Goal: Information Seeking & Learning: Check status

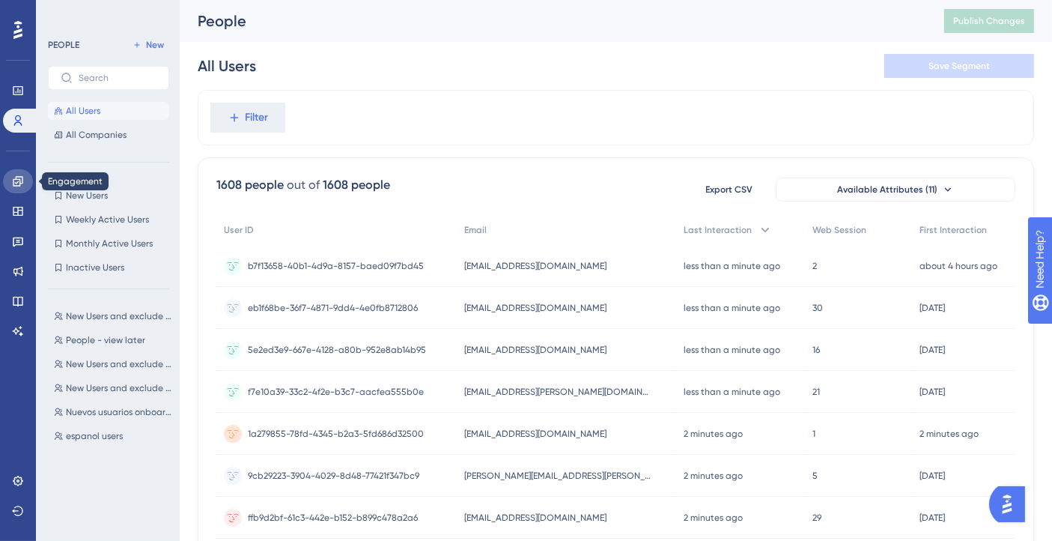
click at [13, 175] on icon at bounding box center [18, 181] width 12 height 12
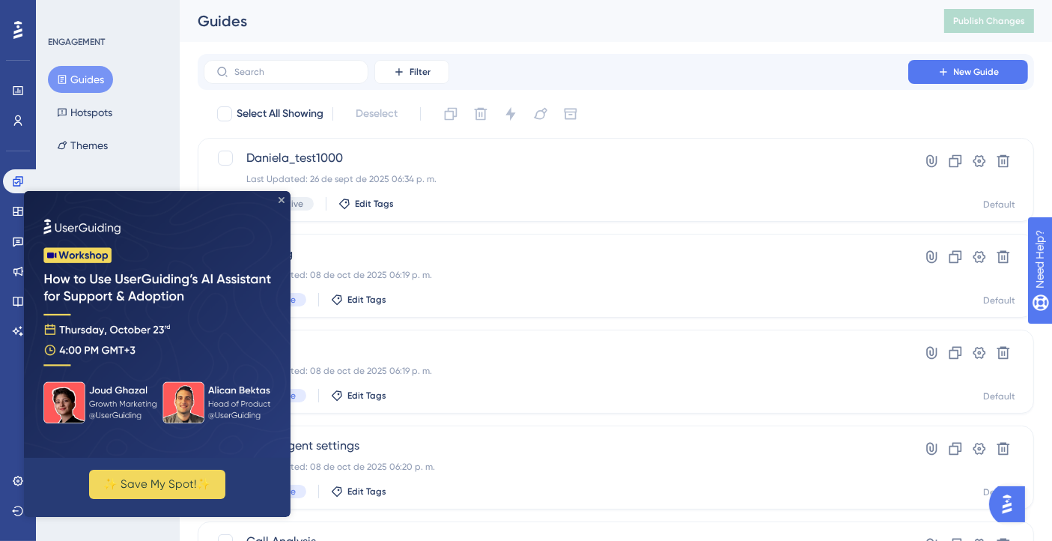
click at [279, 197] on icon "Close Preview" at bounding box center [282, 200] width 6 height 6
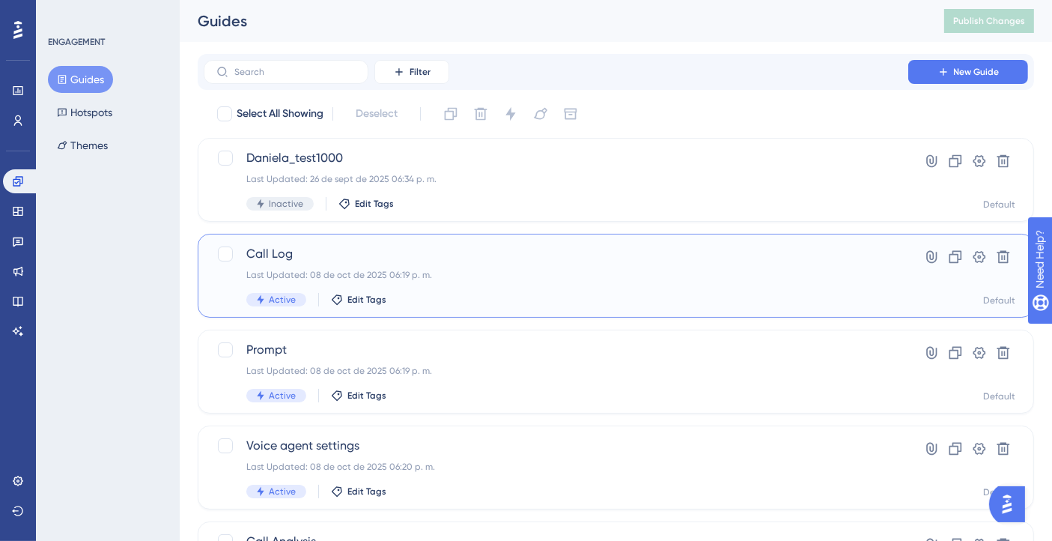
click at [347, 255] on span "Call Log" at bounding box center [555, 254] width 619 height 18
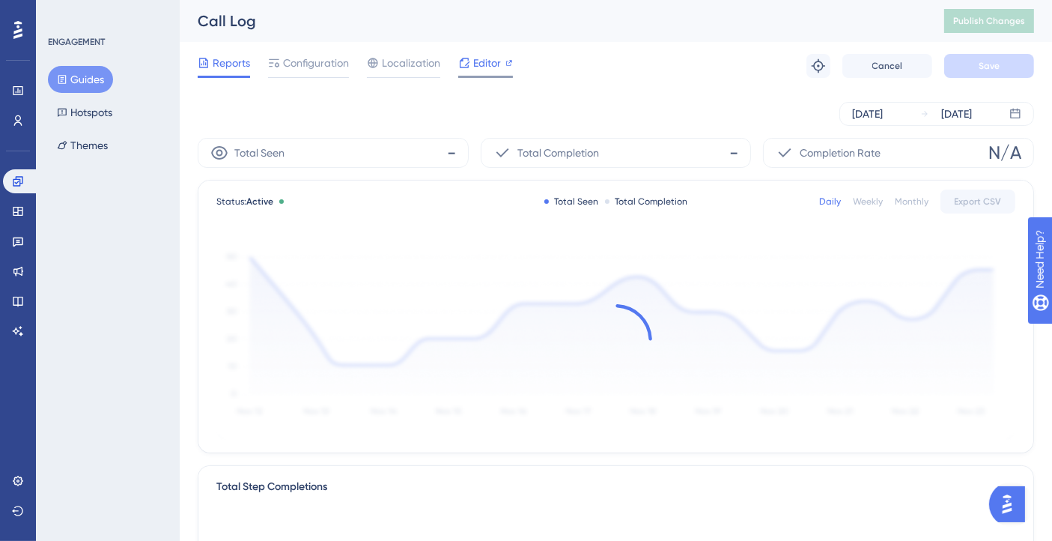
click at [483, 64] on span "Editor" at bounding box center [487, 63] width 28 height 18
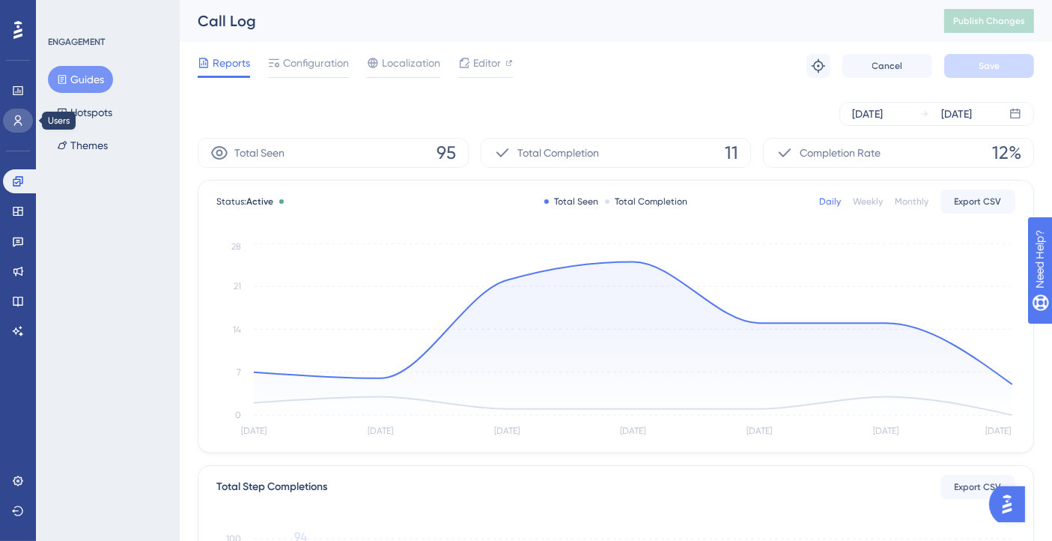
click at [20, 113] on link at bounding box center [18, 121] width 30 height 24
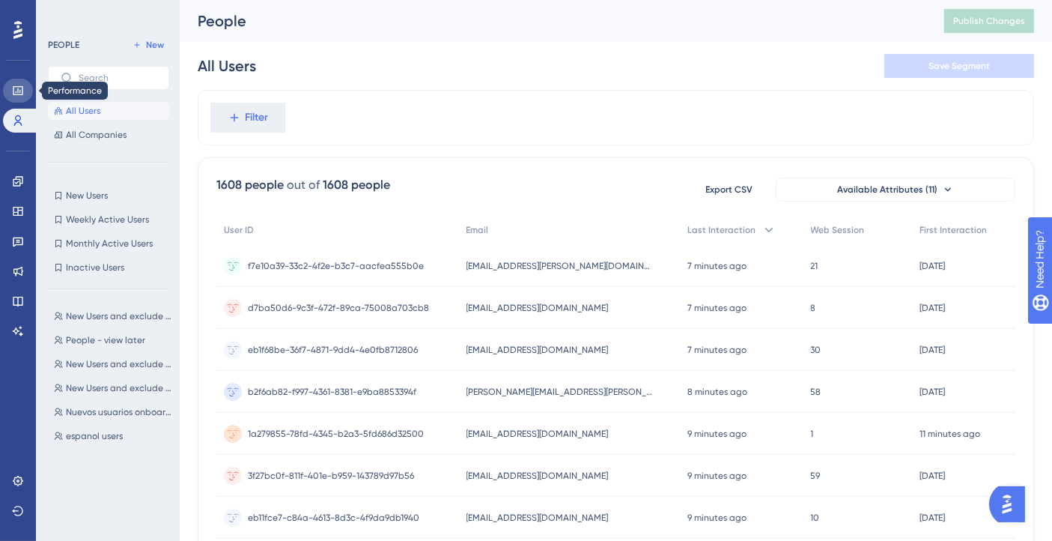
click at [12, 91] on icon at bounding box center [18, 91] width 12 height 12
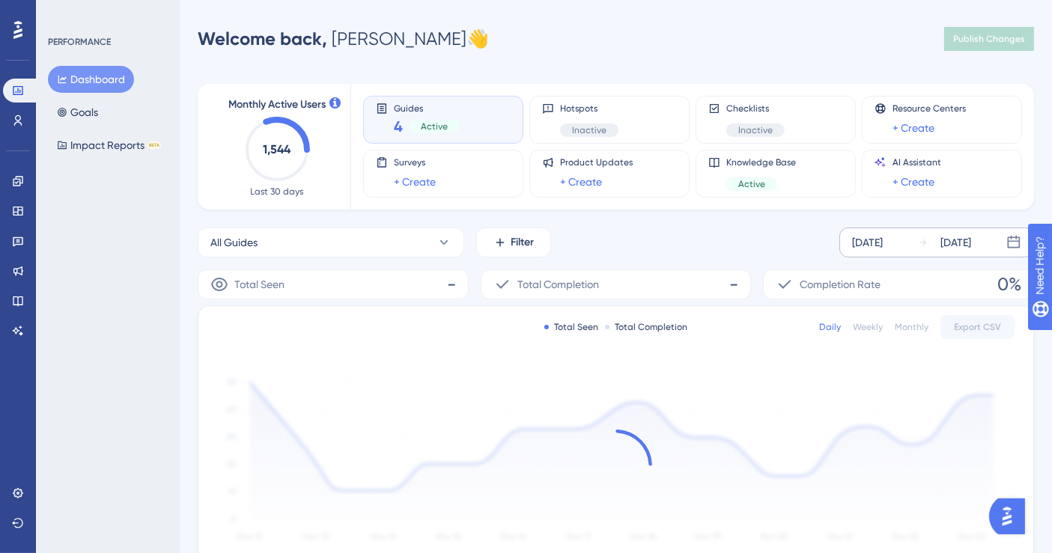
click at [883, 239] on div "[DATE]" at bounding box center [867, 243] width 31 height 18
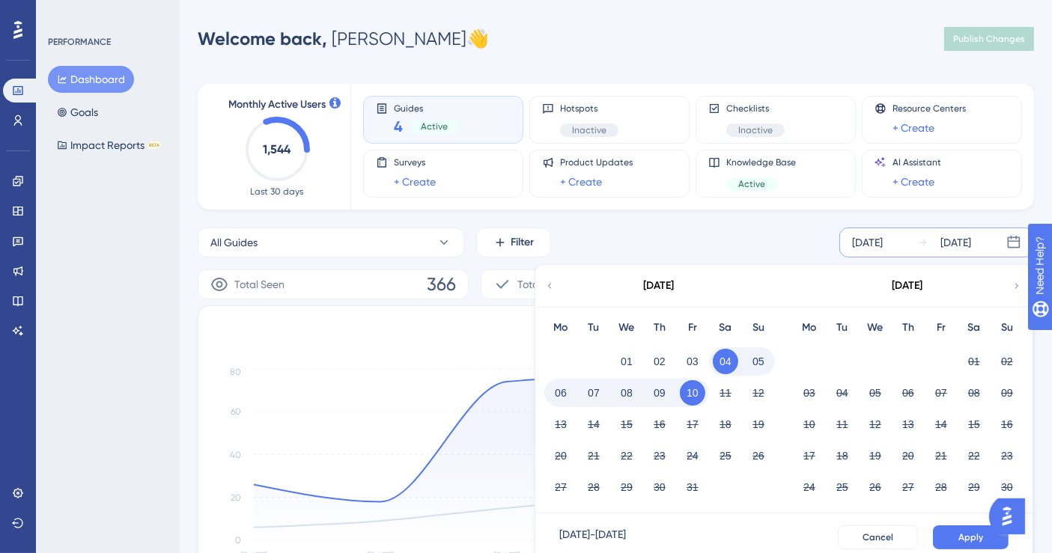
click at [621, 392] on button "08" at bounding box center [626, 392] width 25 height 25
click at [613, 393] on div "08" at bounding box center [626, 393] width 33 height 28
click at [695, 396] on button "10" at bounding box center [692, 392] width 25 height 25
click at [979, 526] on button "Apply" at bounding box center [971, 538] width 76 height 24
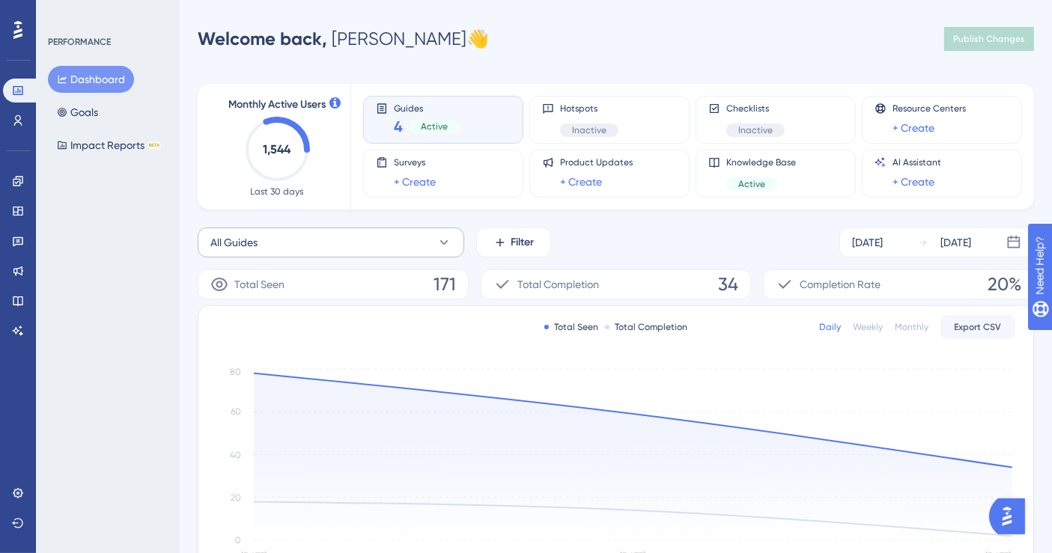
scroll to position [83, 0]
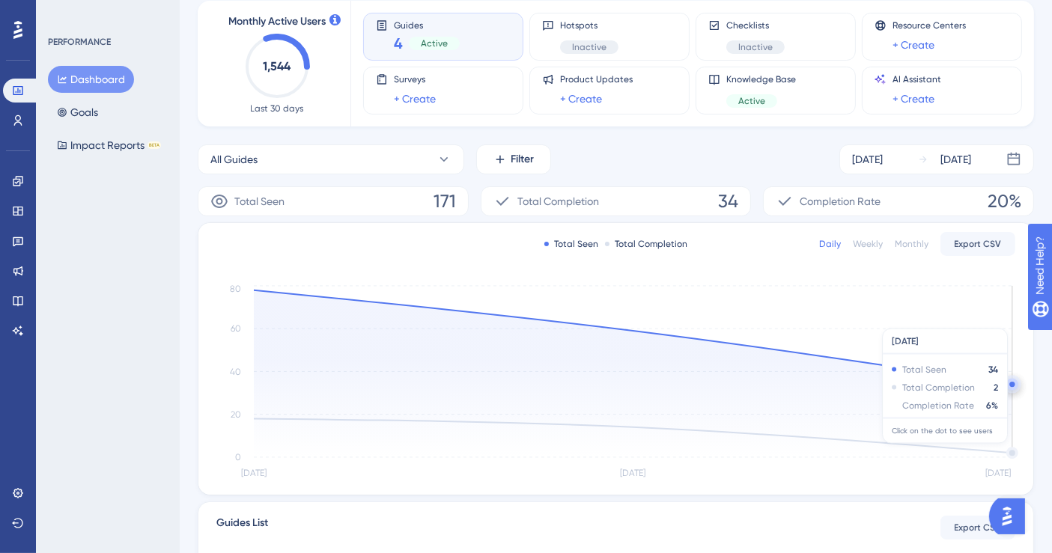
click at [1009, 450] on icon at bounding box center [633, 373] width 758 height 167
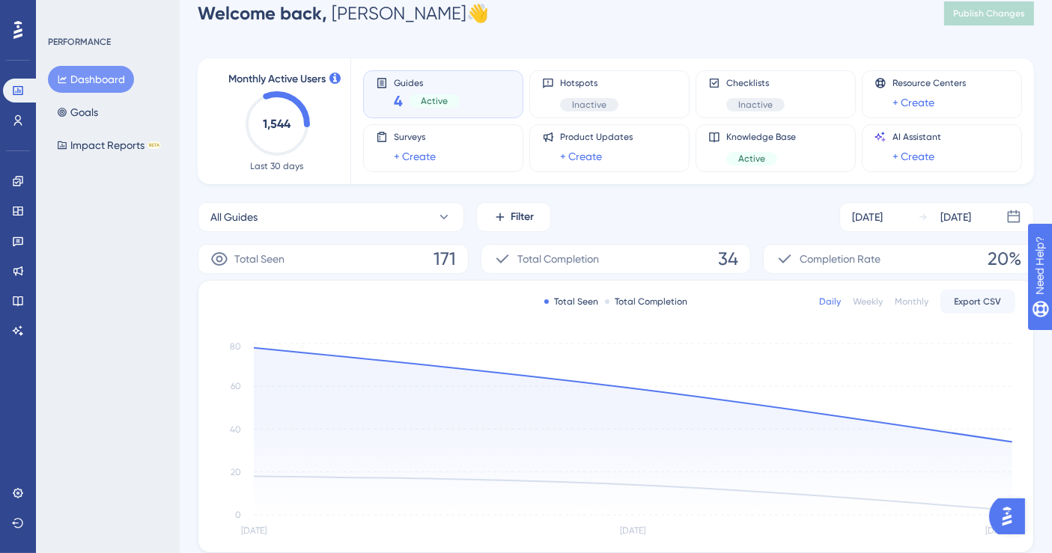
scroll to position [0, 0]
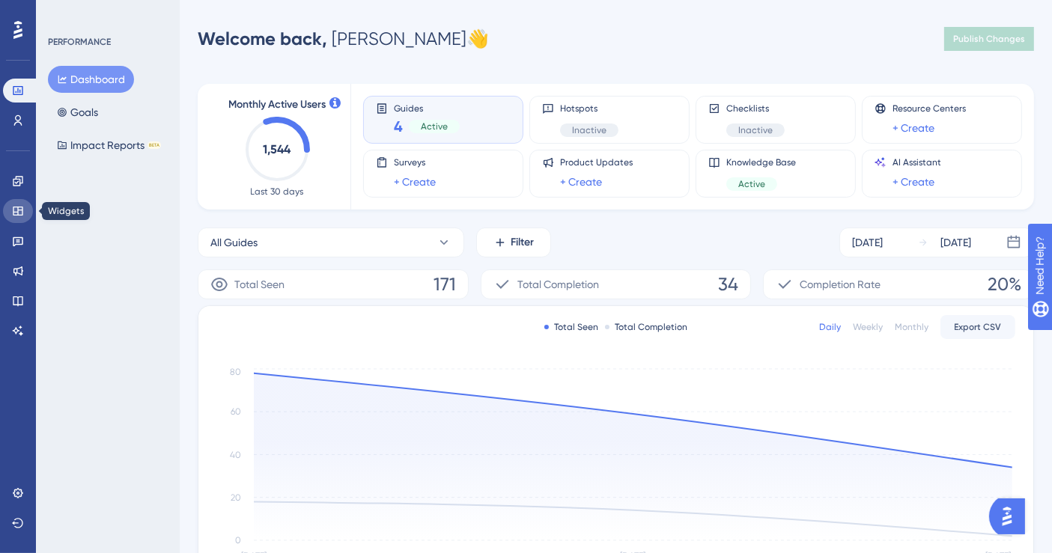
click at [23, 205] on icon at bounding box center [18, 211] width 12 height 12
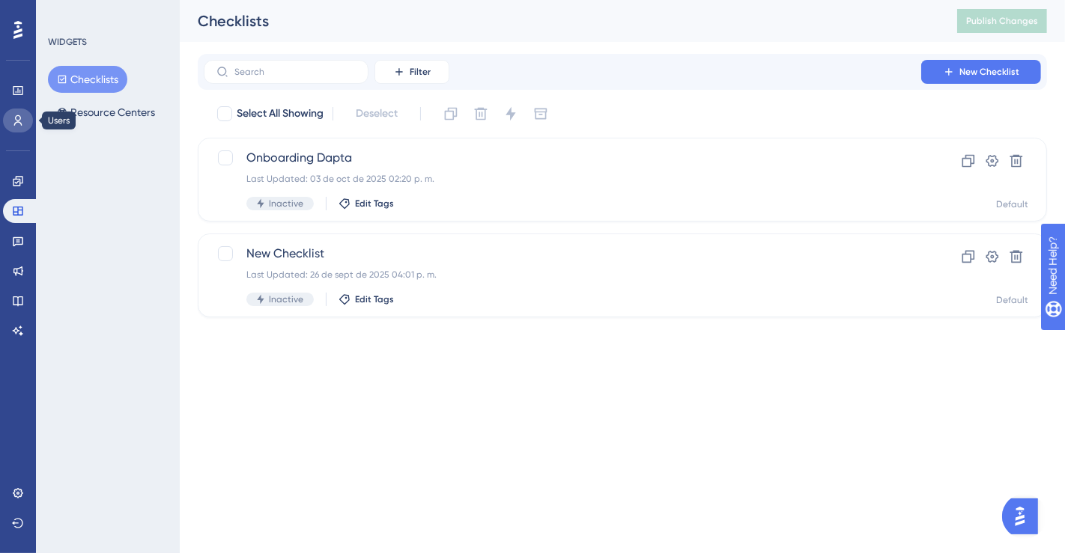
click at [17, 120] on icon at bounding box center [18, 120] width 8 height 10
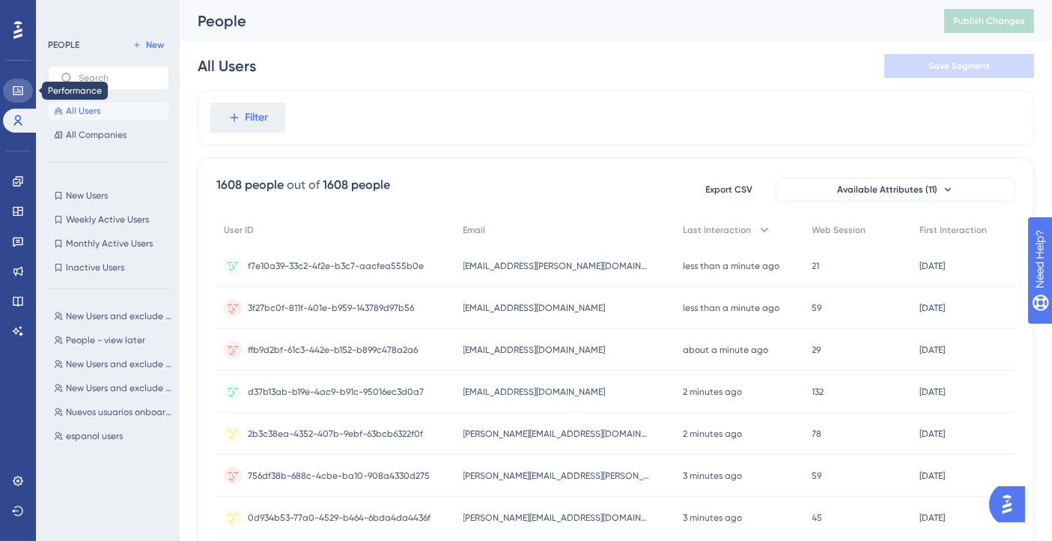
click at [19, 88] on icon at bounding box center [18, 91] width 12 height 12
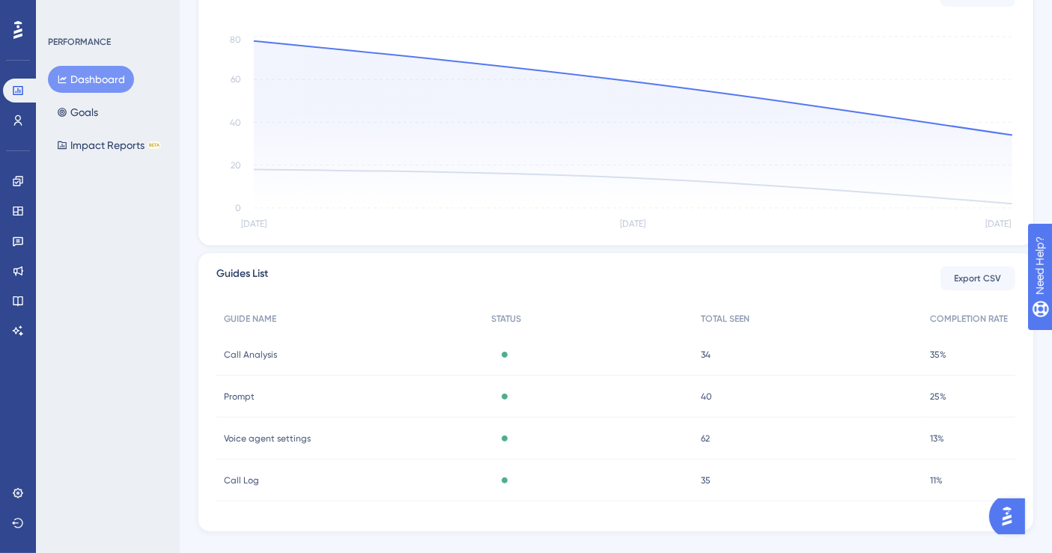
scroll to position [359, 0]
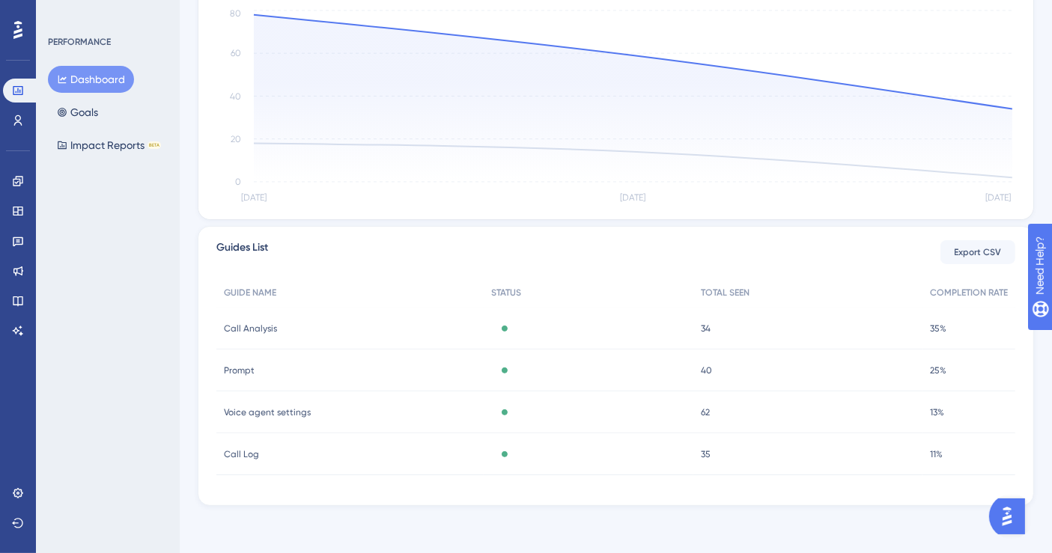
click at [273, 413] on span "Voice agent settings" at bounding box center [267, 413] width 87 height 12
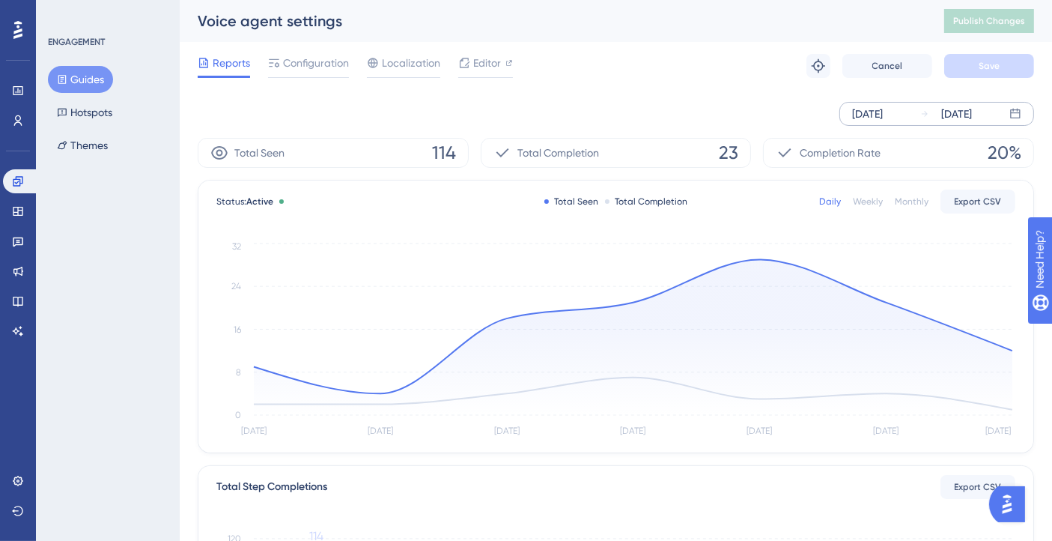
click at [871, 120] on div "[DATE]" at bounding box center [867, 114] width 31 height 18
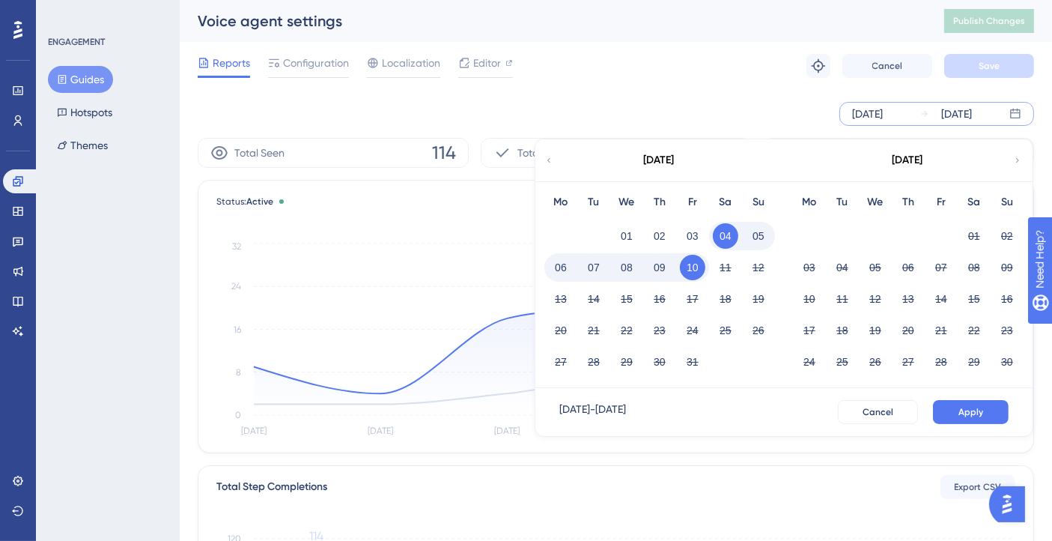
click at [626, 265] on button "08" at bounding box center [626, 267] width 25 height 25
click at [695, 264] on button "10" at bounding box center [692, 267] width 25 height 25
click at [970, 413] on span "Apply" at bounding box center [970, 412] width 25 height 12
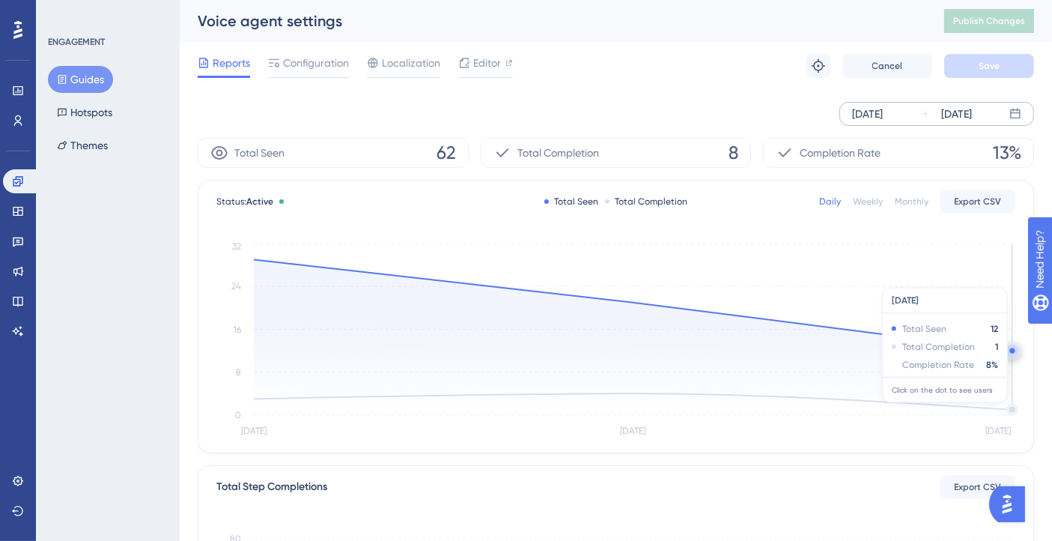
click at [1011, 409] on icon at bounding box center [633, 337] width 758 height 156
click at [1013, 409] on icon "[DATE] Oct [DATE] 0 8 16 24 32" at bounding box center [616, 340] width 800 height 201
click at [1010, 408] on icon at bounding box center [633, 337] width 758 height 156
click at [1013, 407] on icon "[DATE] Oct [DATE] 0 8 16 24 32" at bounding box center [616, 340] width 800 height 201
click at [1011, 407] on icon at bounding box center [633, 337] width 758 height 156
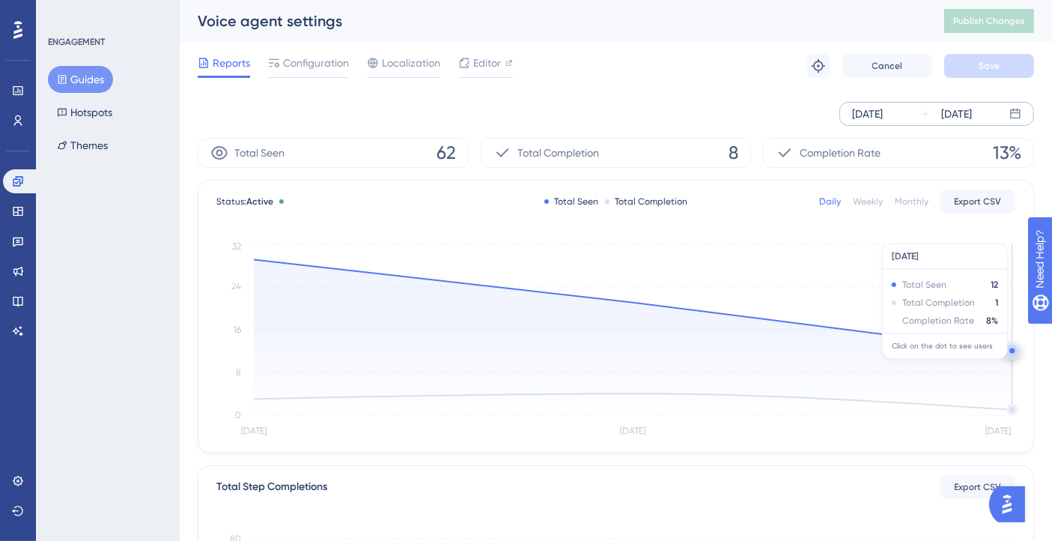
click at [1011, 350] on circle at bounding box center [1011, 349] width 5 height 5
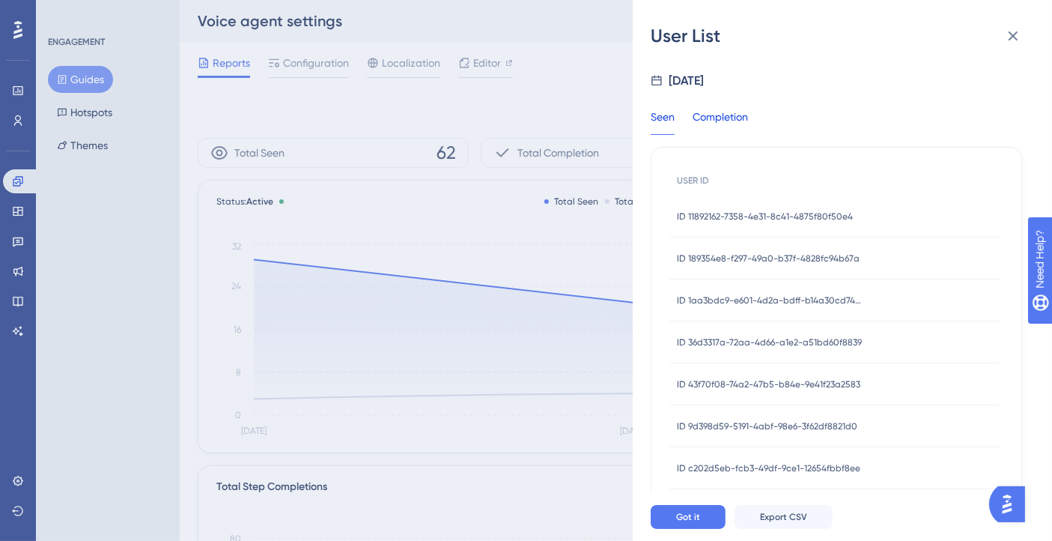
click at [725, 114] on div "Completion" at bounding box center [720, 121] width 55 height 27
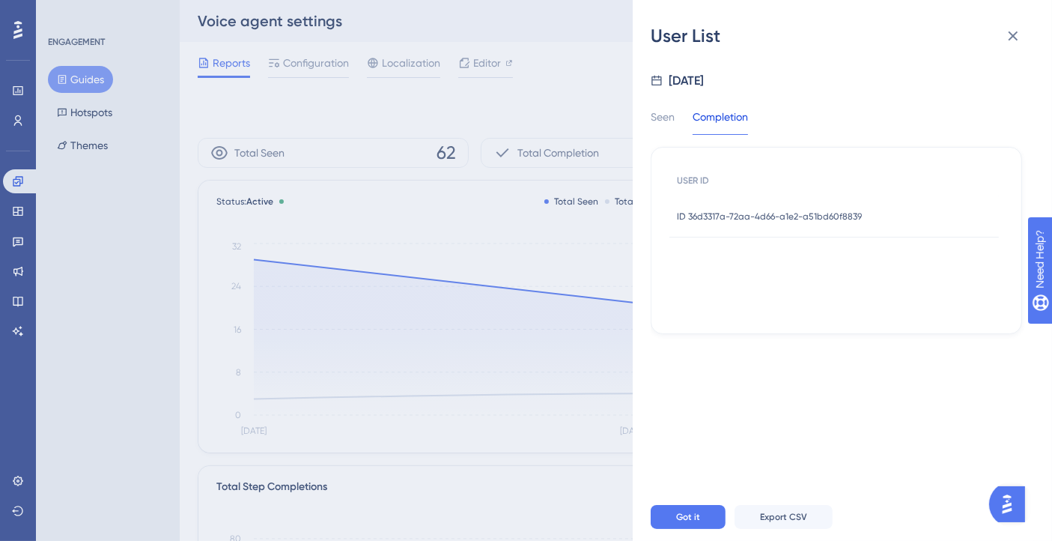
click at [783, 216] on span "ID 36d3317a-72aa-4d66-a1e2-a51bd60f8839" at bounding box center [769, 216] width 185 height 12
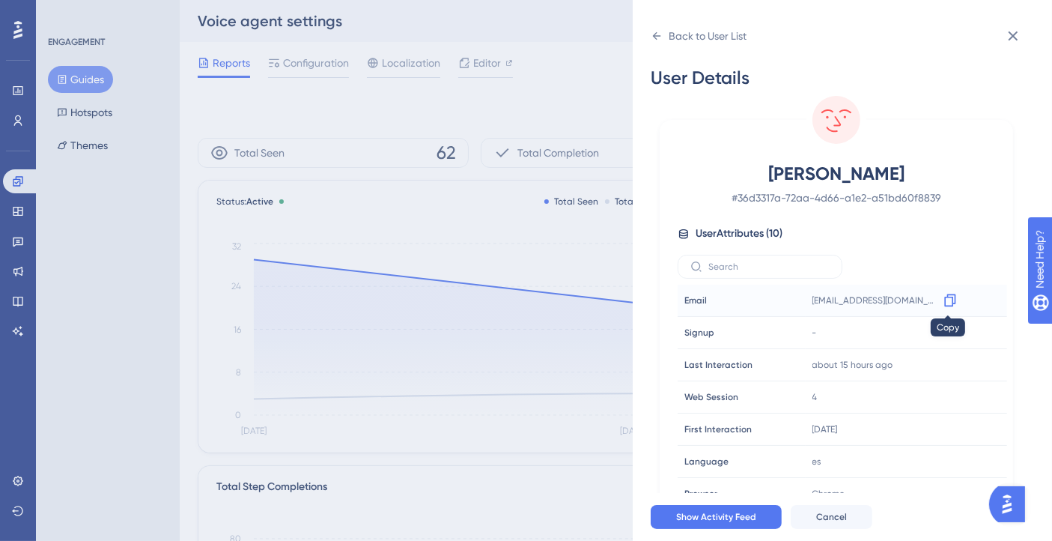
click at [943, 300] on icon at bounding box center [950, 300] width 15 height 15
click at [1017, 37] on icon at bounding box center [1013, 36] width 18 height 18
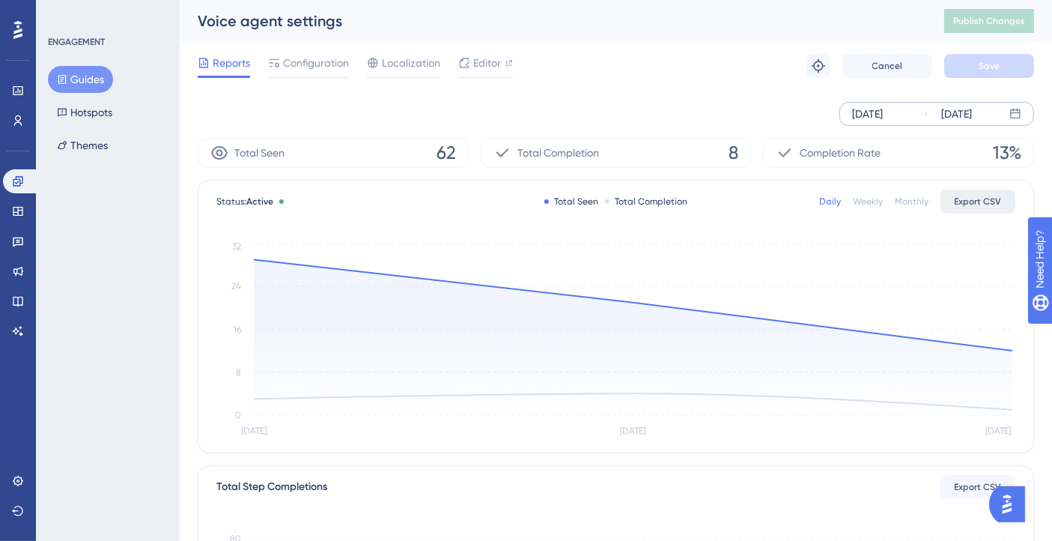
click at [976, 204] on span "Export CSV" at bounding box center [978, 201] width 47 height 12
click at [1010, 350] on circle at bounding box center [1011, 349] width 5 height 5
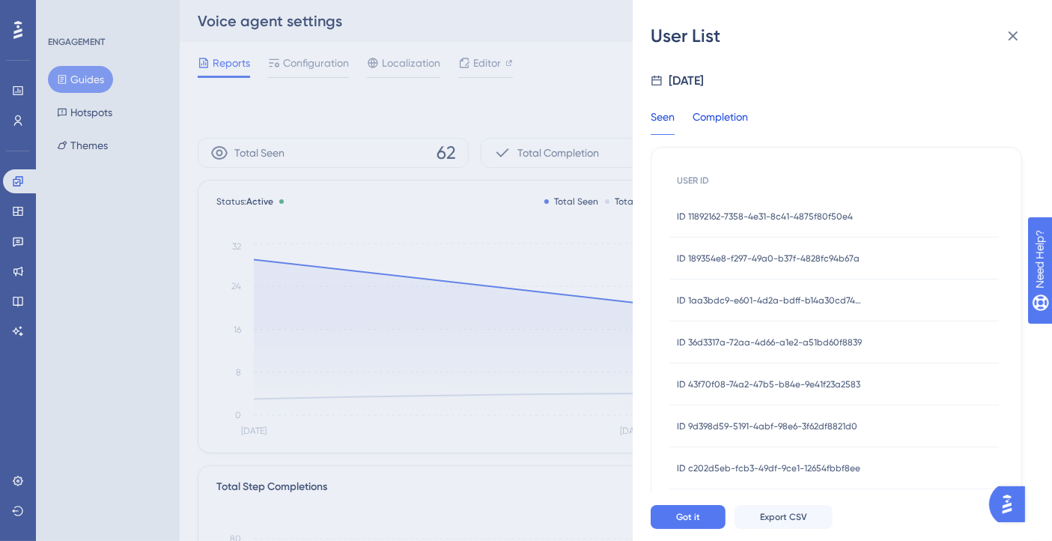
click at [719, 112] on div "Completion" at bounding box center [720, 121] width 55 height 27
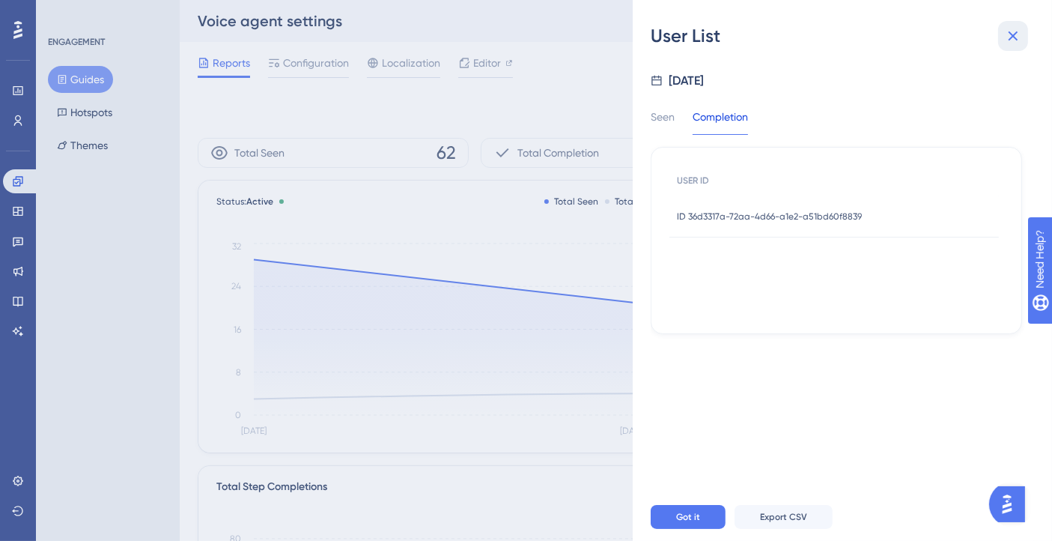
click at [1011, 37] on icon at bounding box center [1013, 36] width 10 height 10
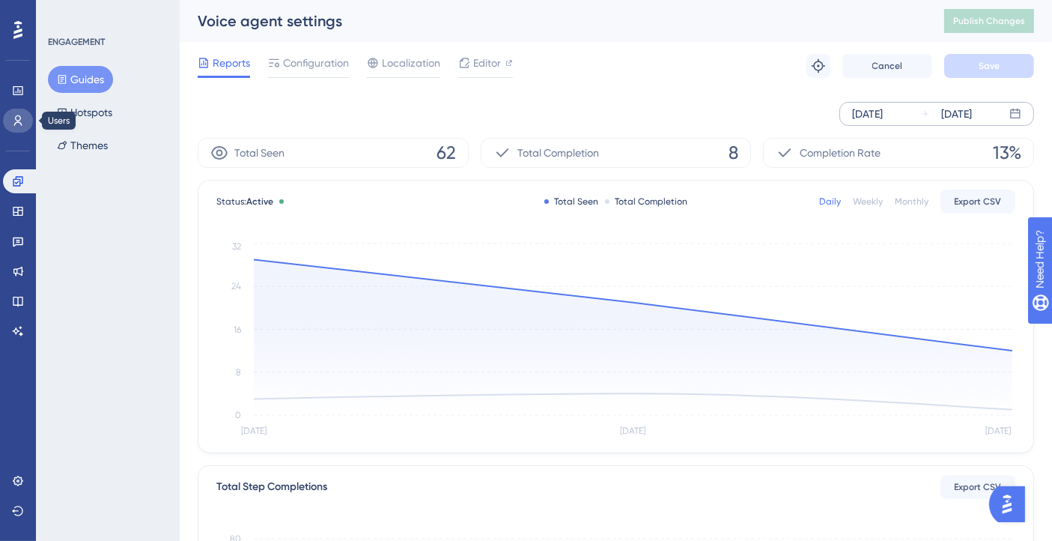
click at [23, 115] on icon at bounding box center [18, 121] width 12 height 12
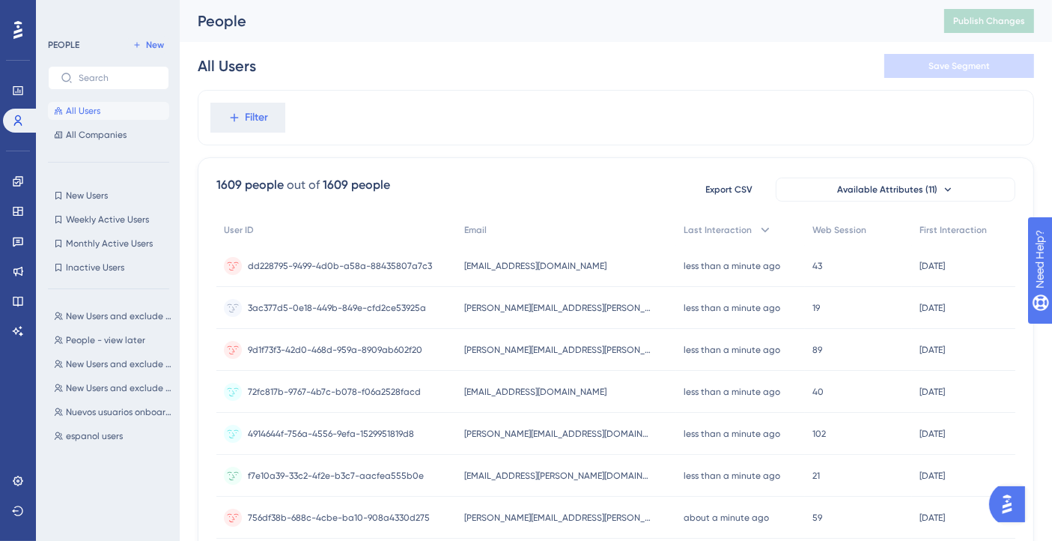
click at [19, 71] on div "Performance Users" at bounding box center [18, 87] width 30 height 91
click at [19, 80] on link at bounding box center [18, 91] width 30 height 24
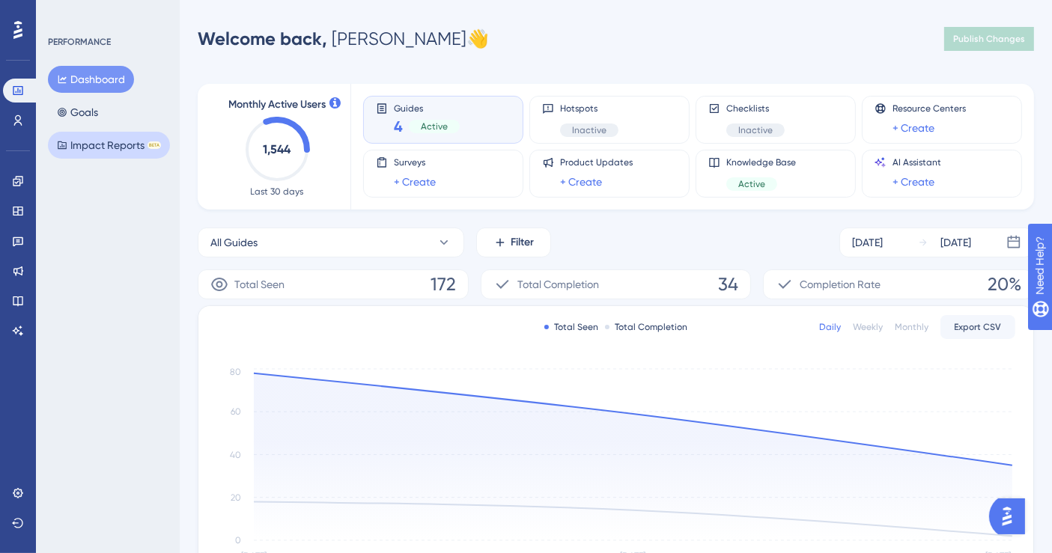
click at [66, 146] on icon at bounding box center [62, 145] width 9 height 8
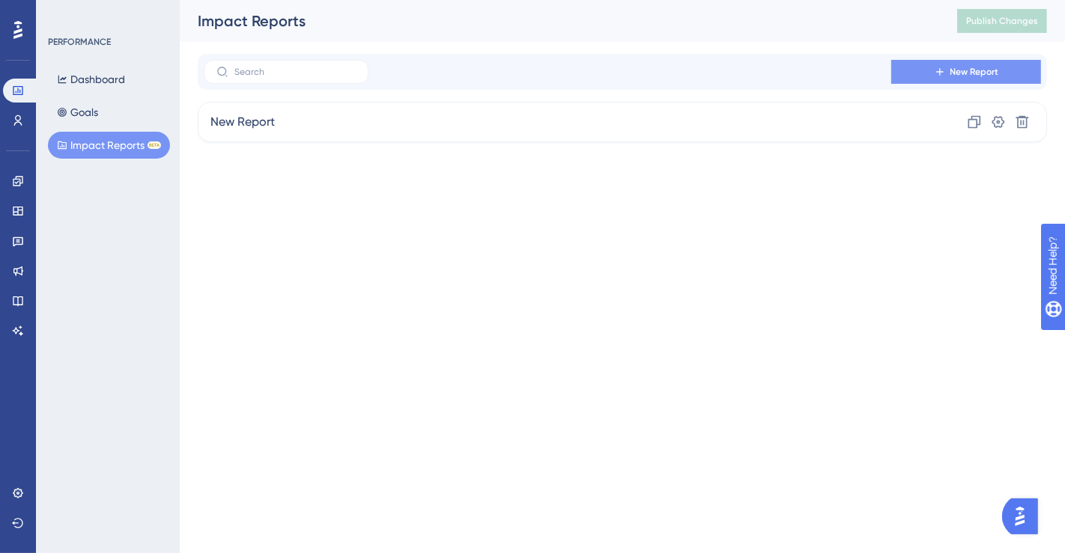
click at [945, 67] on button "New Report" at bounding box center [966, 72] width 150 height 24
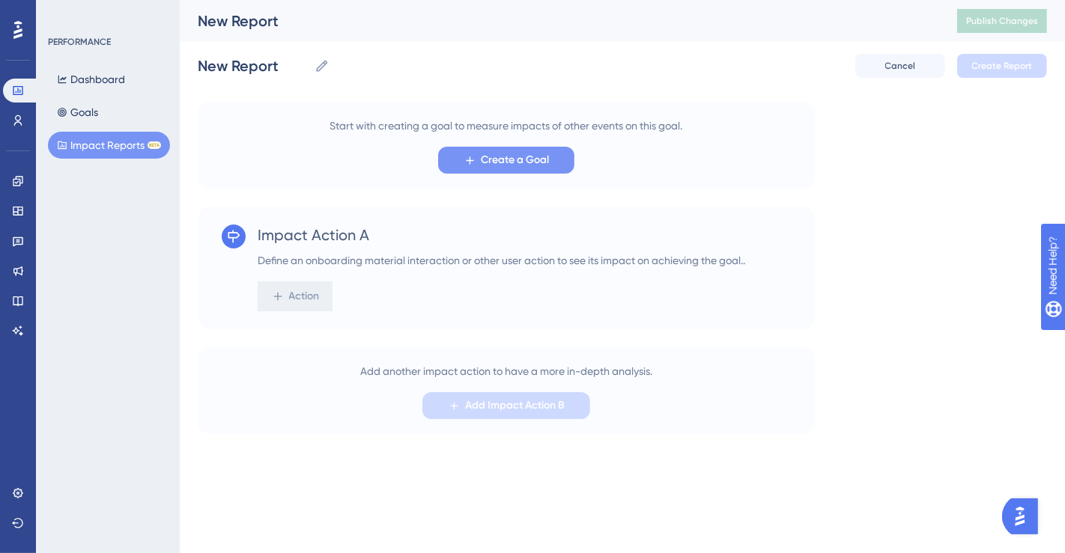
click at [481, 162] on span "Create a Goal" at bounding box center [515, 160] width 68 height 18
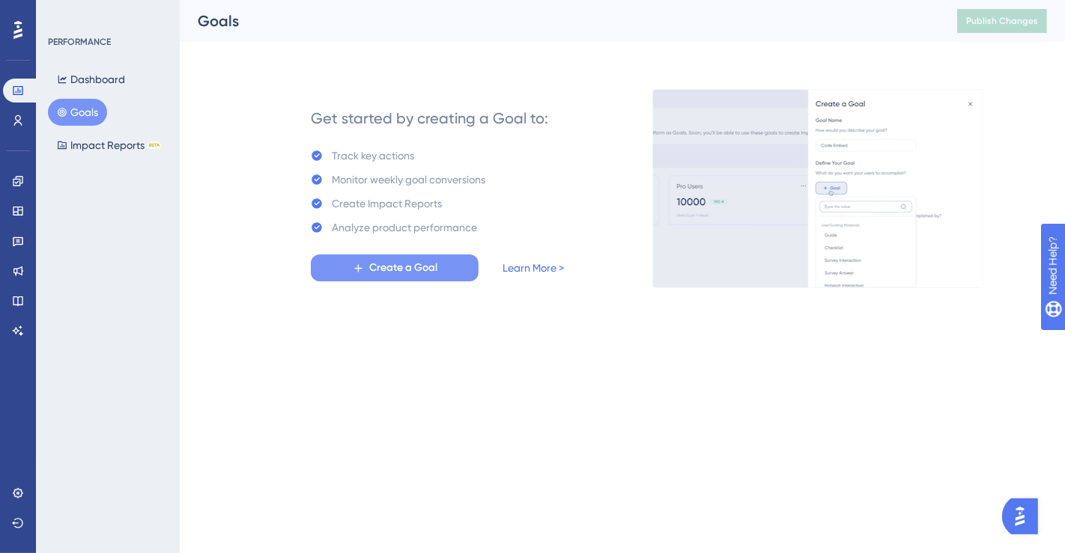
click at [435, 265] on span "Create a Goal" at bounding box center [403, 268] width 68 height 18
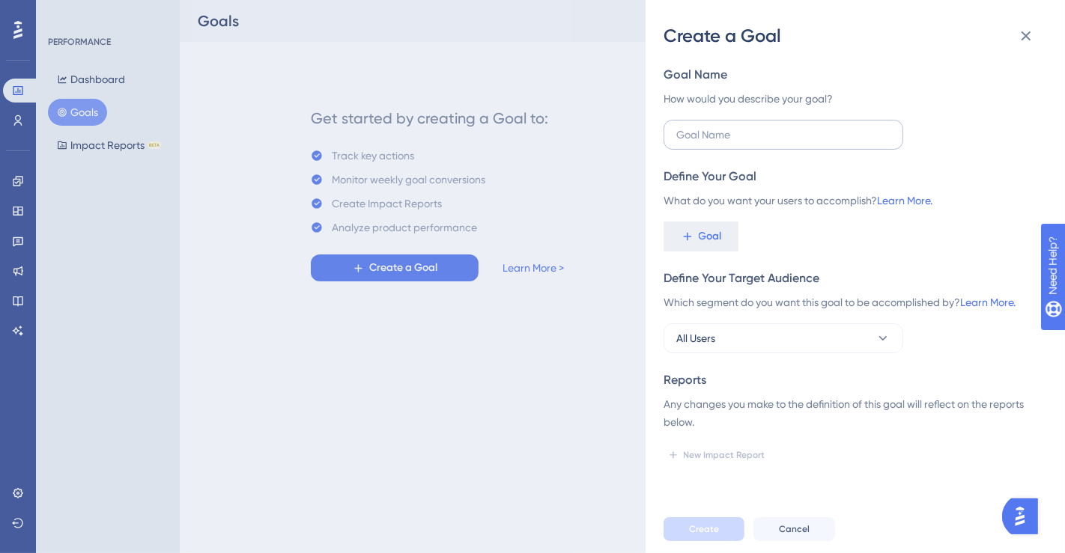
click at [735, 144] on label at bounding box center [783, 135] width 240 height 30
click at [735, 143] on input "text" at bounding box center [783, 135] width 214 height 16
click at [710, 241] on span "Goal" at bounding box center [710, 237] width 23 height 18
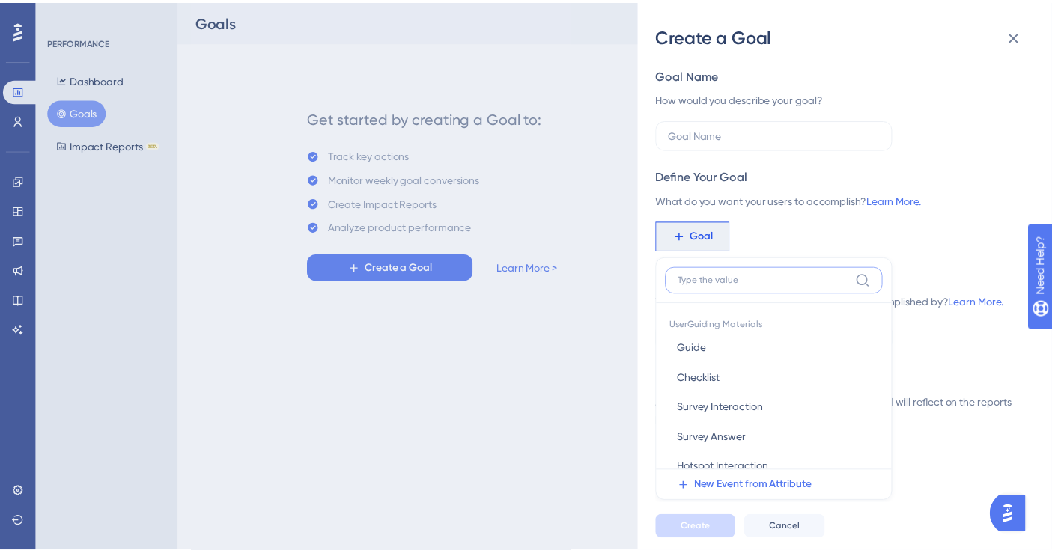
scroll to position [103, 0]
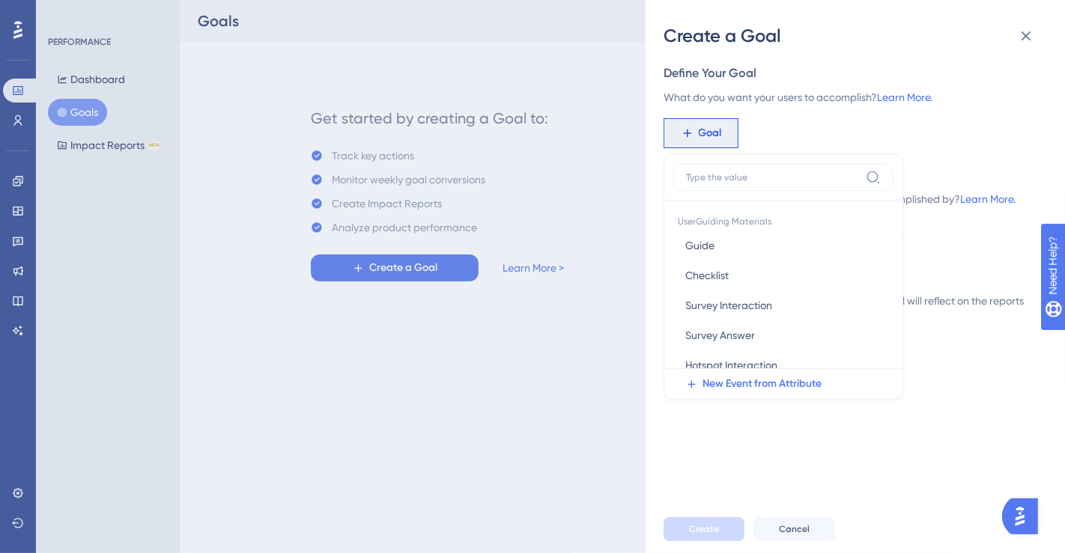
click at [591, 347] on div "Create a Goal Goal Name How would you describe your goal? Define Your Goal What…" at bounding box center [532, 276] width 1065 height 553
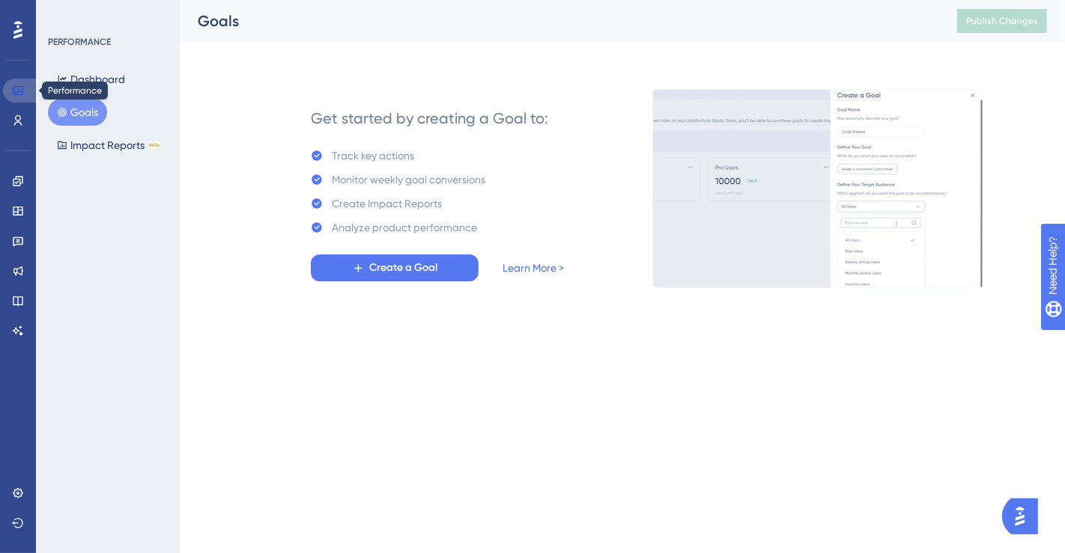
click at [15, 86] on icon at bounding box center [18, 90] width 10 height 9
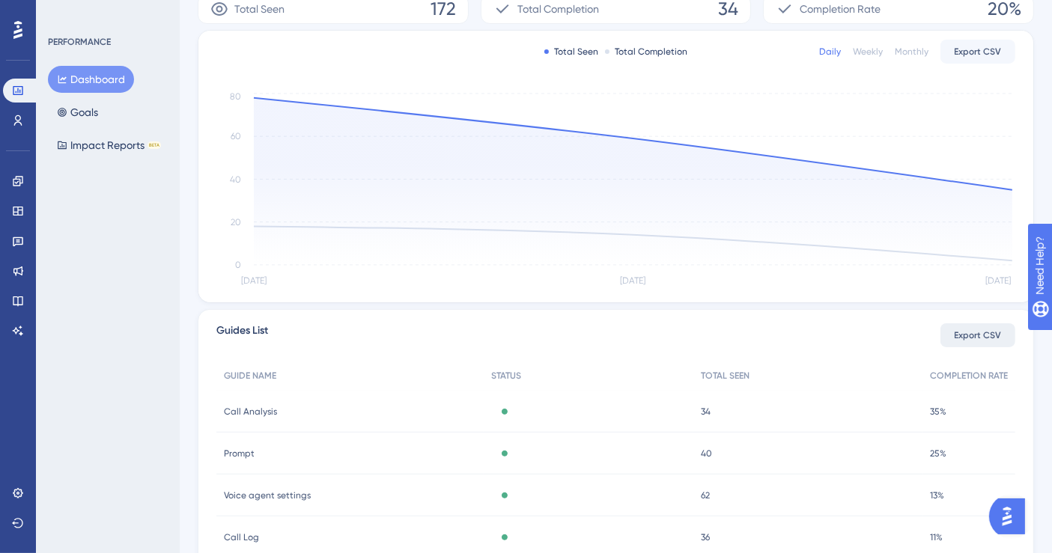
scroll to position [359, 0]
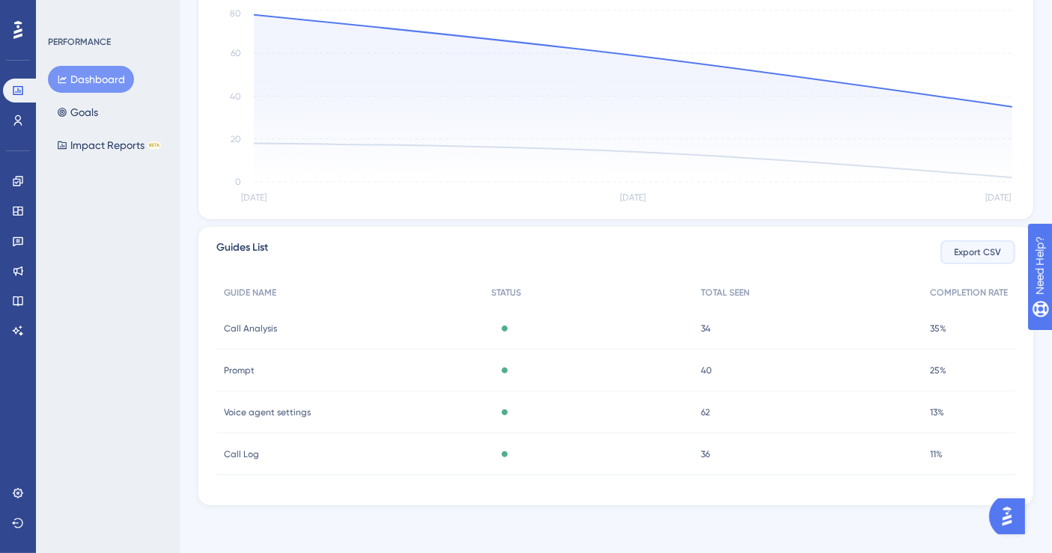
click at [985, 255] on span "Export CSV" at bounding box center [978, 252] width 47 height 12
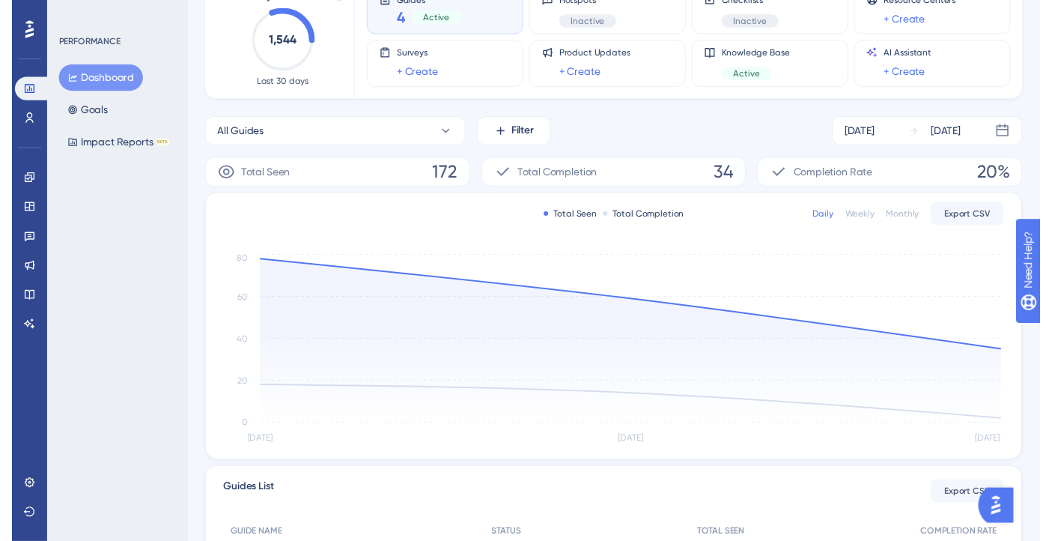
scroll to position [0, 0]
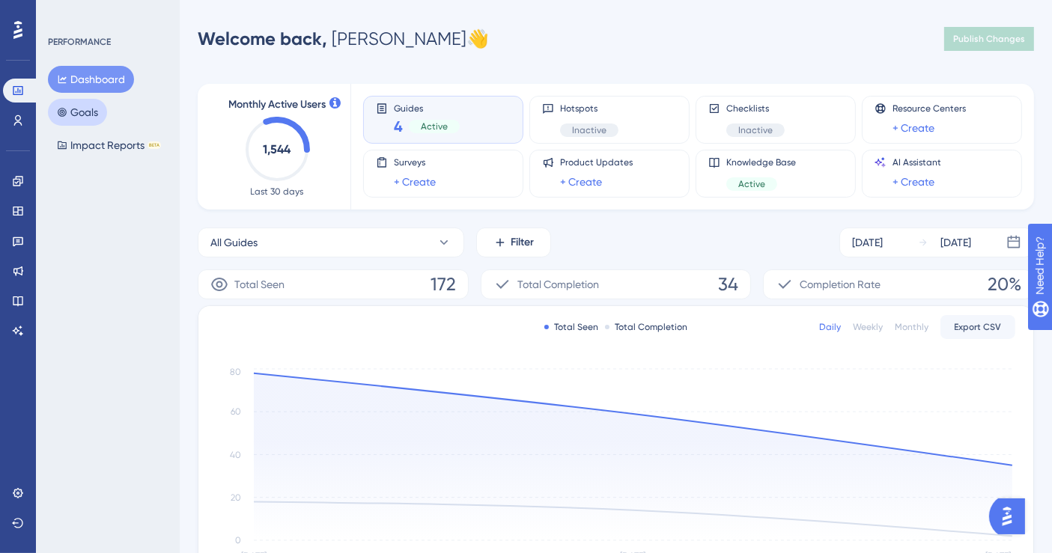
click at [70, 109] on button "Goals" at bounding box center [77, 112] width 59 height 27
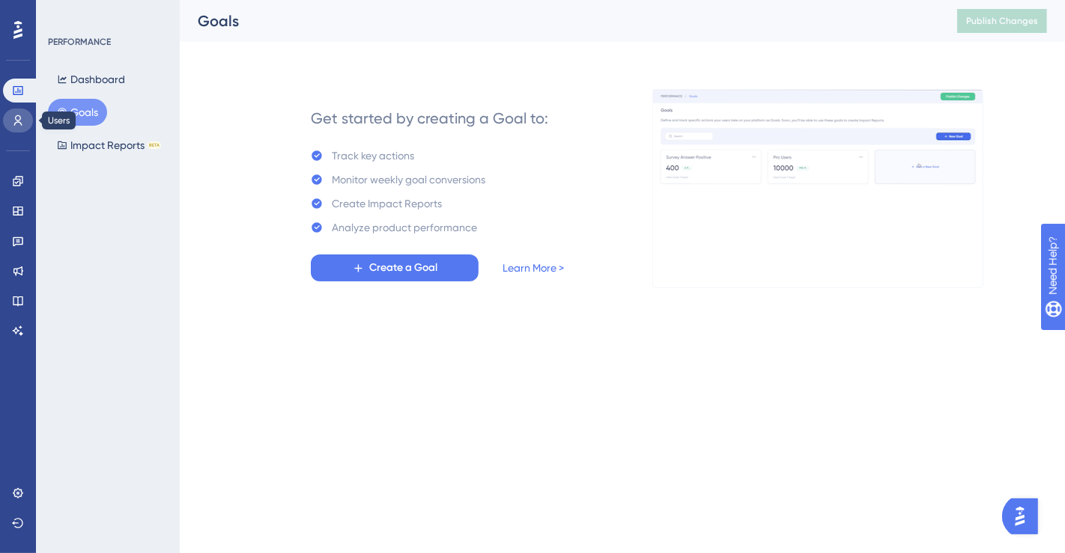
click at [26, 114] on link at bounding box center [18, 121] width 30 height 24
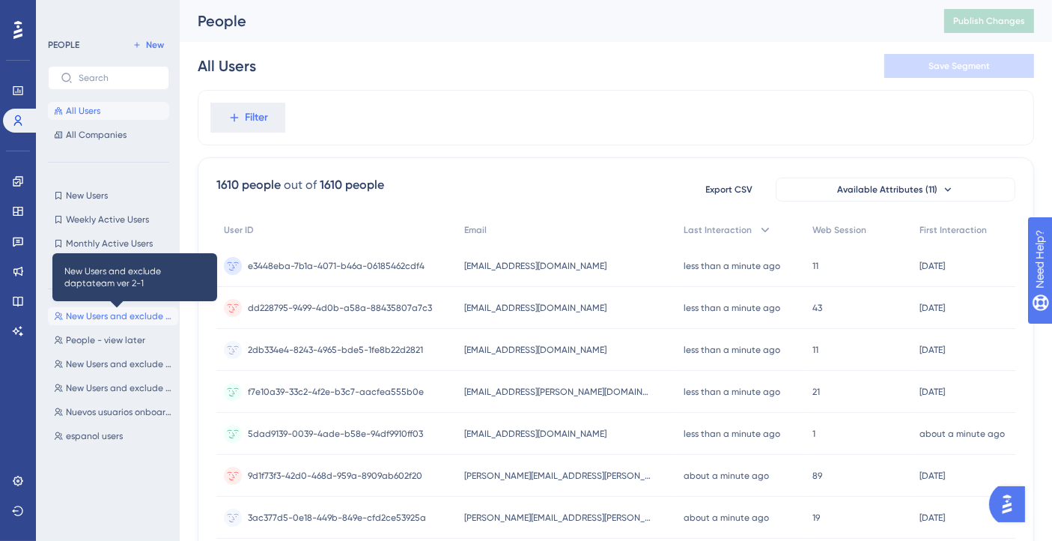
click at [120, 315] on span "New Users and exclude daptateam ver 2-1" at bounding box center [119, 316] width 106 height 12
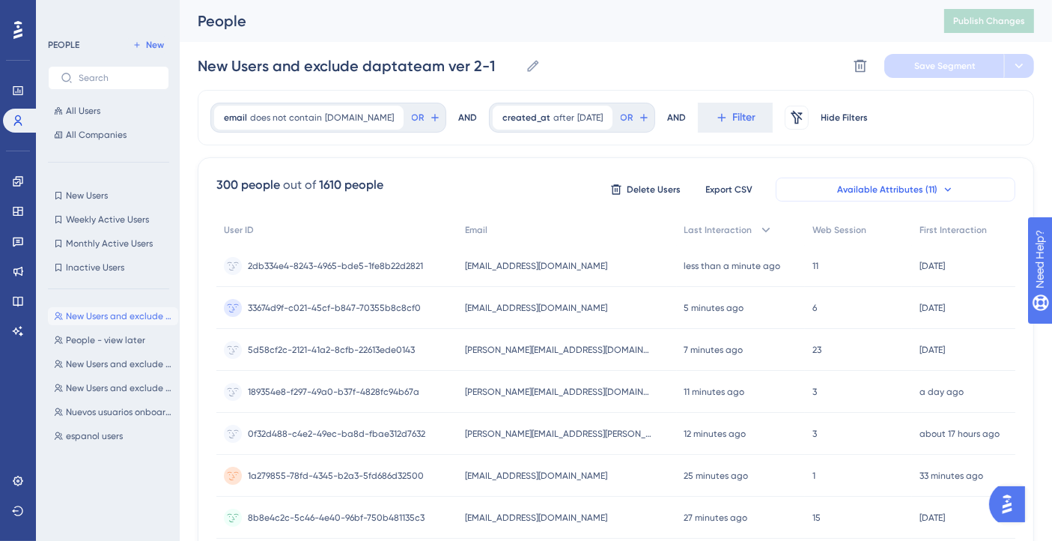
click at [959, 189] on button "Available Attributes (11)" at bounding box center [896, 189] width 240 height 24
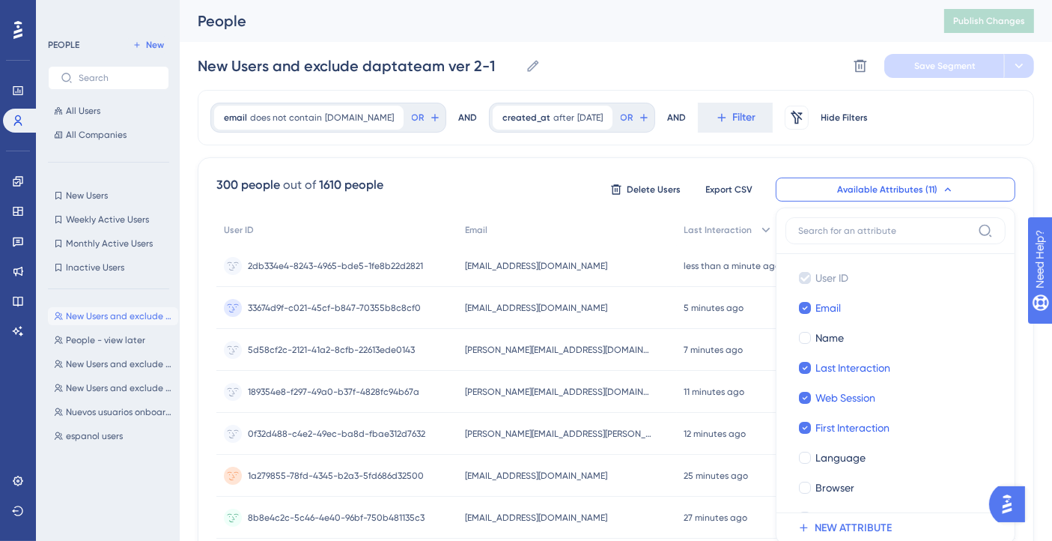
scroll to position [104, 0]
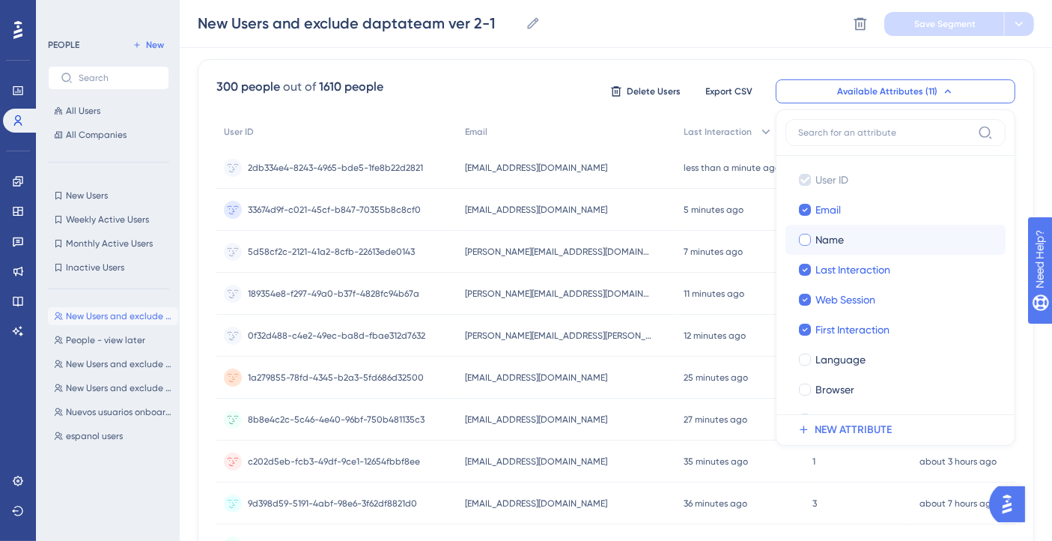
click at [861, 235] on div "Name" at bounding box center [904, 240] width 178 height 18
checkbox input "true"
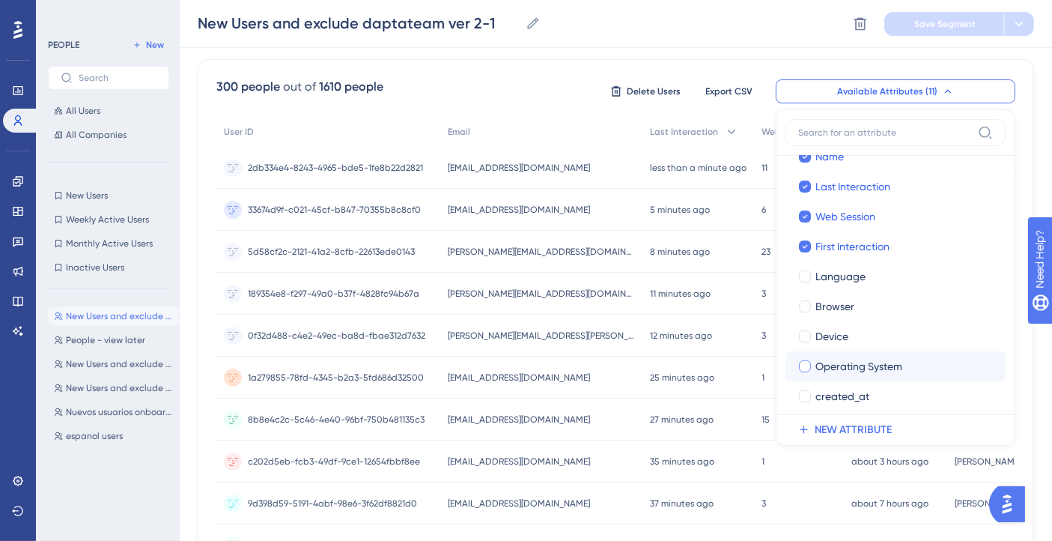
scroll to position [88, 0]
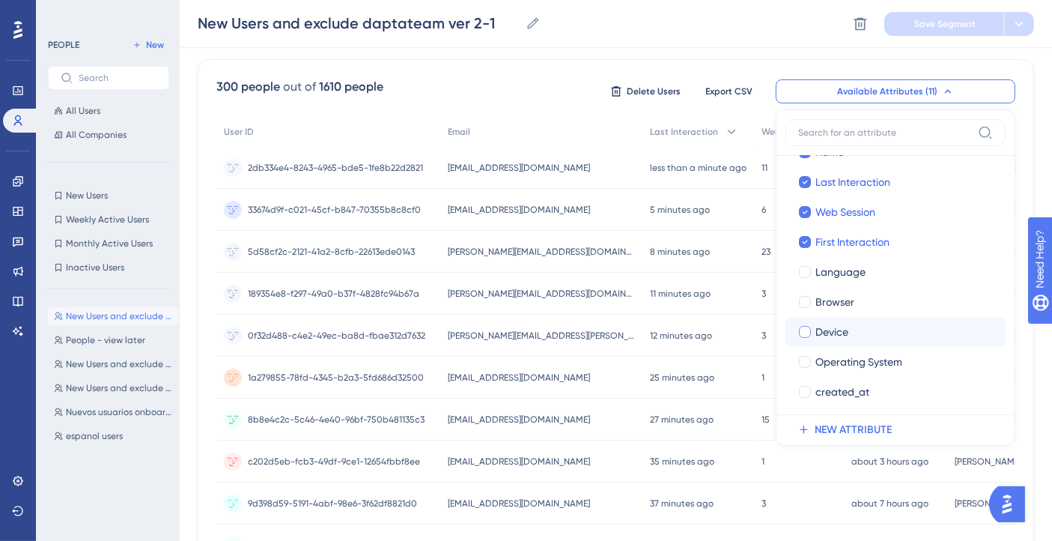
click at [866, 328] on div "Device" at bounding box center [904, 332] width 178 height 18
checkbox input "true"
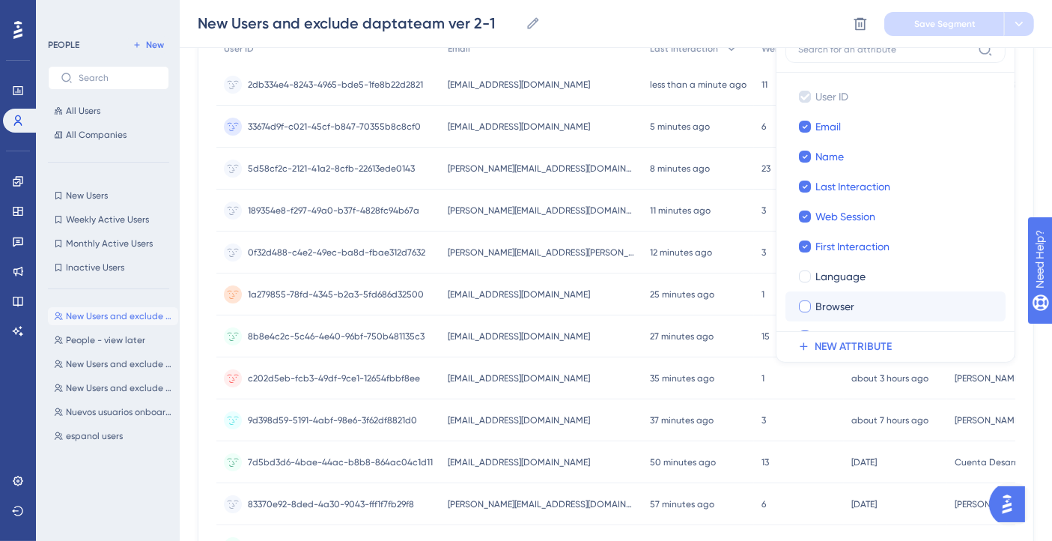
scroll to position [83, 0]
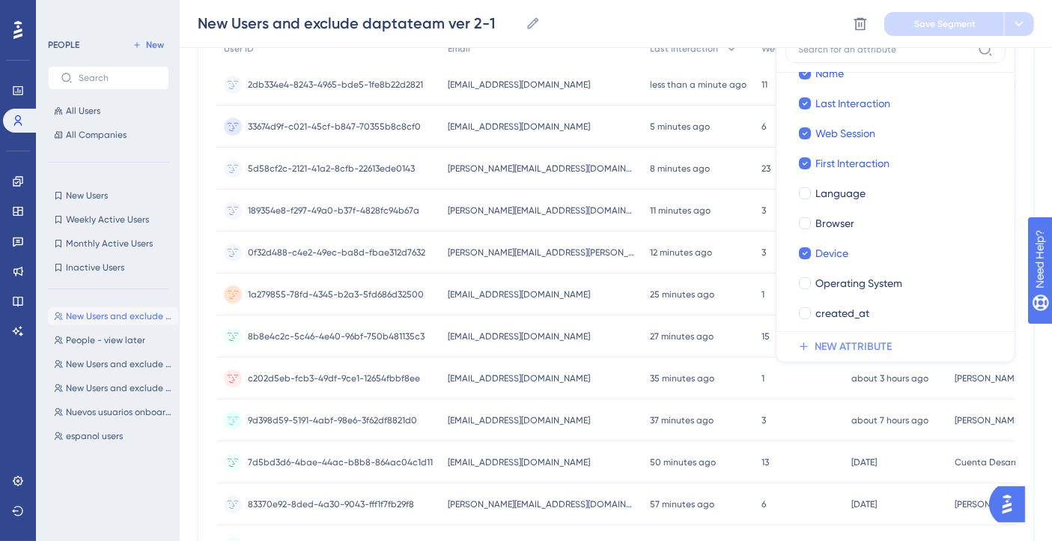
click at [869, 340] on span "NEW ATTRIBUTE" at bounding box center [853, 347] width 77 height 18
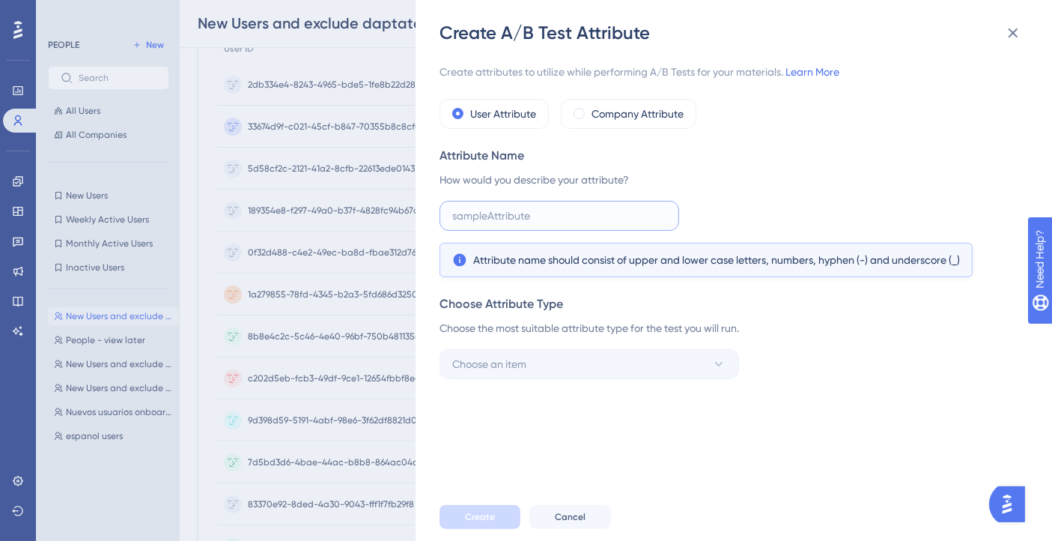
click at [507, 210] on input "text" at bounding box center [559, 215] width 214 height 16
click at [579, 109] on span at bounding box center [578, 113] width 11 height 11
click at [589, 110] on input "radio" at bounding box center [589, 110] width 0 height 0
click at [496, 109] on label "User Attribute" at bounding box center [503, 114] width 66 height 18
click at [507, 208] on input "text" at bounding box center [559, 215] width 214 height 16
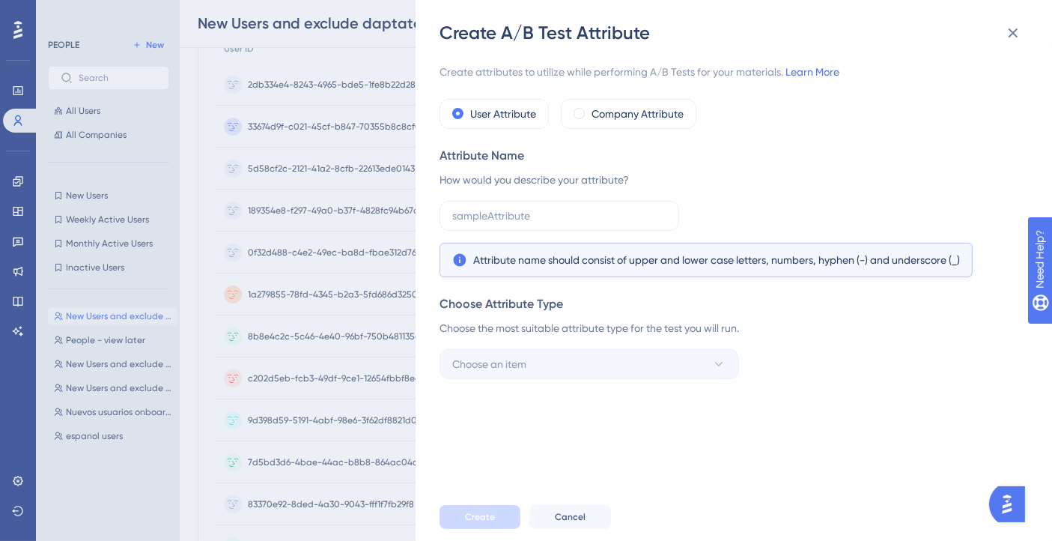
click at [539, 199] on div "Attribute Name How would you describe your attribute? Attribute name should con…" at bounding box center [728, 212] width 579 height 130
click at [532, 213] on input "text" at bounding box center [559, 215] width 214 height 16
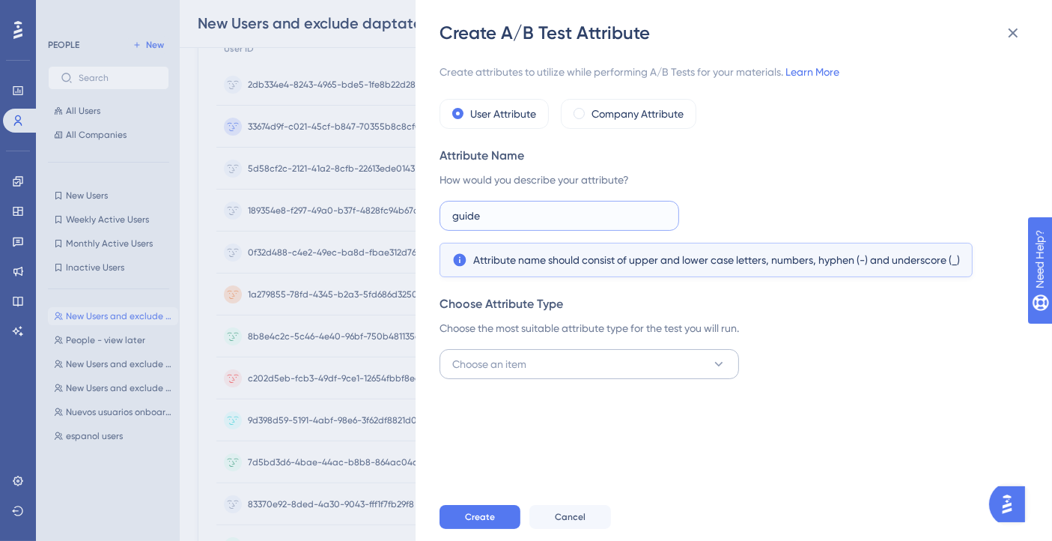
type input "guide"
click at [639, 377] on button "Choose an item" at bounding box center [588, 364] width 299 height 30
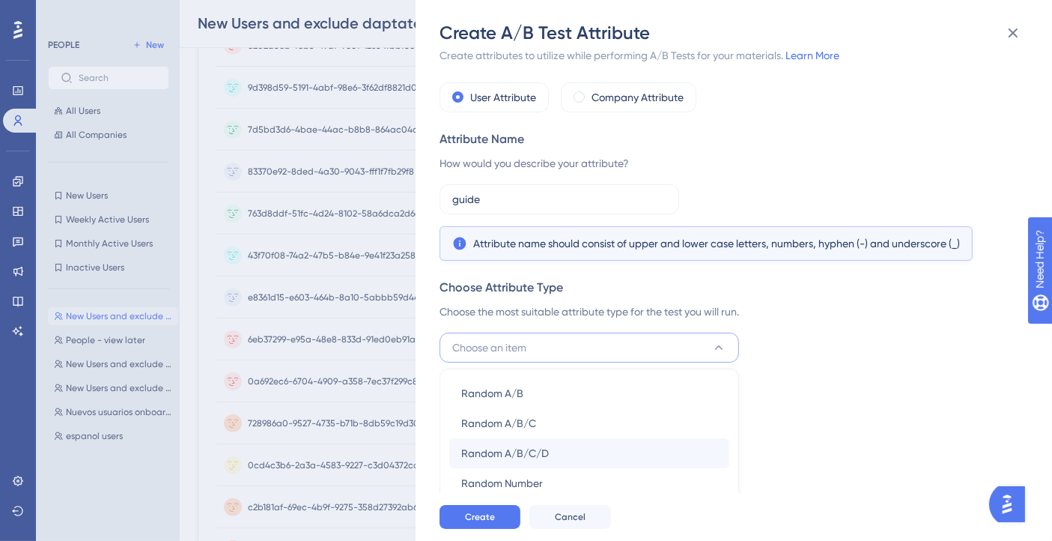
scroll to position [667, 0]
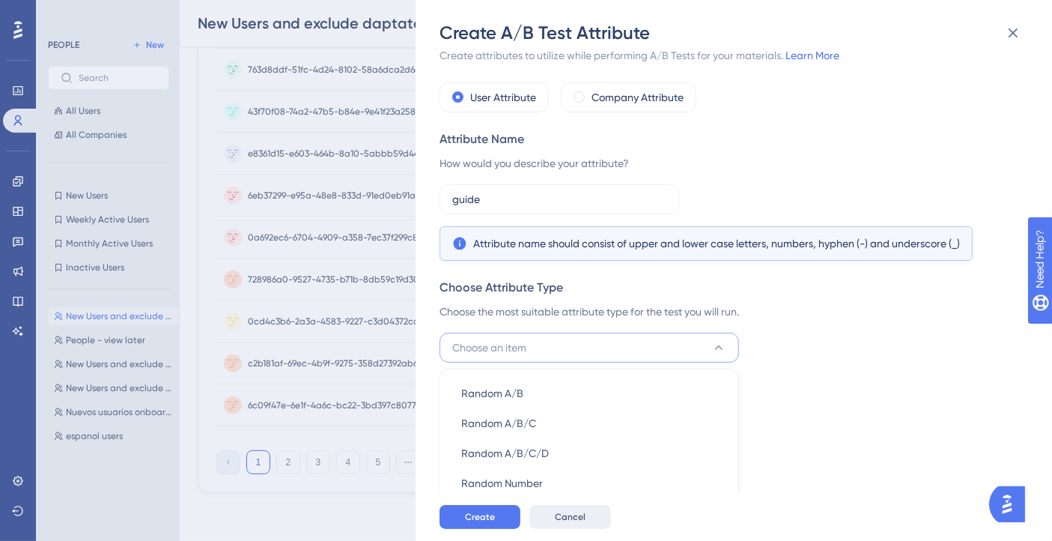
click at [567, 523] on span "Cancel" at bounding box center [570, 517] width 31 height 12
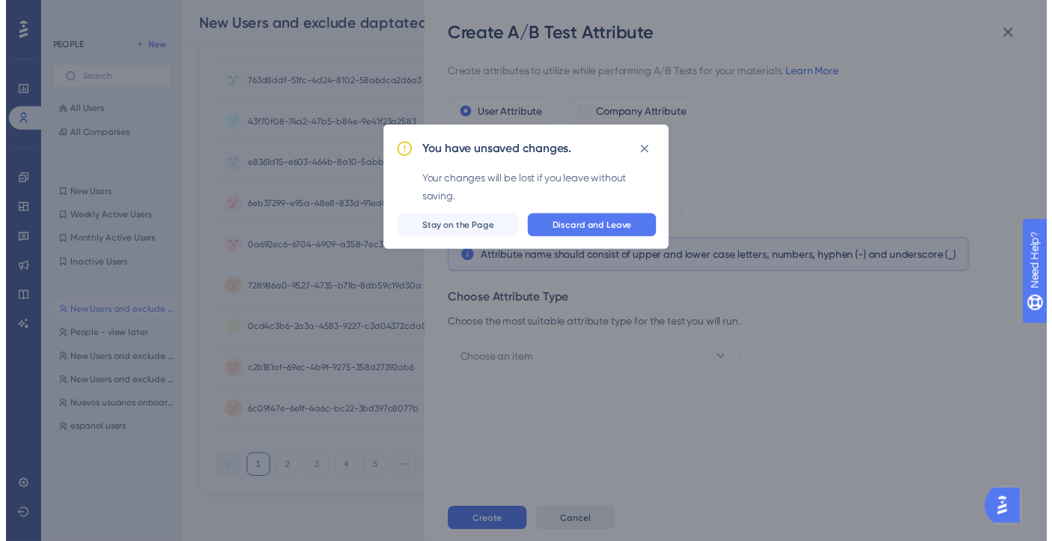
scroll to position [0, 0]
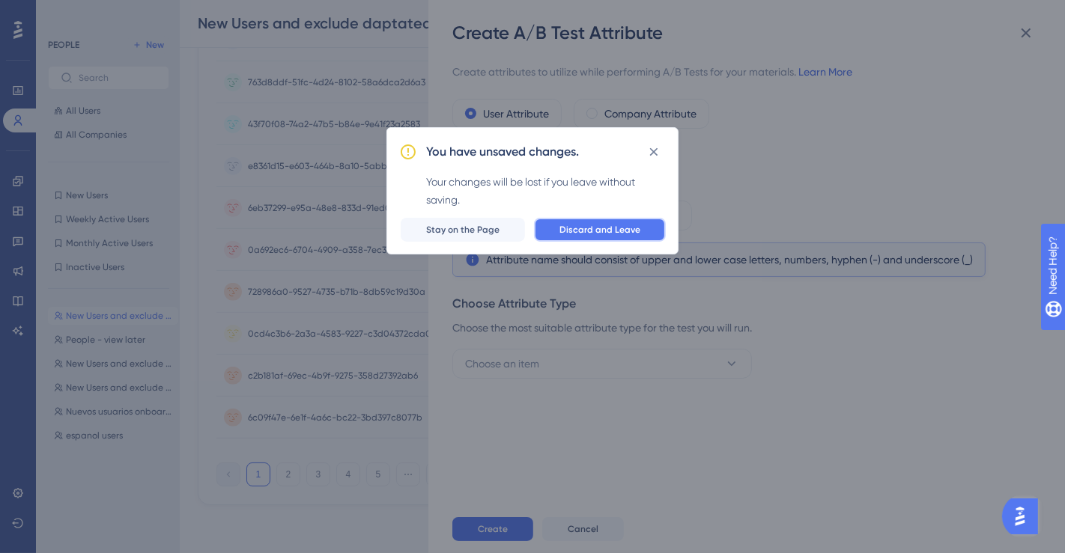
click at [590, 230] on span "Discard and Leave" at bounding box center [599, 230] width 81 height 12
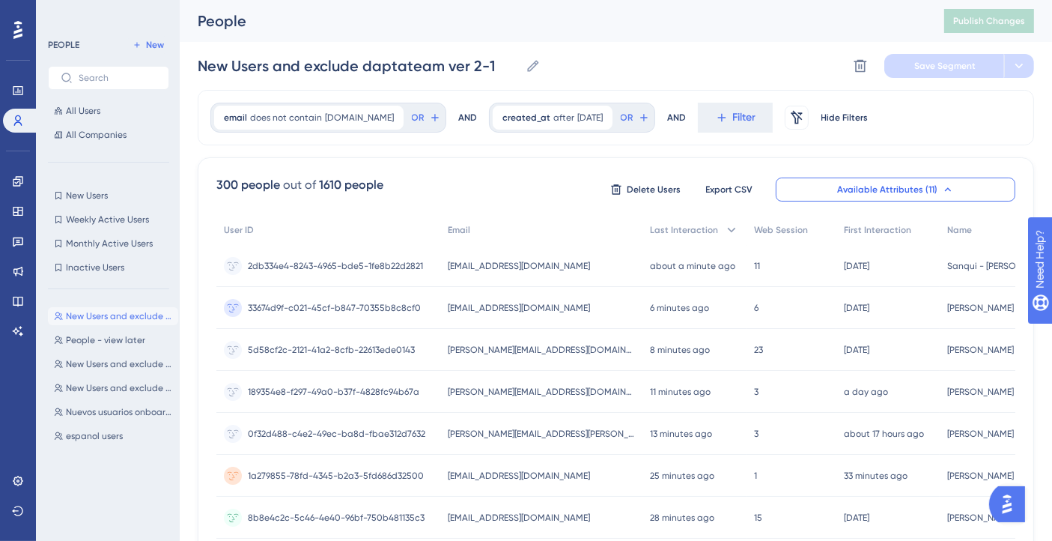
click at [105, 111] on button "All Users" at bounding box center [108, 111] width 121 height 18
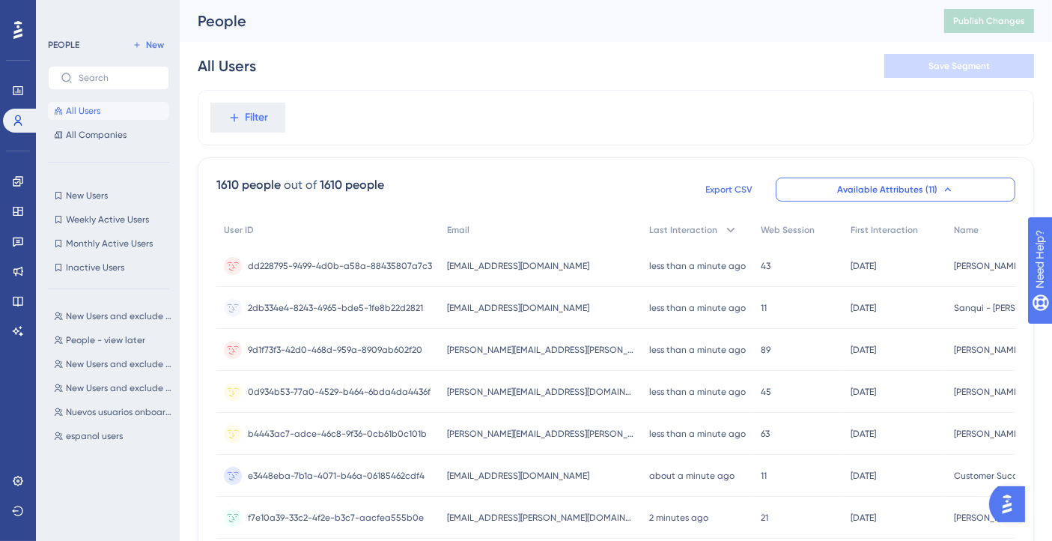
click at [727, 183] on span "Export CSV" at bounding box center [729, 189] width 47 height 12
click at [20, 85] on icon at bounding box center [18, 91] width 12 height 12
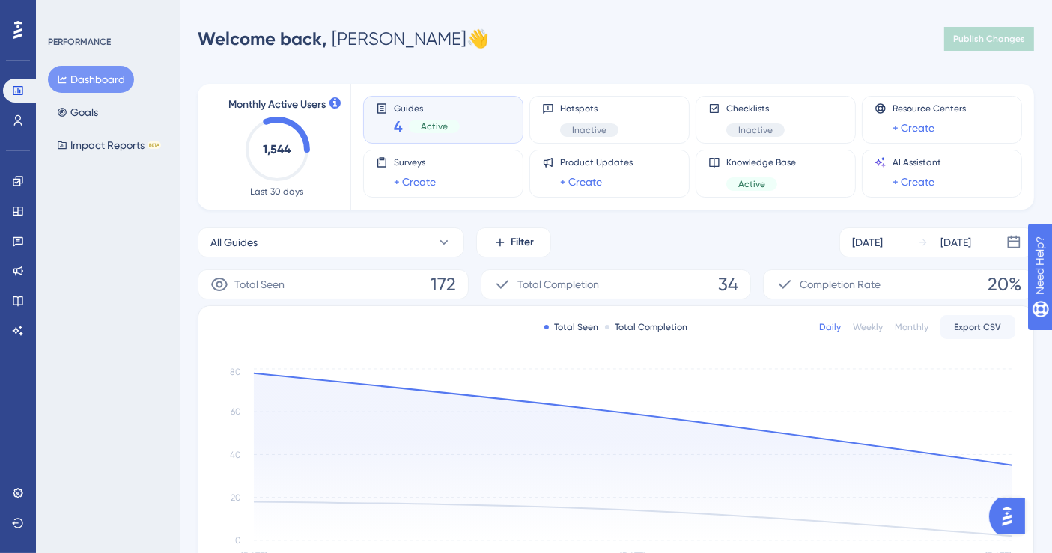
click at [922, 330] on div "Monthly" at bounding box center [912, 327] width 34 height 12
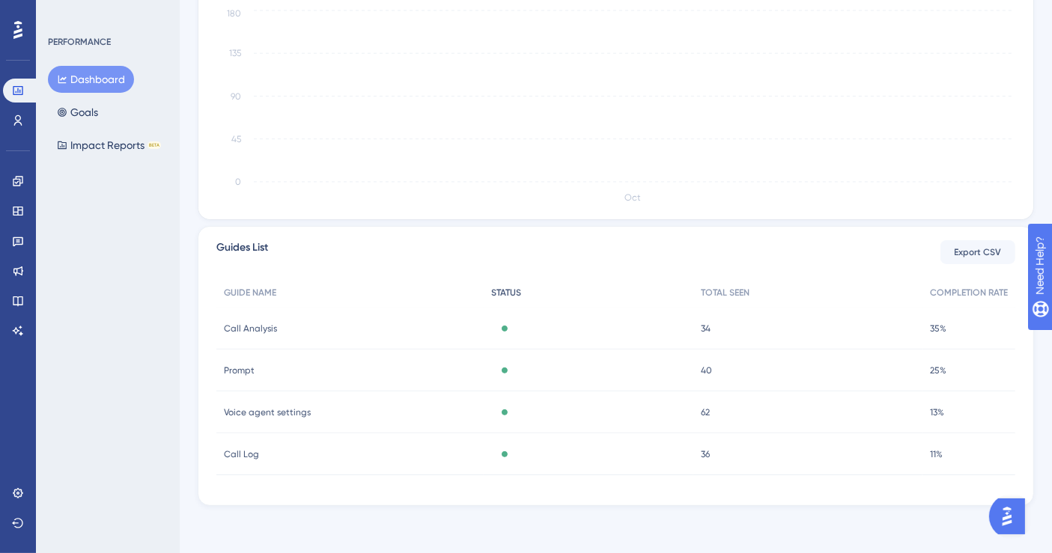
scroll to position [192, 0]
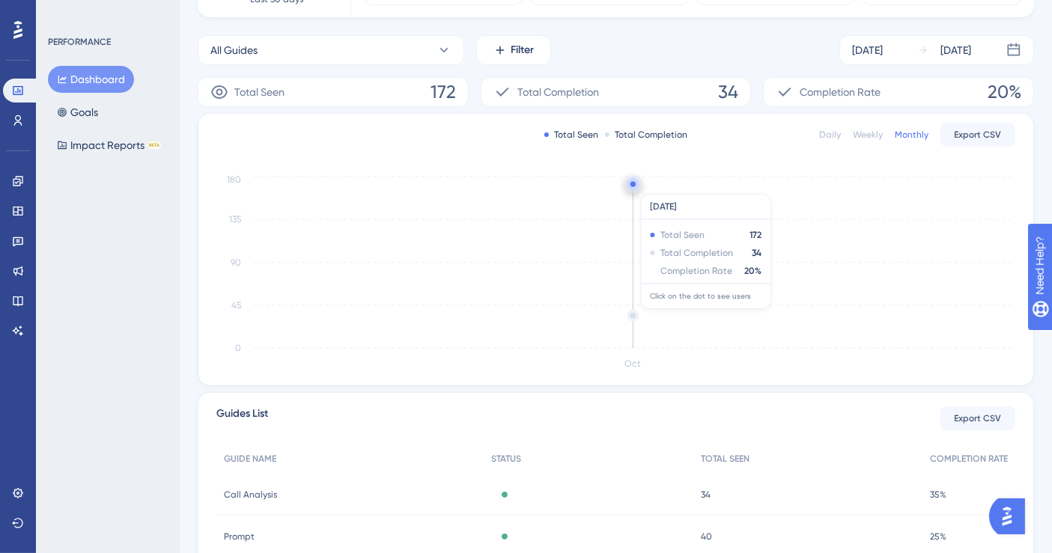
click at [633, 186] on circle at bounding box center [632, 184] width 5 height 5
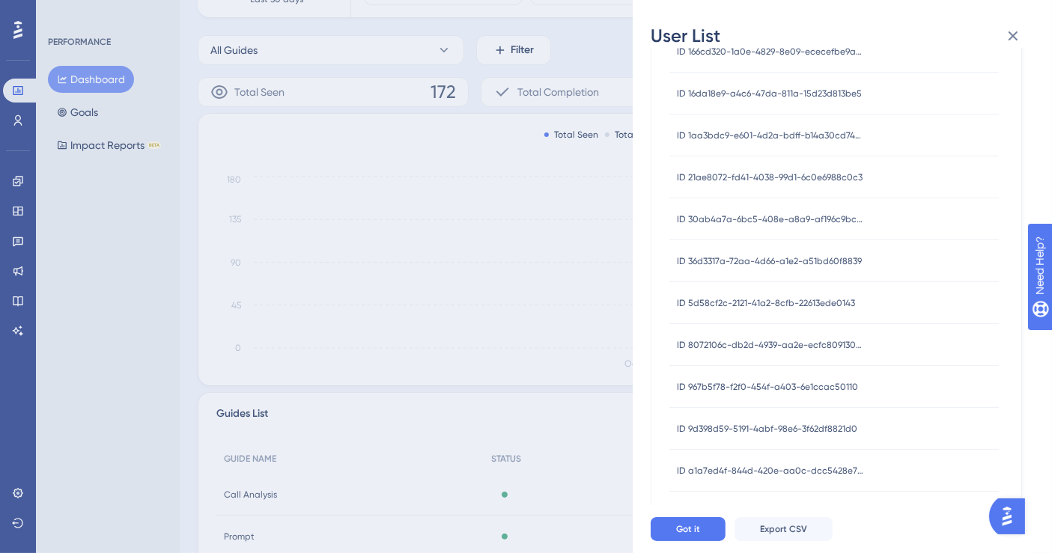
scroll to position [0, 0]
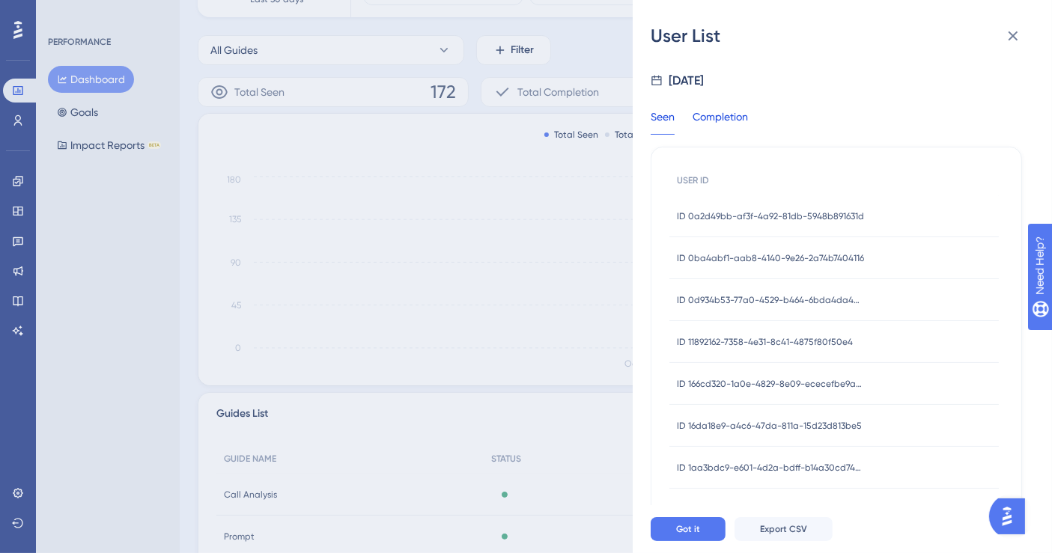
click at [737, 130] on div "Completion" at bounding box center [720, 121] width 55 height 27
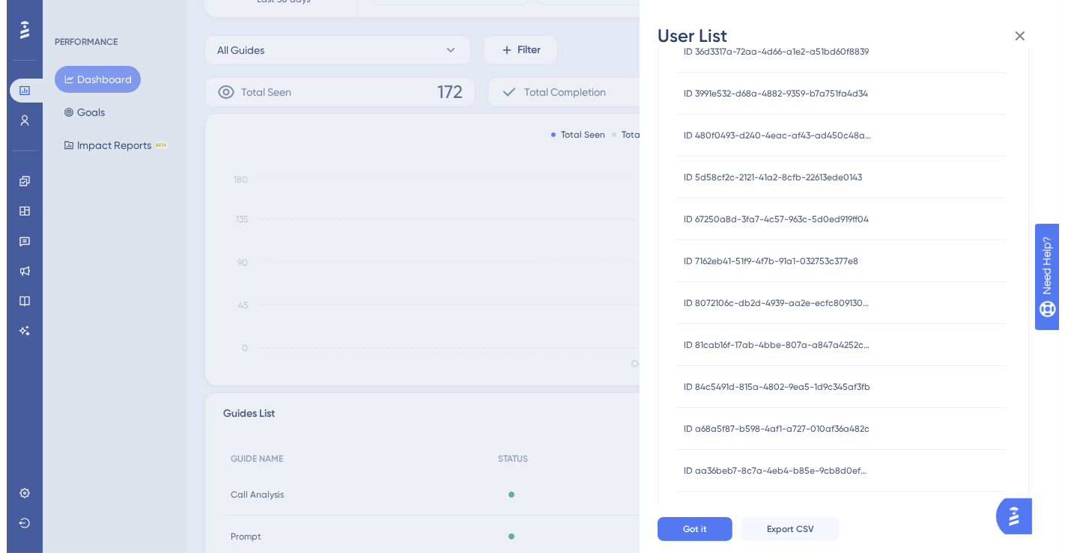
scroll to position [594, 0]
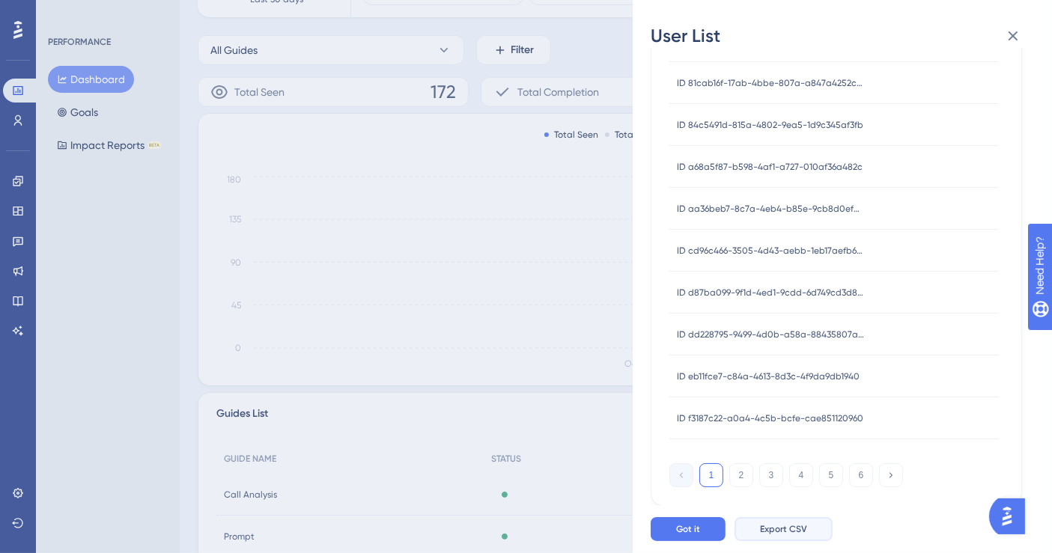
click at [808, 534] on button "Export CSV" at bounding box center [783, 529] width 98 height 24
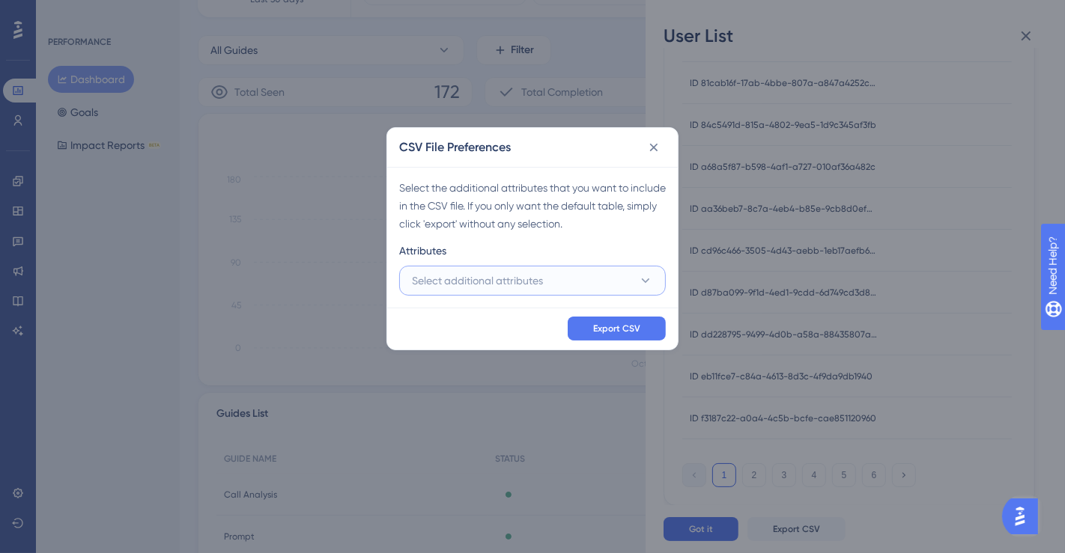
click at [494, 279] on span "Select additional attributes" at bounding box center [477, 281] width 131 height 18
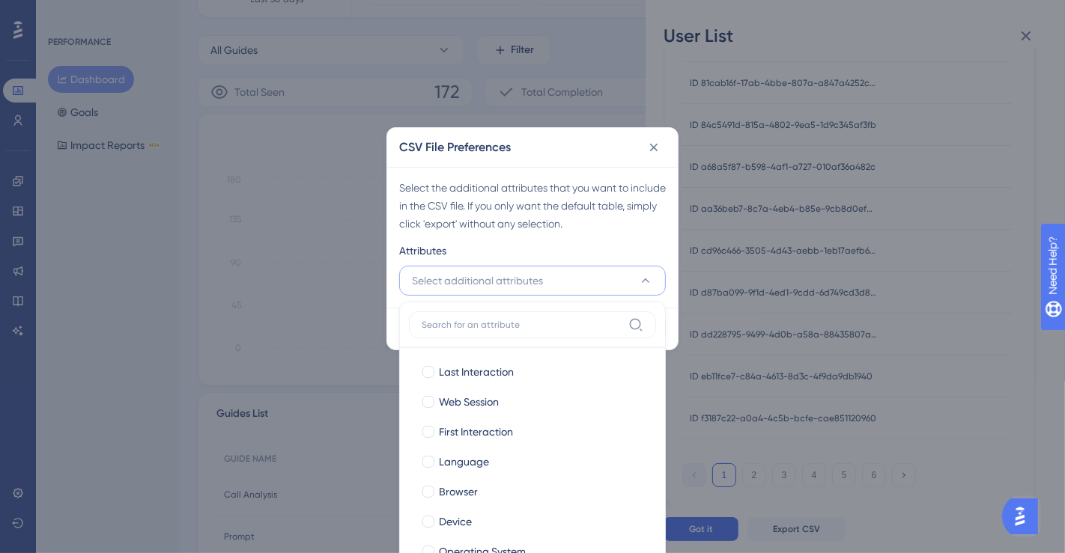
scroll to position [252, 0]
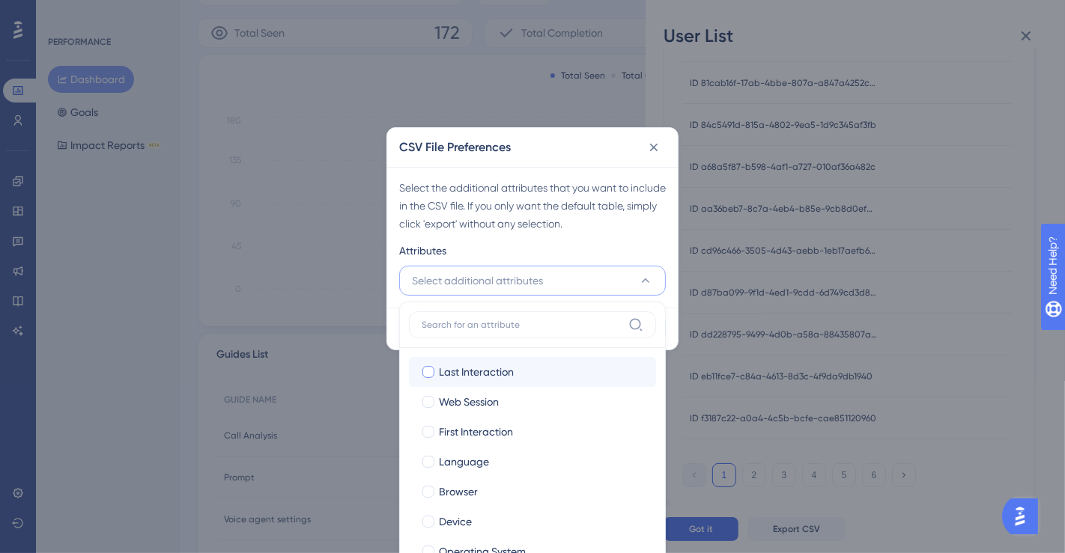
click at [427, 366] on div at bounding box center [428, 372] width 12 height 12
checkbox input "true"
click at [427, 404] on div at bounding box center [428, 402] width 12 height 12
checkbox input "true"
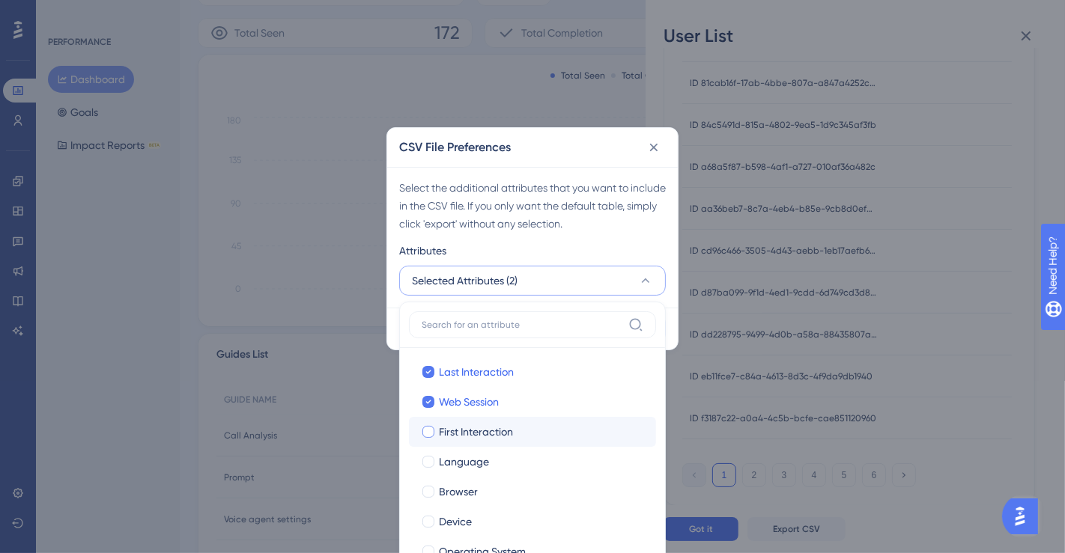
click at [430, 436] on div at bounding box center [428, 432] width 12 height 12
checkbox input "true"
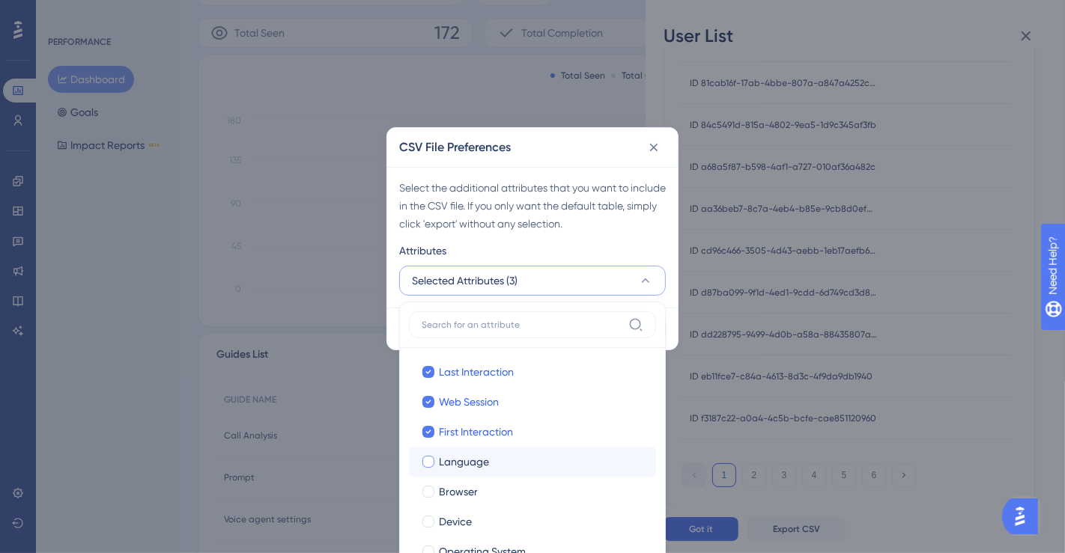
click at [430, 462] on div at bounding box center [428, 462] width 12 height 12
checkbox input "true"
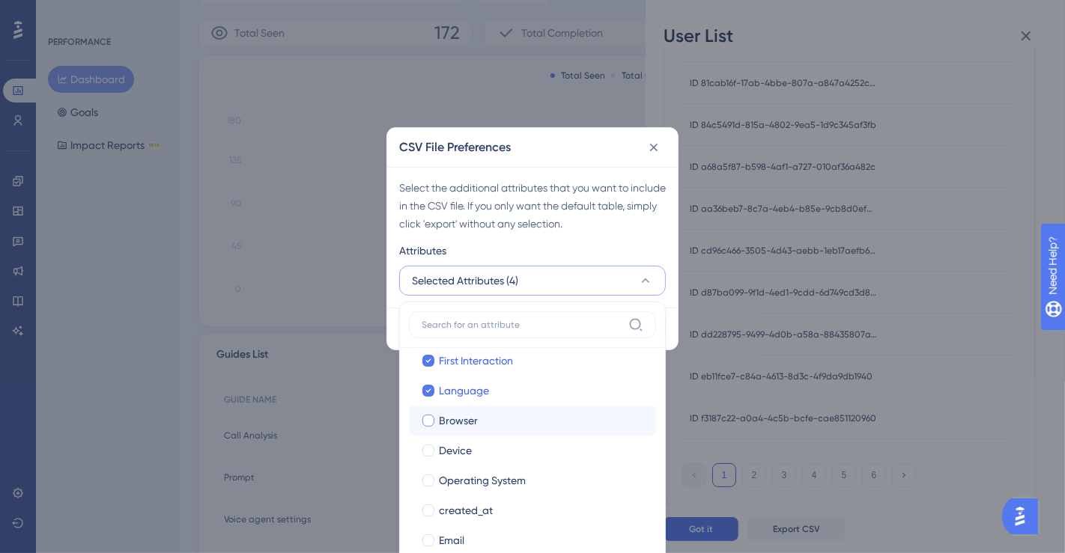
click at [427, 420] on div at bounding box center [428, 421] width 12 height 12
checkbox input "true"
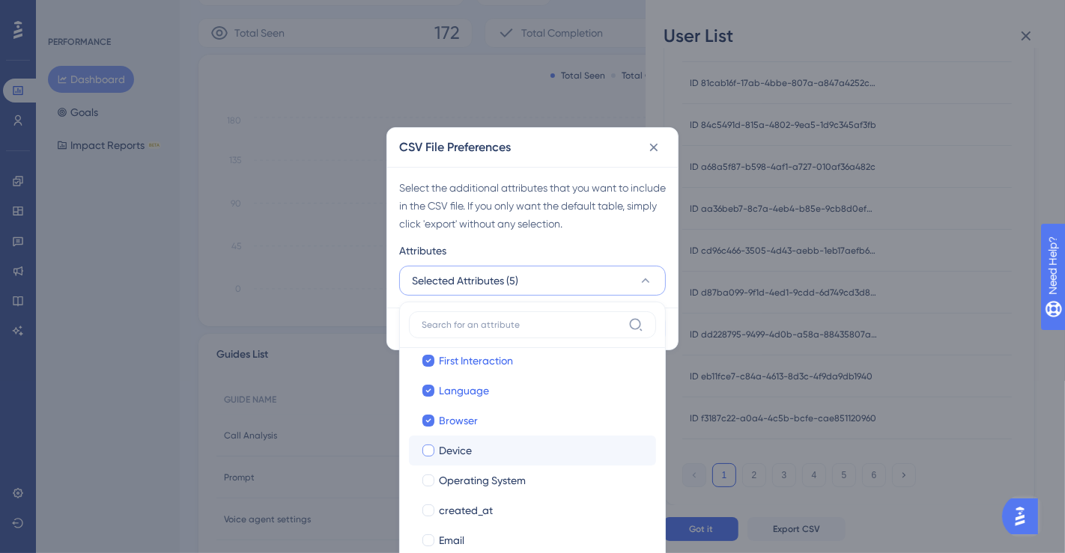
click at [423, 451] on div at bounding box center [428, 451] width 12 height 12
checkbox input "true"
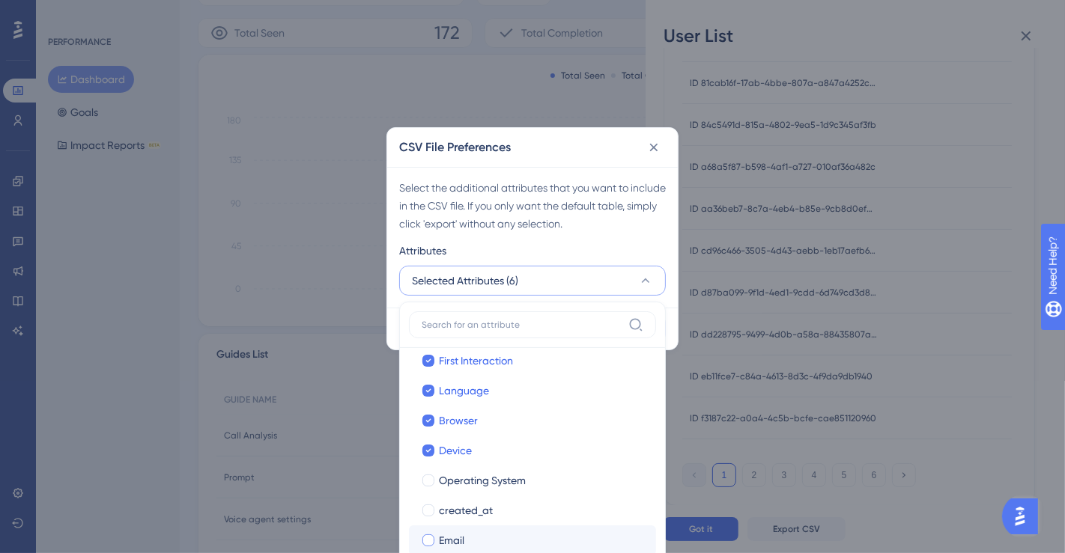
click at [430, 538] on div at bounding box center [428, 541] width 12 height 12
checkbox input "true"
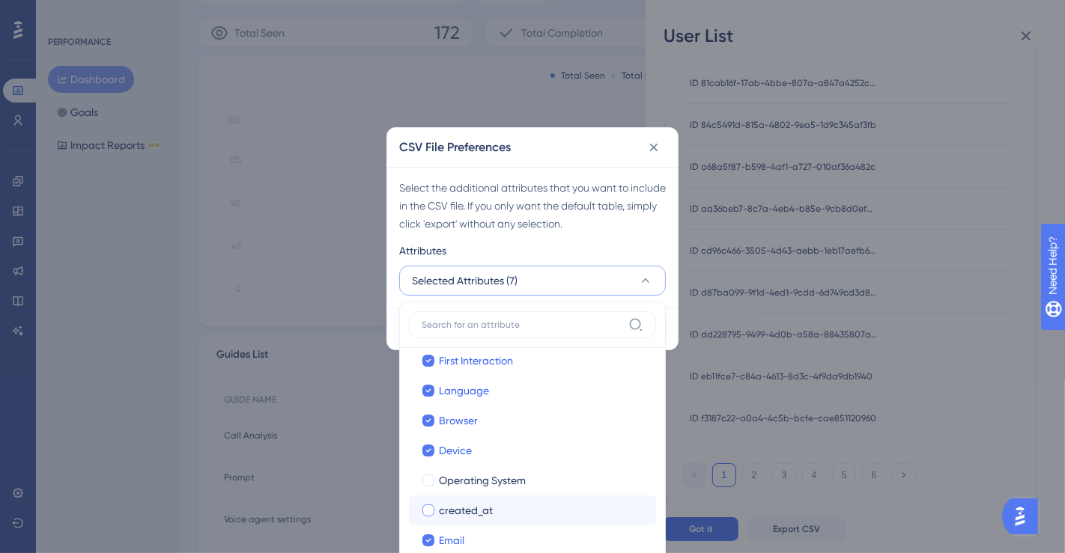
click at [427, 511] on div at bounding box center [428, 511] width 12 height 12
checkbox input "true"
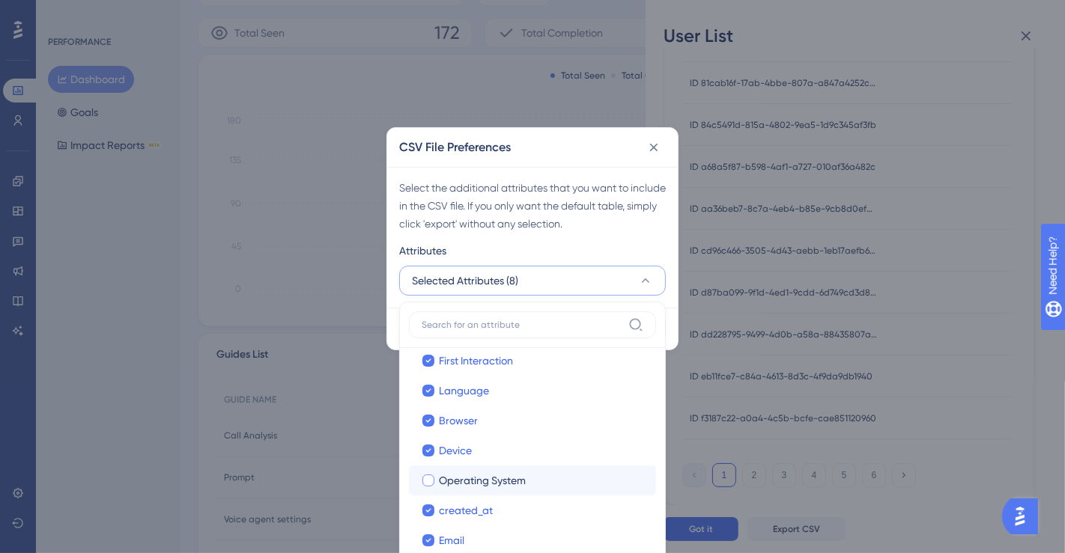
click at [430, 481] on div at bounding box center [428, 481] width 12 height 12
checkbox input "true"
click at [639, 243] on div "Attributes" at bounding box center [532, 254] width 267 height 24
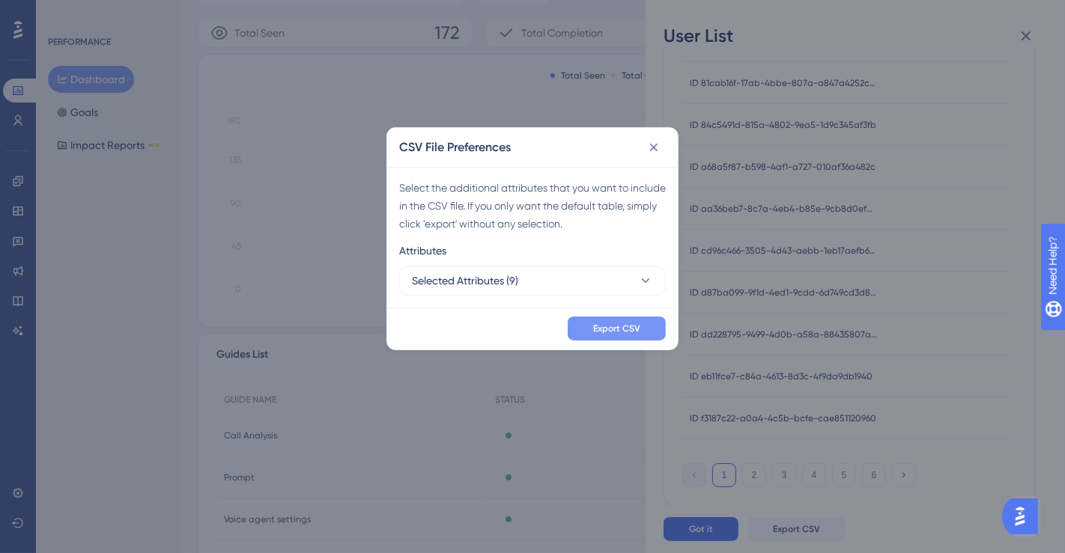
click at [612, 332] on span "Export CSV" at bounding box center [616, 329] width 47 height 12
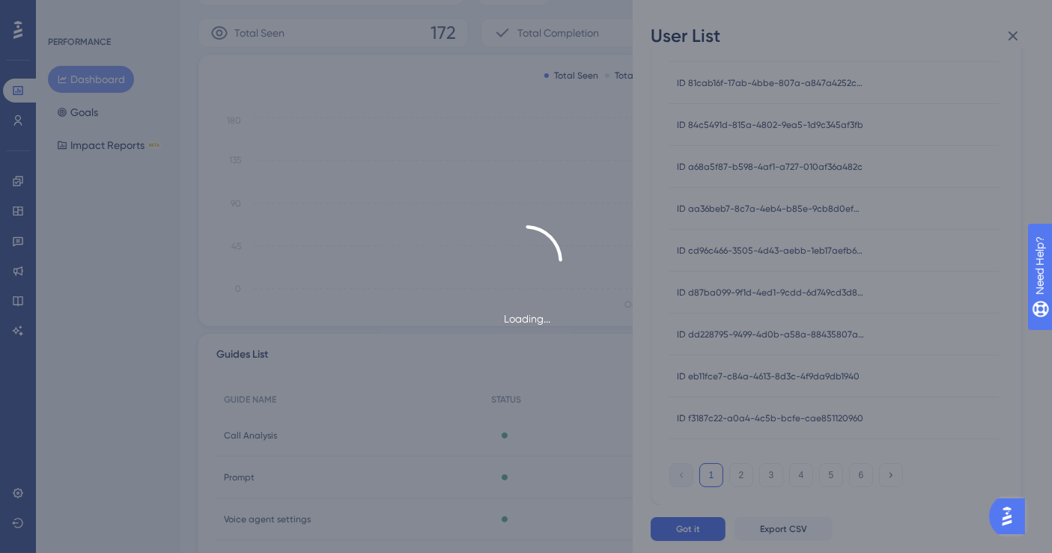
scroll to position [0, 0]
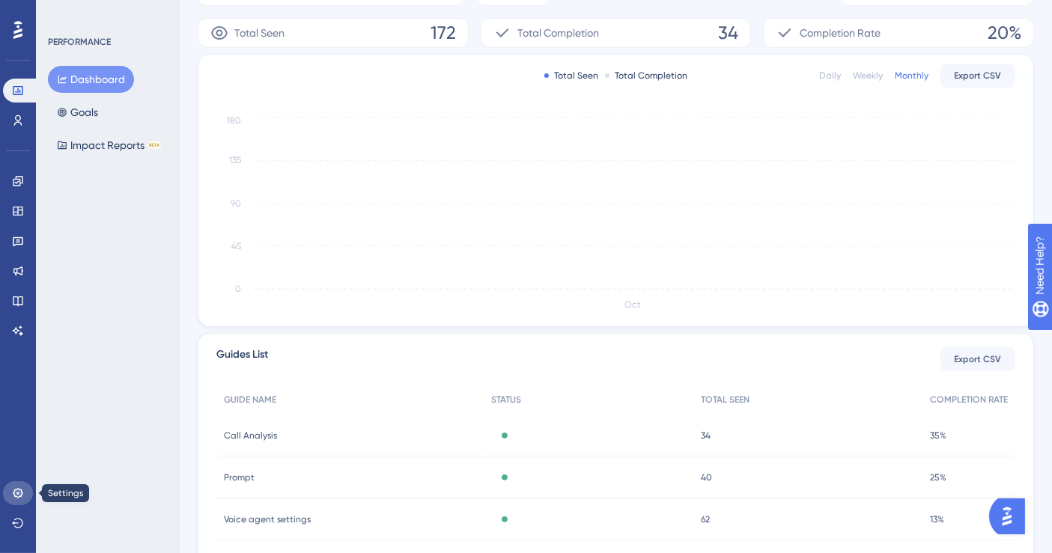
click at [19, 493] on icon at bounding box center [18, 493] width 10 height 10
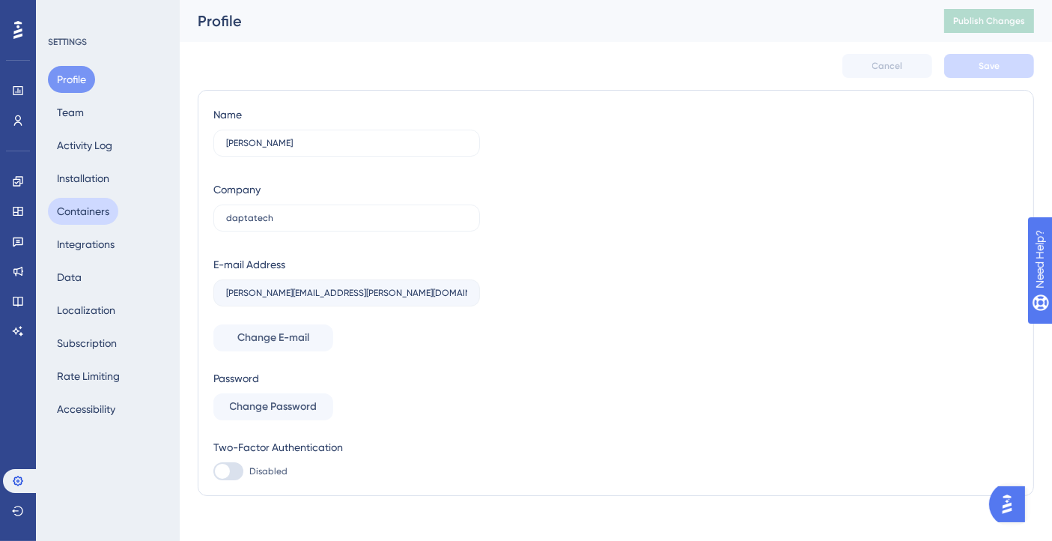
click at [67, 216] on button "Containers" at bounding box center [83, 211] width 70 height 27
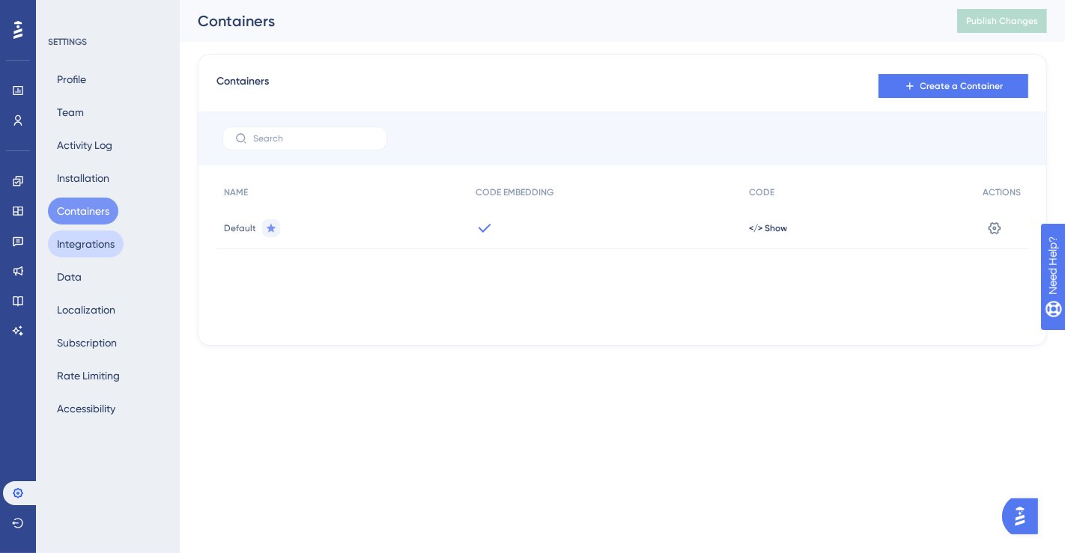
click at [67, 238] on button "Integrations" at bounding box center [86, 244] width 76 height 27
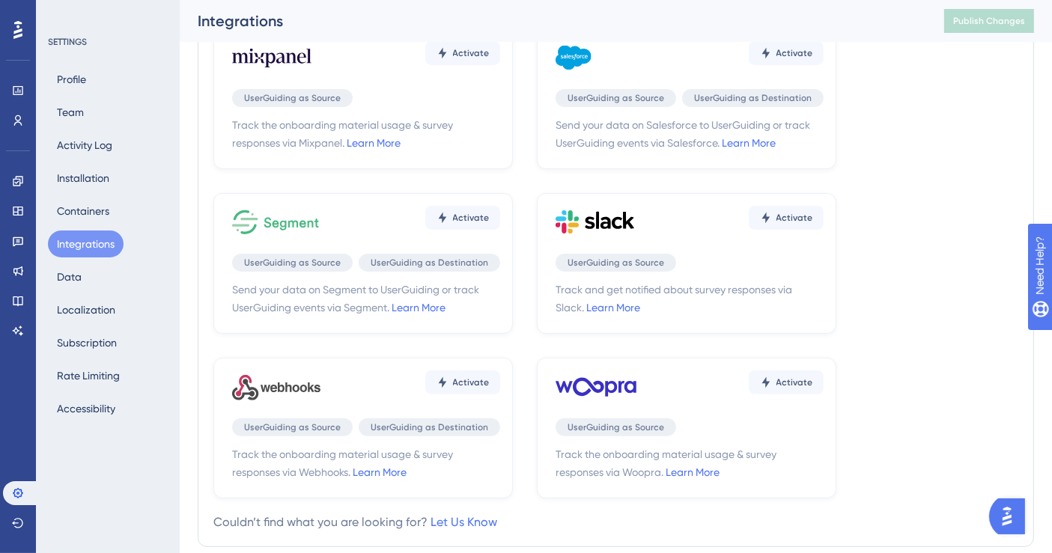
scroll to position [468, 0]
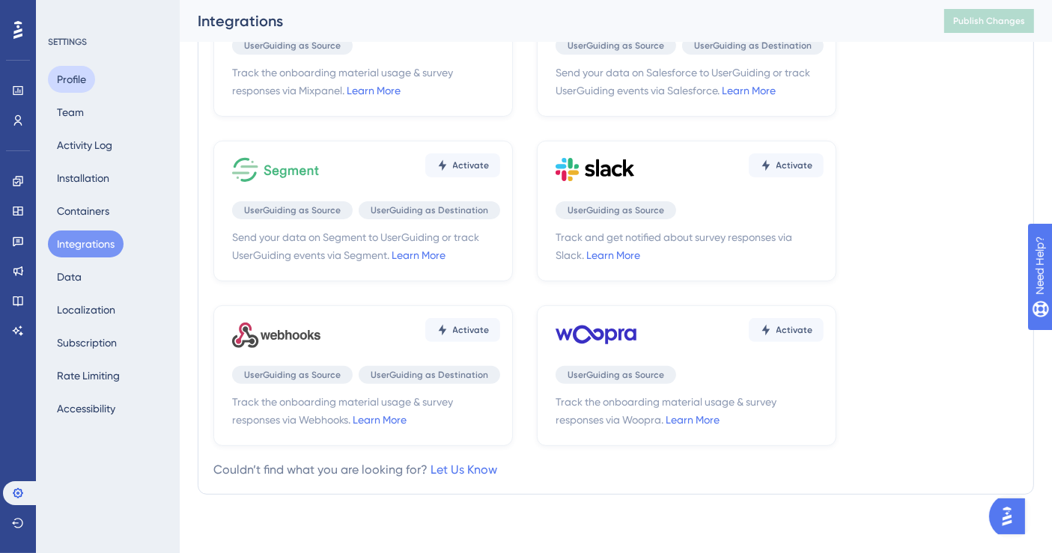
click at [62, 82] on button "Profile" at bounding box center [71, 79] width 47 height 27
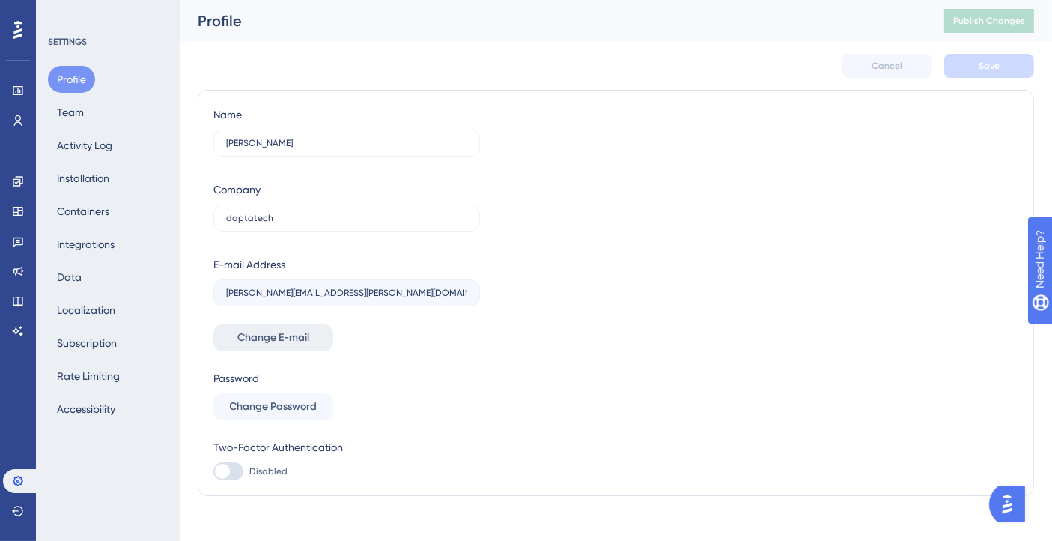
scroll to position [14, 0]
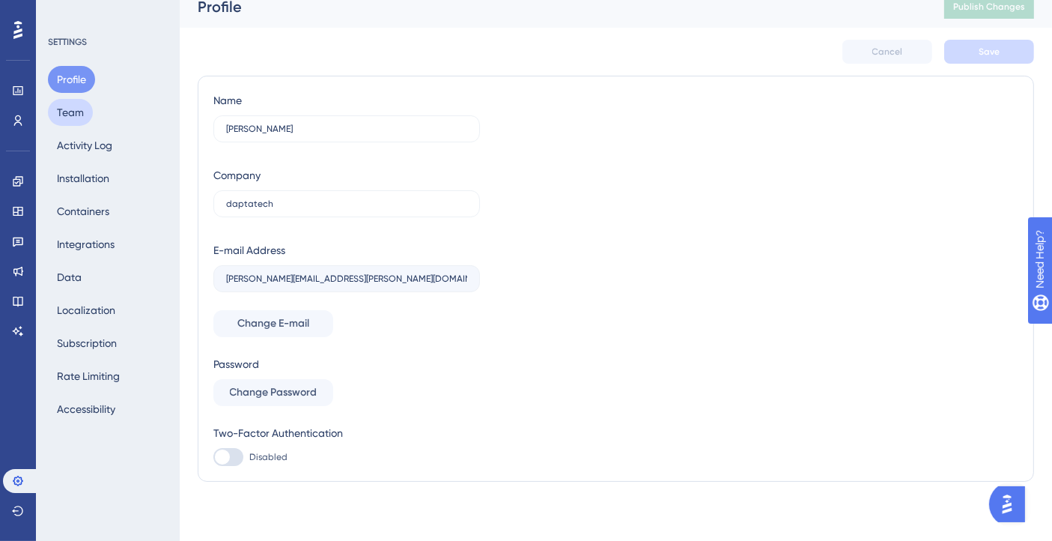
click at [77, 110] on button "Team" at bounding box center [70, 112] width 45 height 27
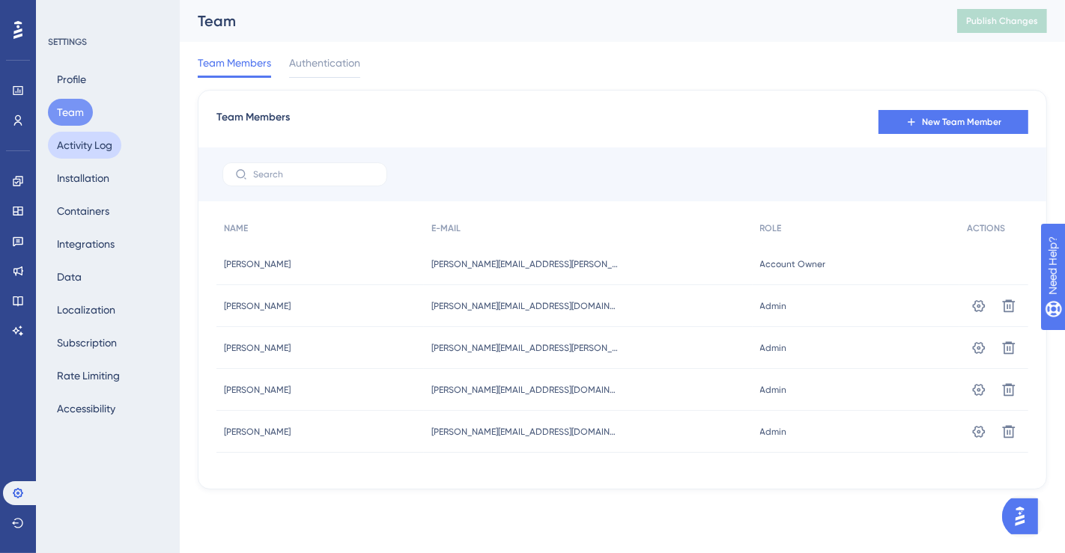
click at [73, 142] on button "Activity Log" at bounding box center [84, 145] width 73 height 27
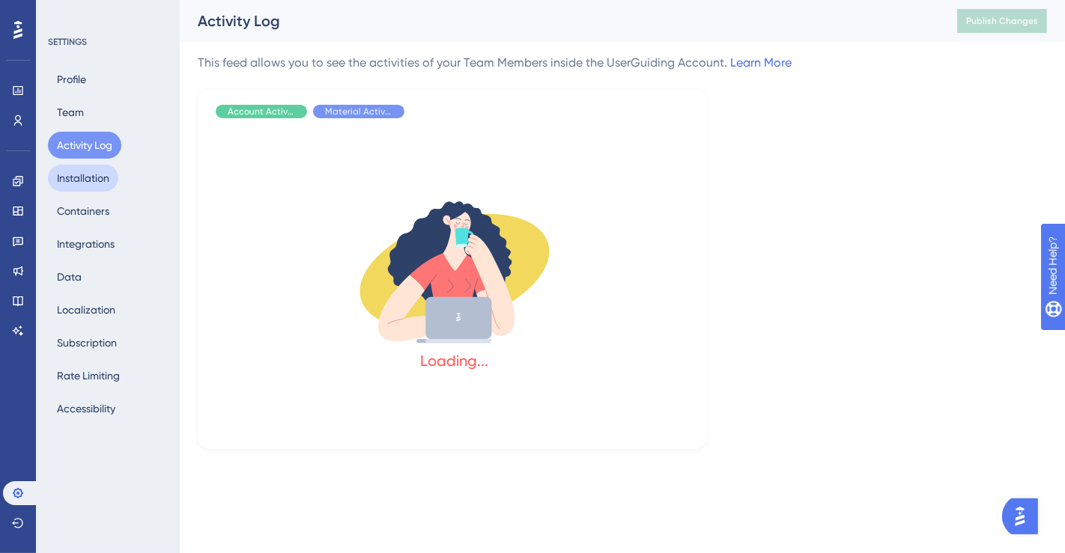
click at [70, 172] on button "Installation" at bounding box center [83, 178] width 70 height 27
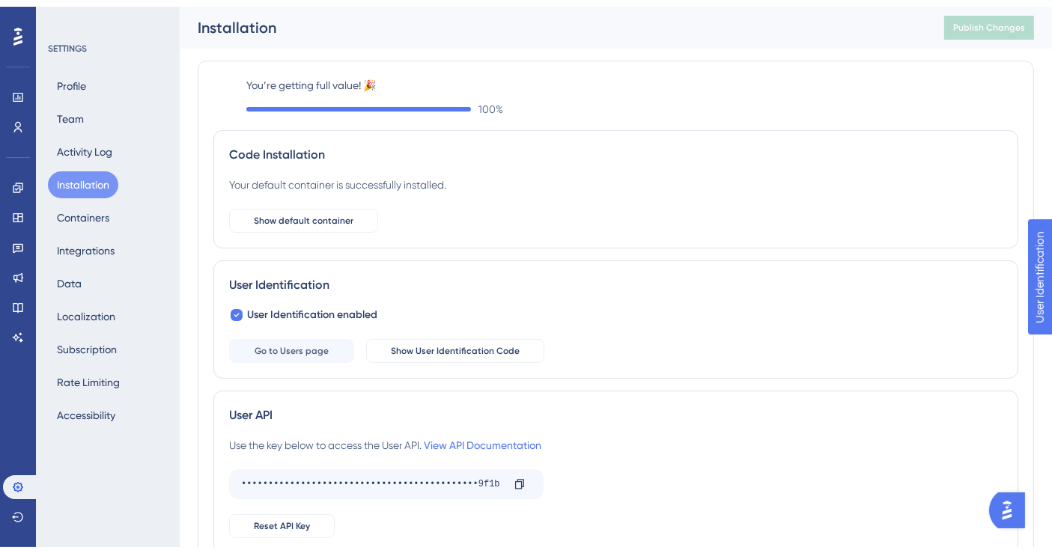
scroll to position [83, 0]
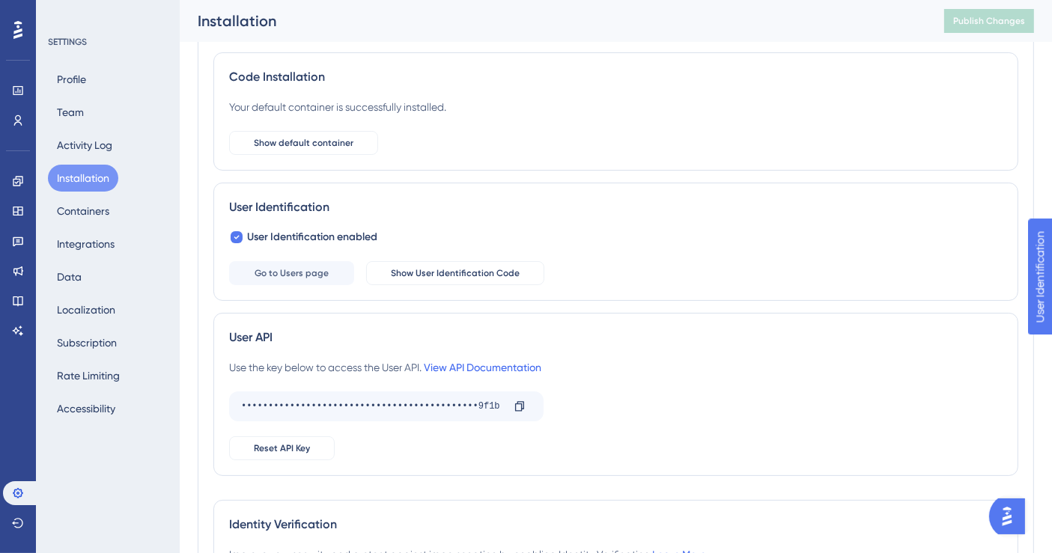
click at [483, 366] on link "View API Documentation" at bounding box center [483, 368] width 118 height 12
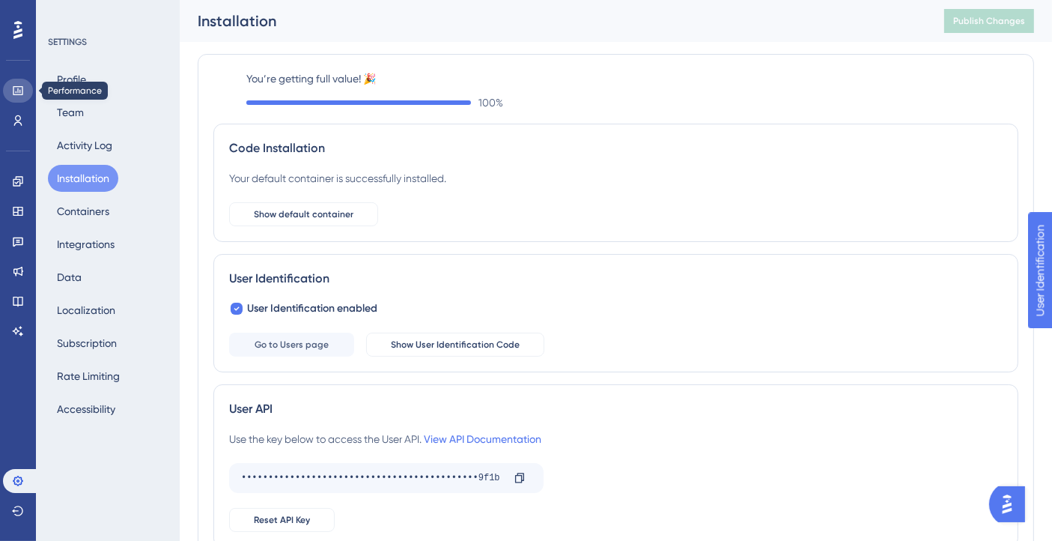
click at [10, 88] on link at bounding box center [18, 91] width 30 height 24
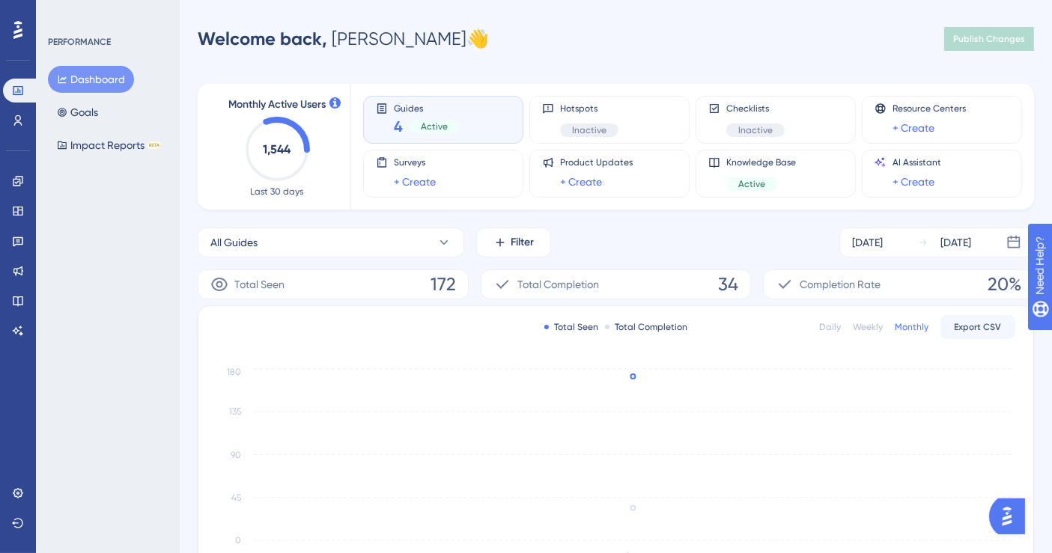
scroll to position [83, 0]
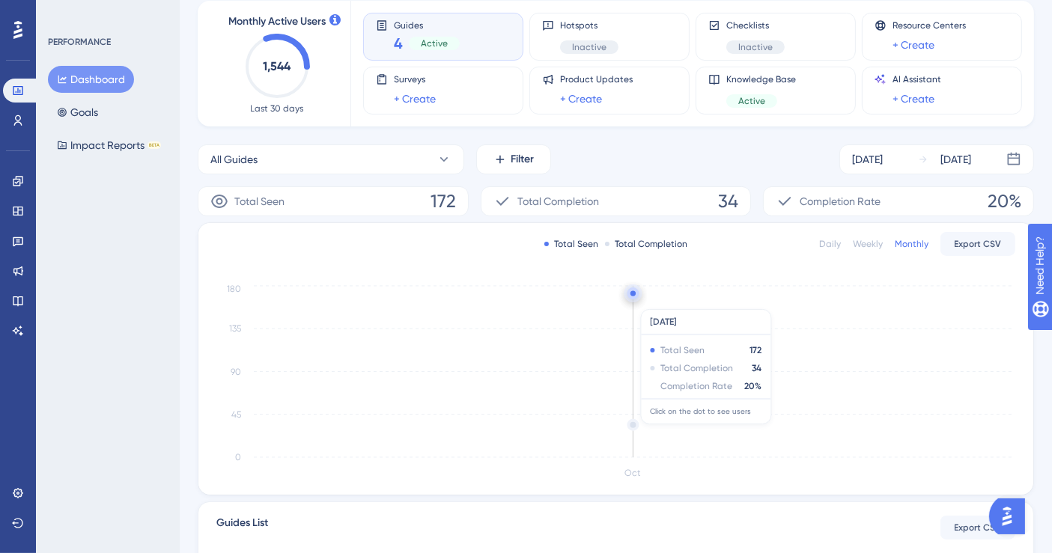
click at [634, 296] on circle at bounding box center [633, 293] width 12 height 12
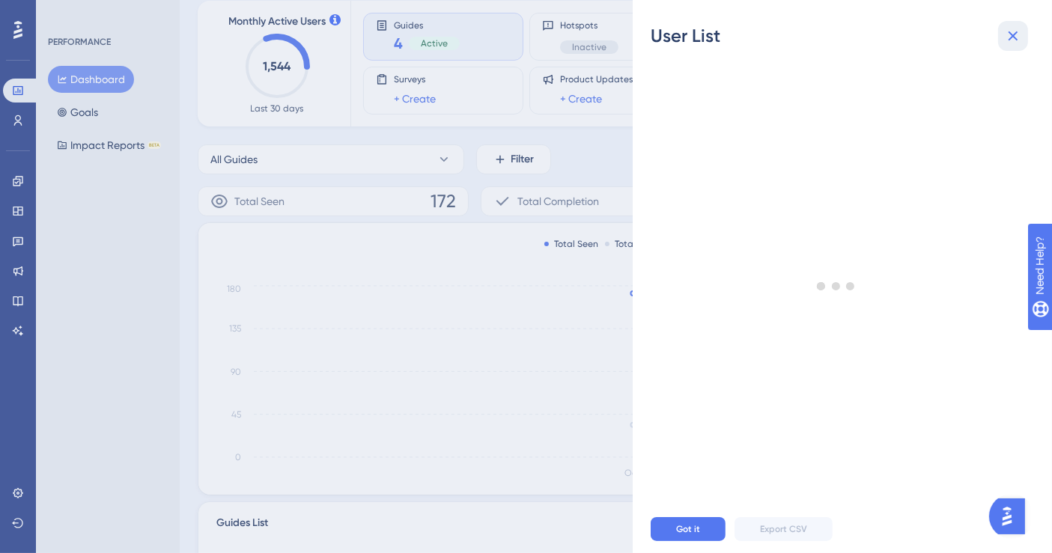
click at [1008, 32] on icon at bounding box center [1013, 36] width 10 height 10
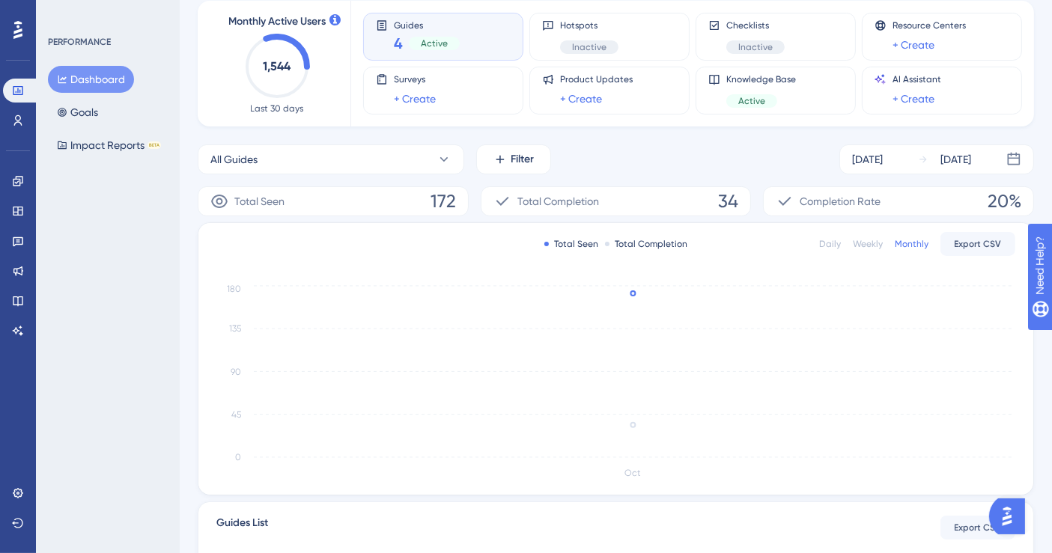
click at [871, 249] on div "Weekly" at bounding box center [868, 244] width 30 height 12
click at [829, 244] on div "Daily" at bounding box center [830, 244] width 22 height 12
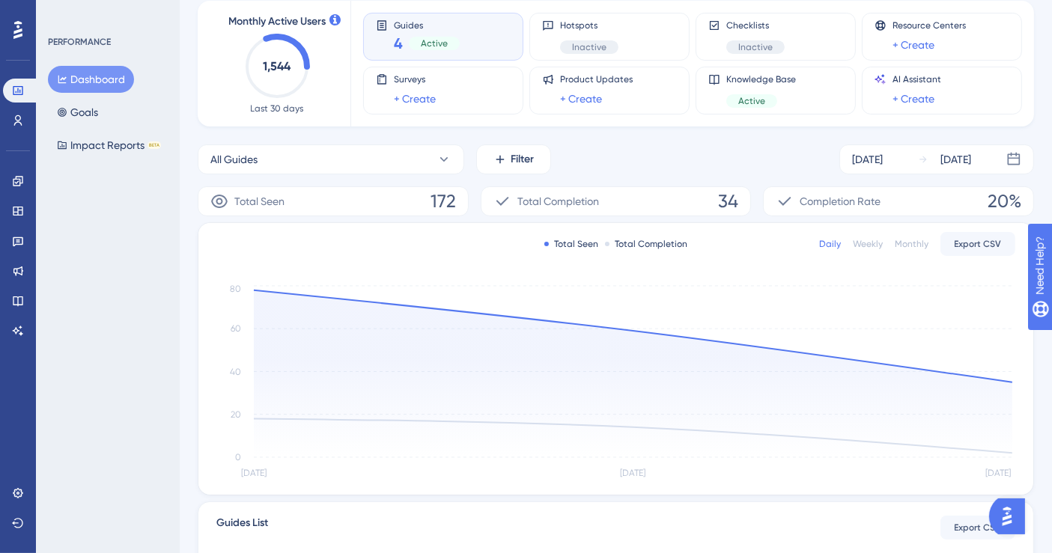
click at [866, 240] on div "Weekly" at bounding box center [868, 244] width 30 height 12
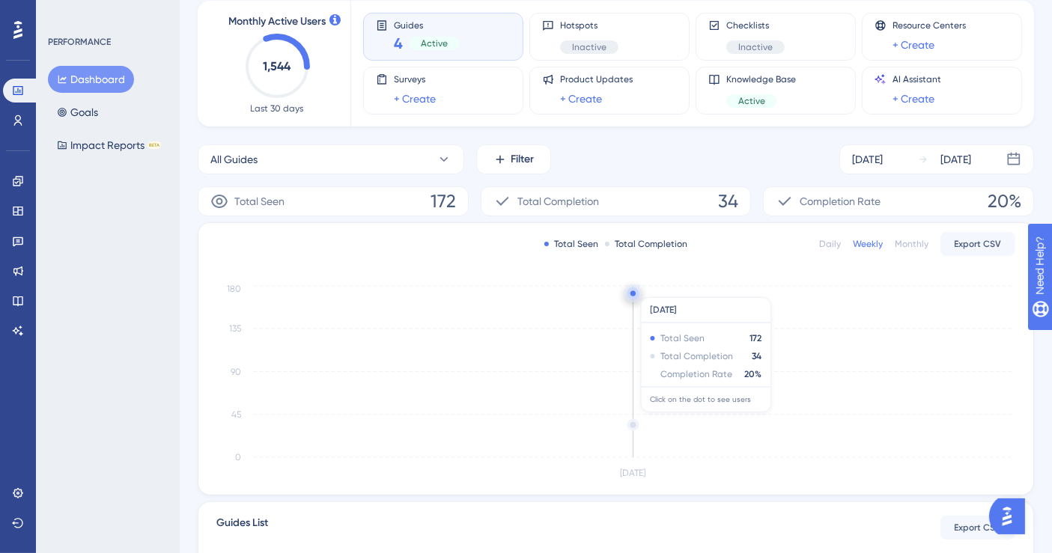
click at [630, 290] on circle at bounding box center [633, 293] width 12 height 12
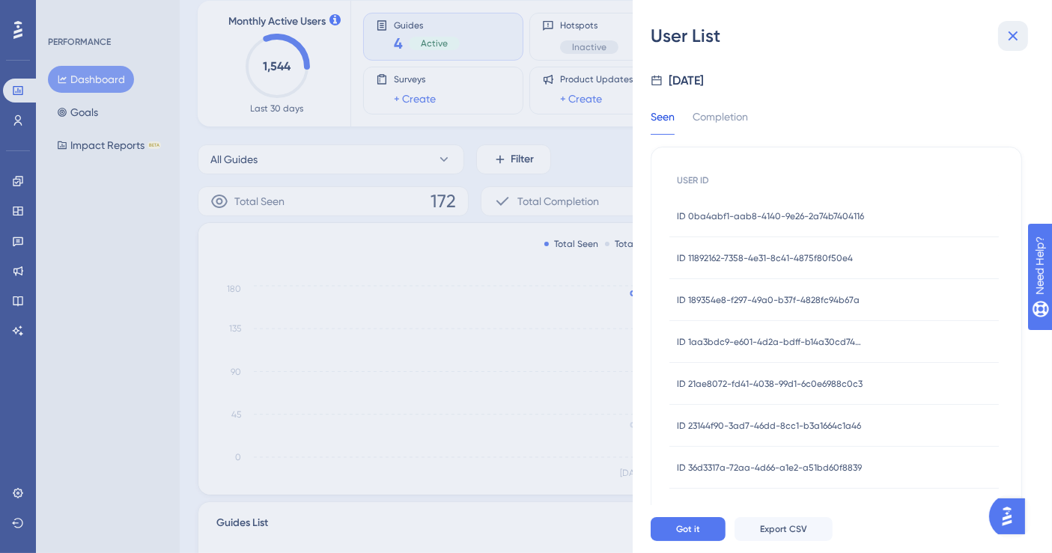
click at [1014, 43] on icon at bounding box center [1013, 36] width 18 height 18
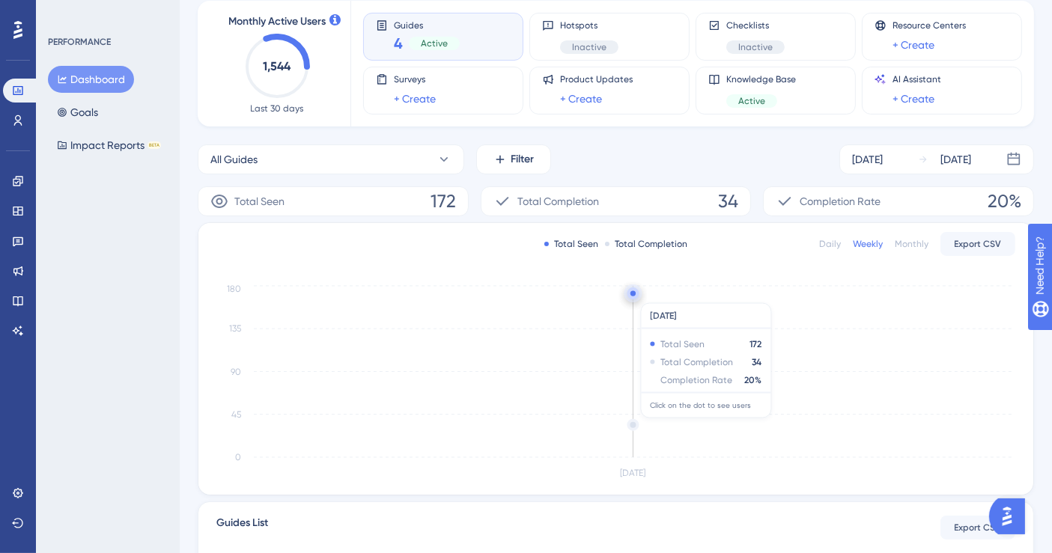
click at [632, 424] on circle at bounding box center [633, 425] width 9 height 9
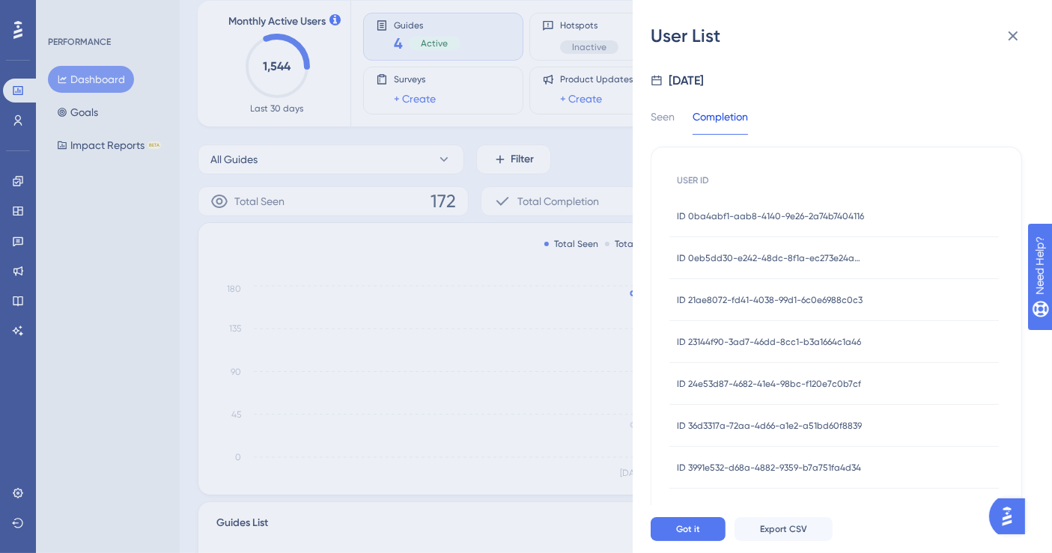
click at [807, 215] on span "ID 0ba4abf1-aab8-4140-9e26-2a74b7404116" at bounding box center [770, 216] width 187 height 12
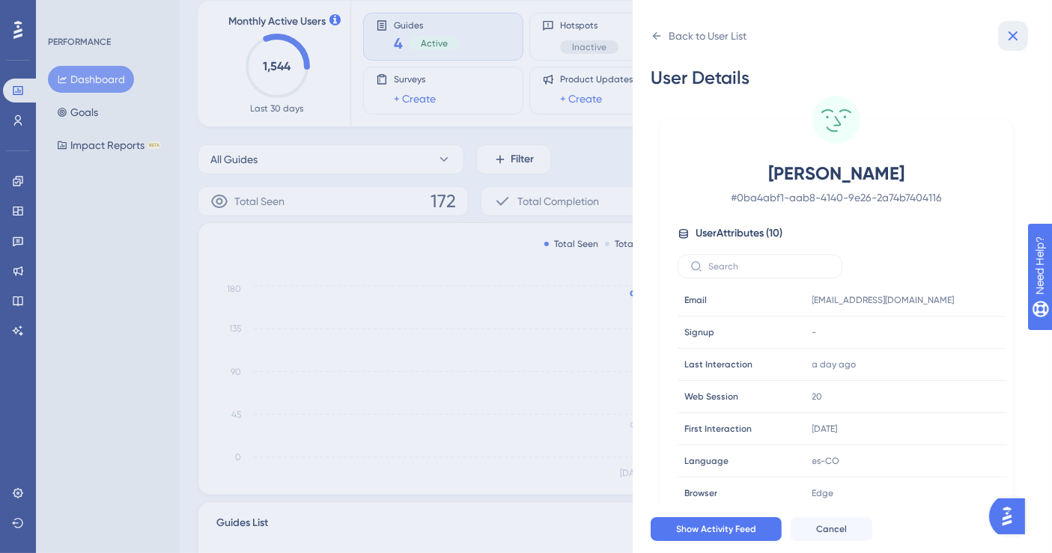
click at [1016, 29] on icon at bounding box center [1013, 36] width 18 height 18
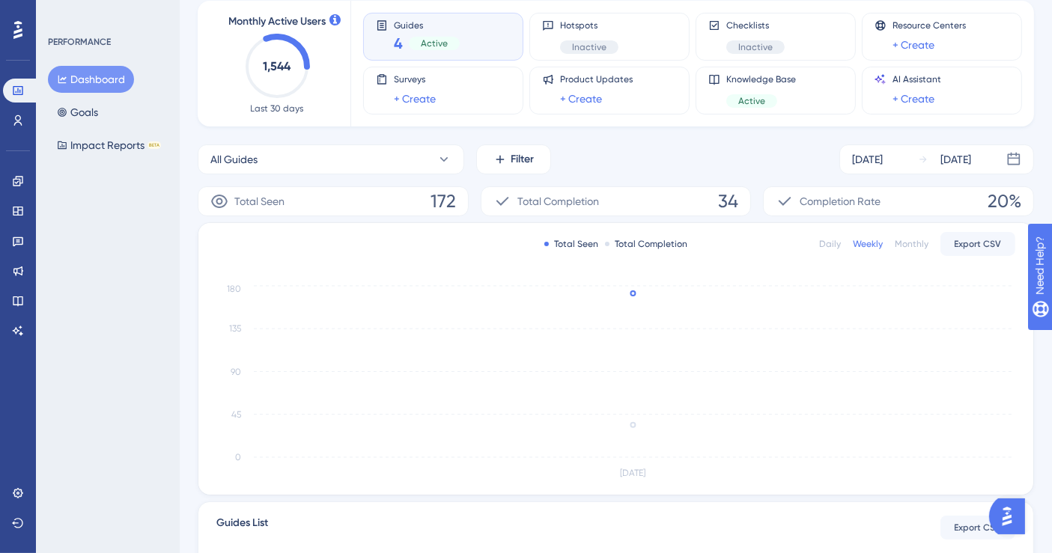
click at [828, 244] on div "Daily" at bounding box center [830, 244] width 22 height 12
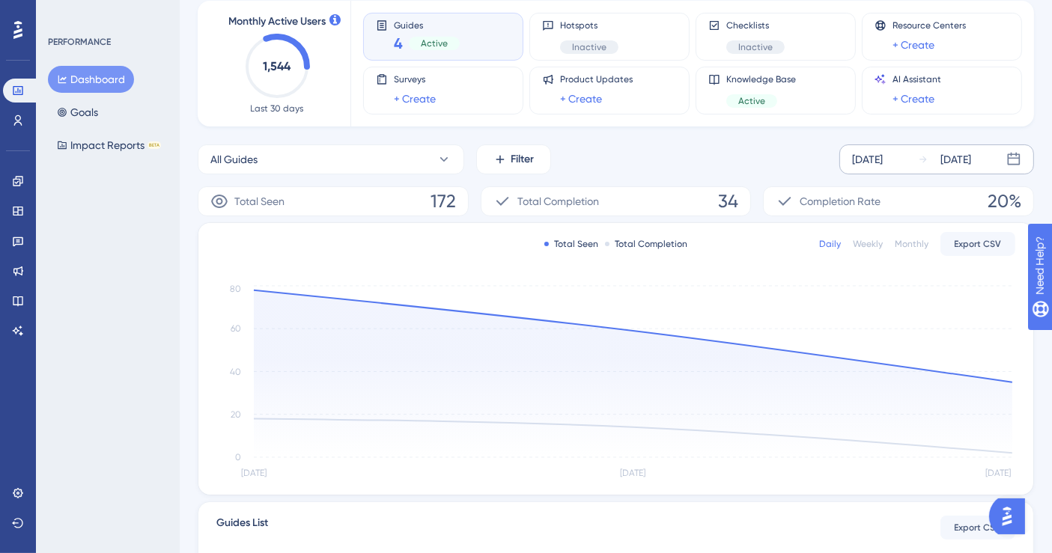
click at [883, 161] on div "[DATE]" at bounding box center [867, 159] width 31 height 18
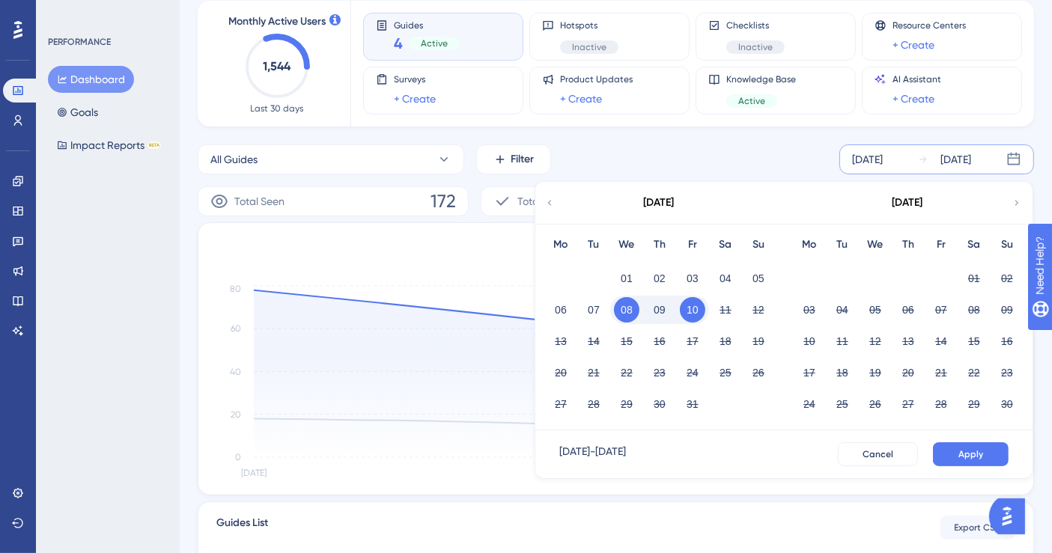
click at [657, 314] on button "09" at bounding box center [659, 309] width 25 height 25
click at [636, 313] on button "08" at bounding box center [626, 309] width 25 height 25
click at [977, 452] on span "Apply" at bounding box center [970, 454] width 25 height 12
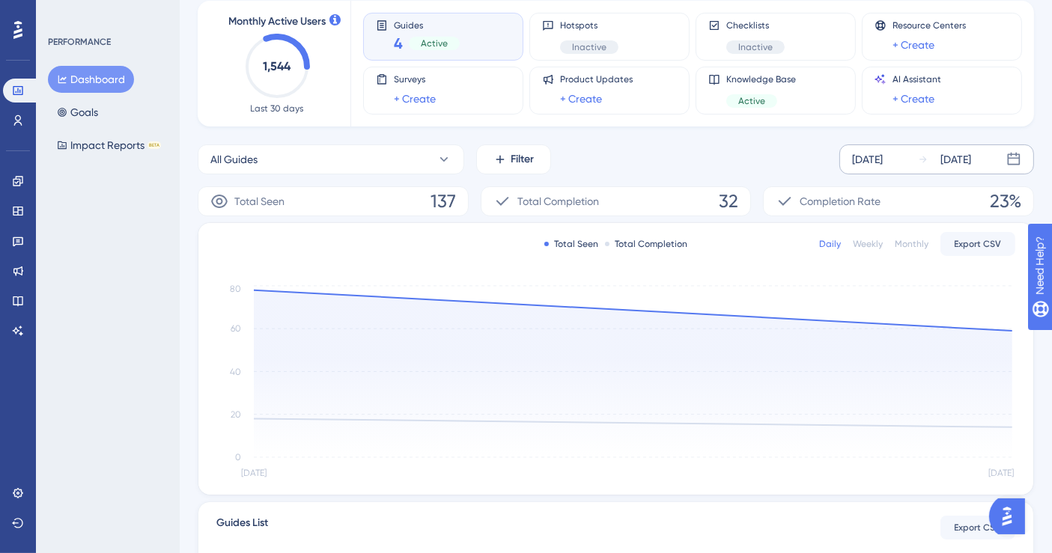
click at [883, 157] on div "[DATE]" at bounding box center [867, 159] width 31 height 18
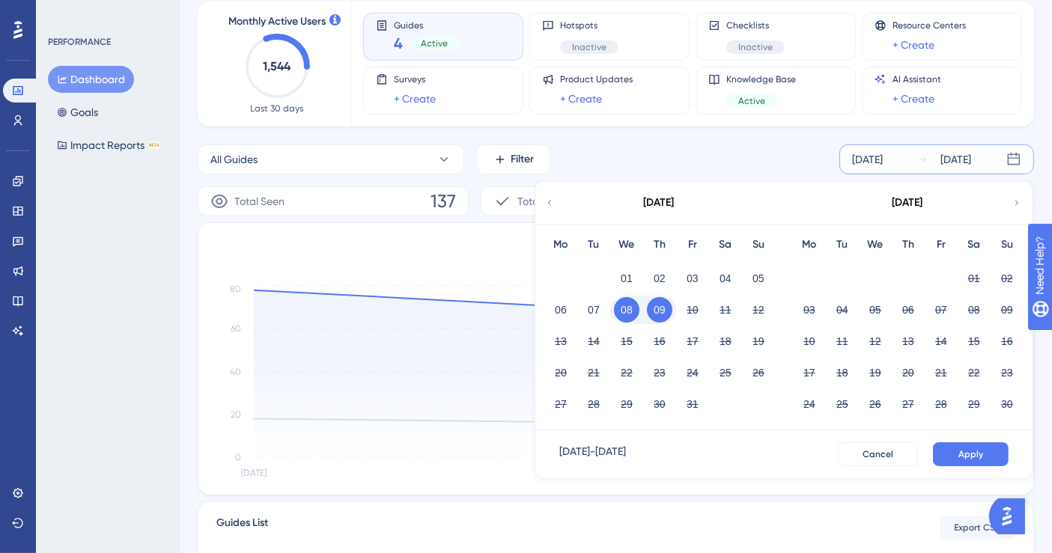
click at [663, 308] on button "09" at bounding box center [659, 309] width 25 height 25
click at [693, 310] on button "10" at bounding box center [692, 309] width 25 height 25
click at [954, 452] on button "Apply" at bounding box center [971, 454] width 76 height 24
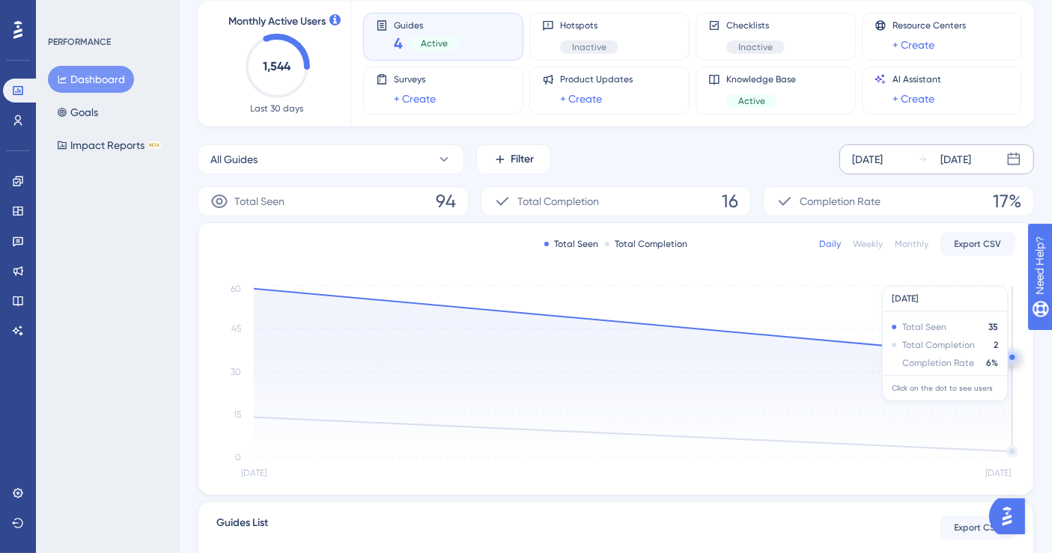
click at [1011, 356] on circle at bounding box center [1011, 357] width 5 height 5
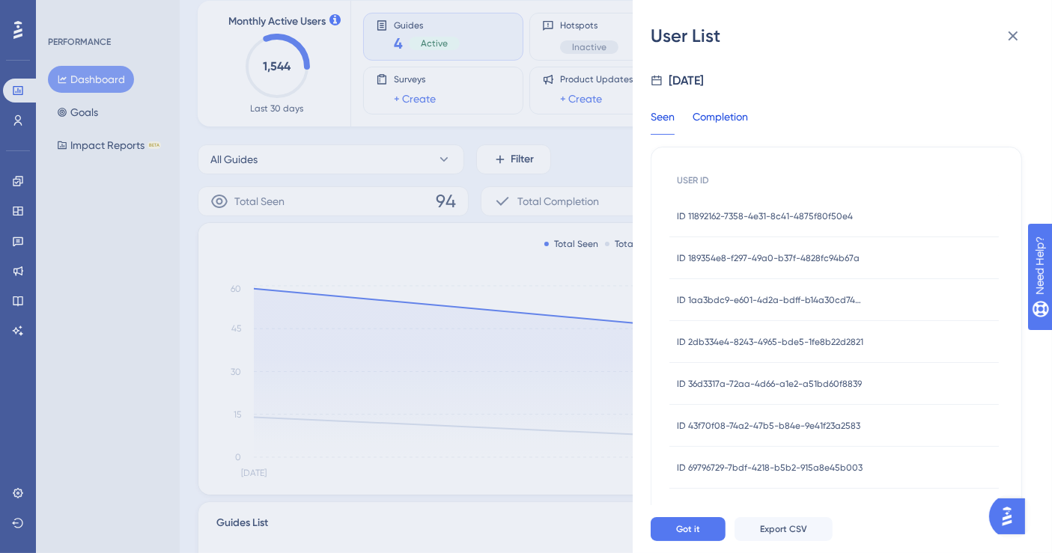
click at [719, 108] on div "Completion" at bounding box center [720, 121] width 55 height 27
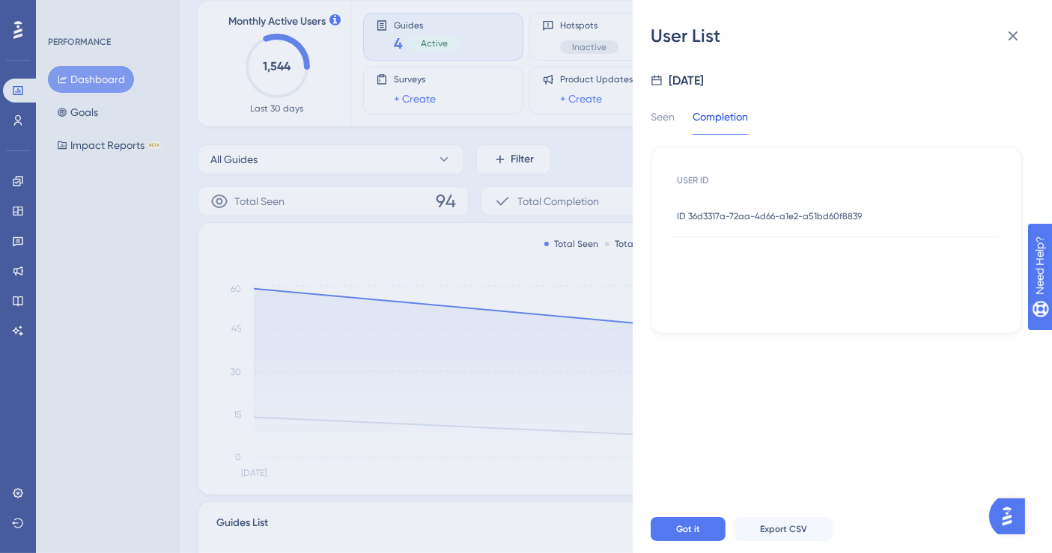
click at [746, 208] on div "ID 36d3317a-72aa-4d66-a1e2-a51bd60f8839 ID 36d3317a-72aa-4d66-a1e2-a51bd60f8839" at bounding box center [769, 216] width 185 height 42
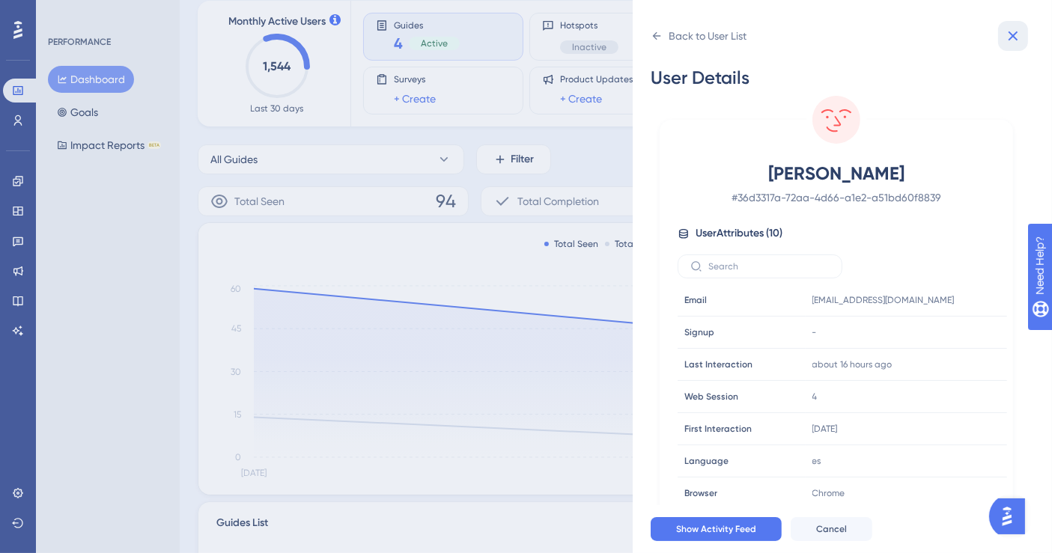
click at [1014, 40] on icon at bounding box center [1013, 36] width 18 height 18
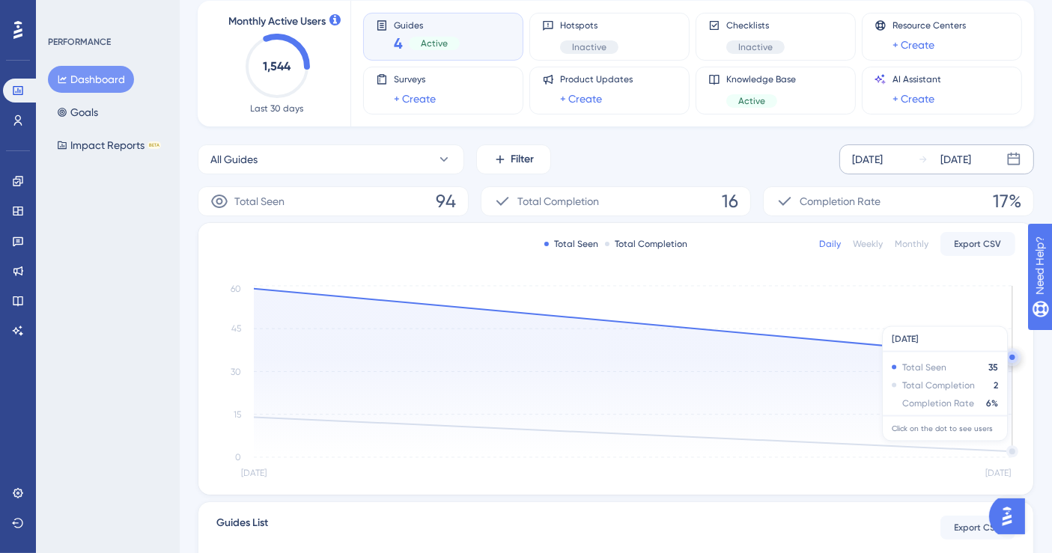
click at [1011, 448] on icon at bounding box center [633, 373] width 758 height 168
click at [1011, 451] on icon at bounding box center [633, 373] width 758 height 168
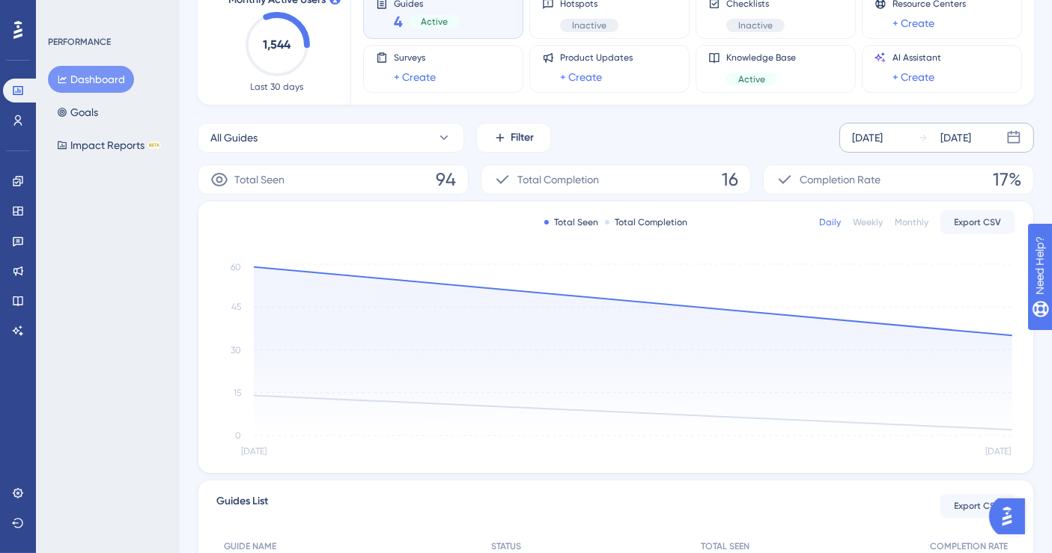
scroll to position [0, 0]
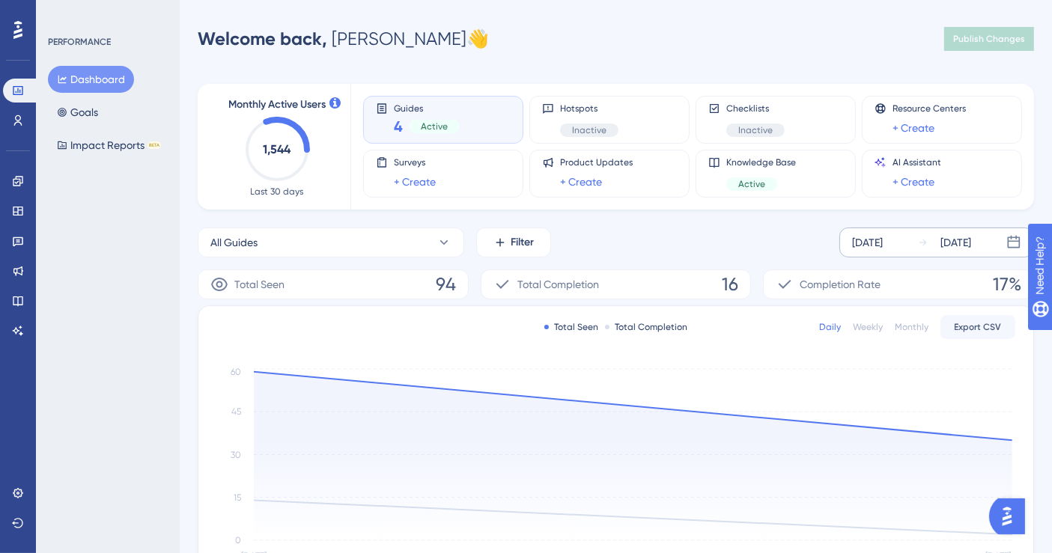
click at [919, 325] on div "Monthly" at bounding box center [912, 327] width 34 height 12
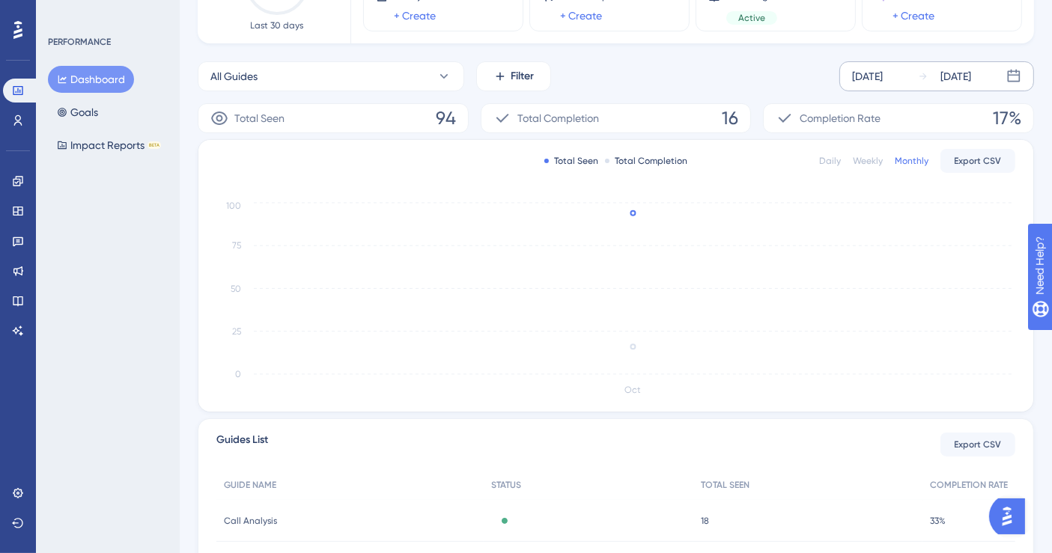
scroll to position [83, 0]
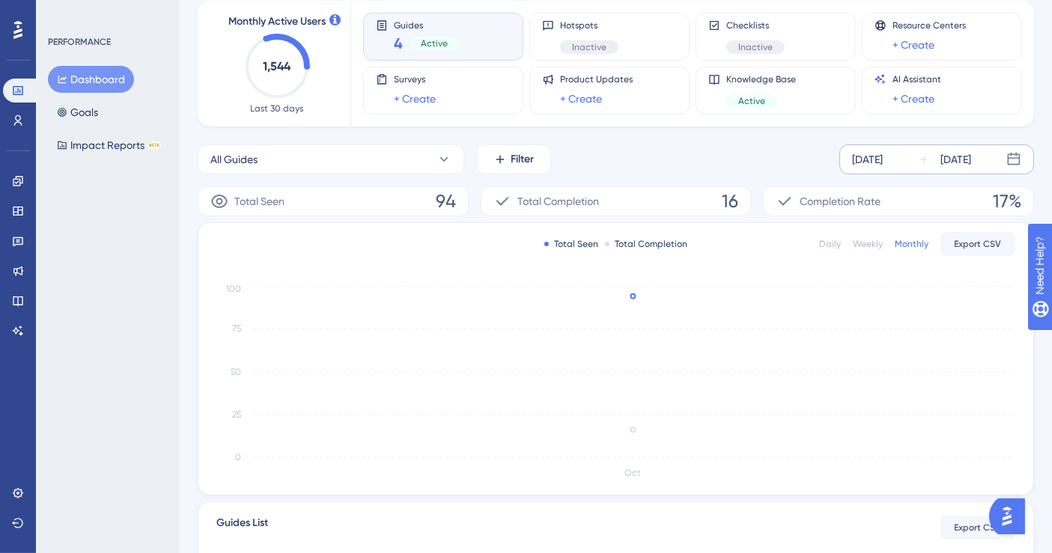
click at [883, 156] on div "[DATE]" at bounding box center [867, 159] width 31 height 18
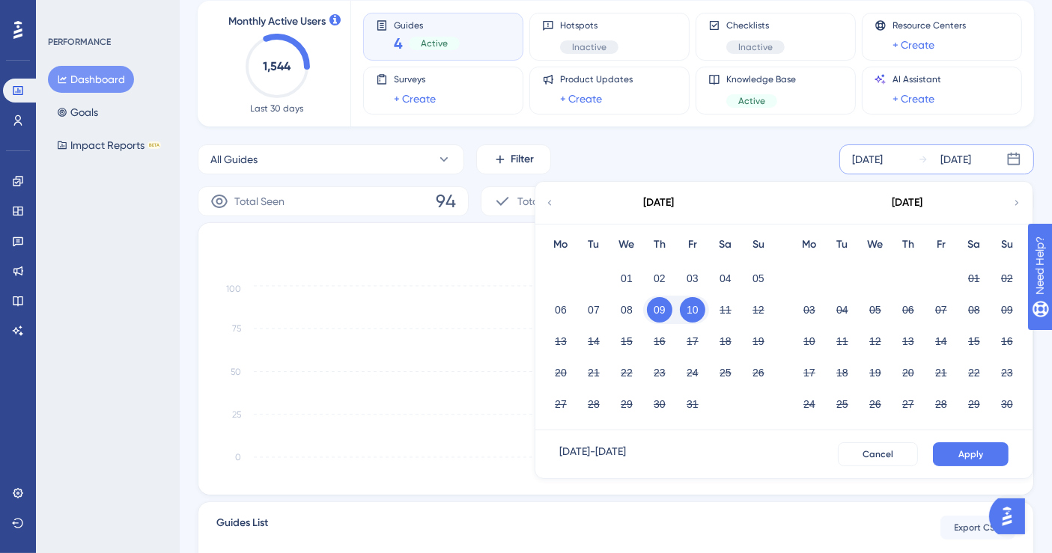
click at [782, 183] on div "[DATE] Mo Tu We Th Fr Sa Su 01 02 03 04 05 06 07 08 09 10 11 12 13 14 15 16 17 …" at bounding box center [659, 306] width 249 height 249
click at [785, 156] on div "All Guides Filter [DATE] [DATE] [DATE] Mo Tu We Th Fr Sa Su 01 02 03 04 05 06 0…" at bounding box center [616, 159] width 836 height 30
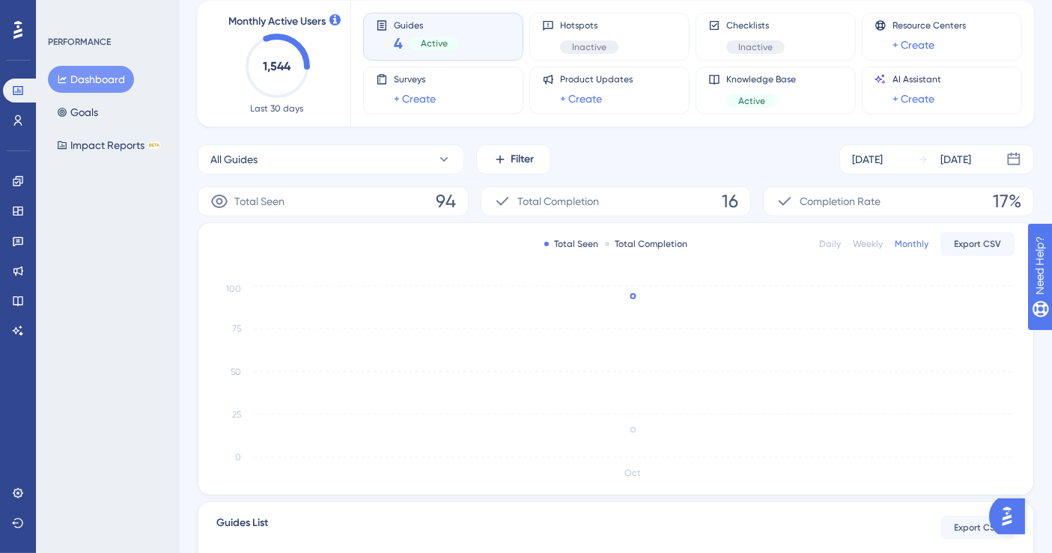
click at [876, 251] on div "Daily Weekly Monthly Export CSV" at bounding box center [917, 244] width 196 height 24
click at [871, 243] on div "Weekly" at bounding box center [868, 244] width 30 height 12
click at [874, 166] on div "[DATE]" at bounding box center [867, 159] width 31 height 18
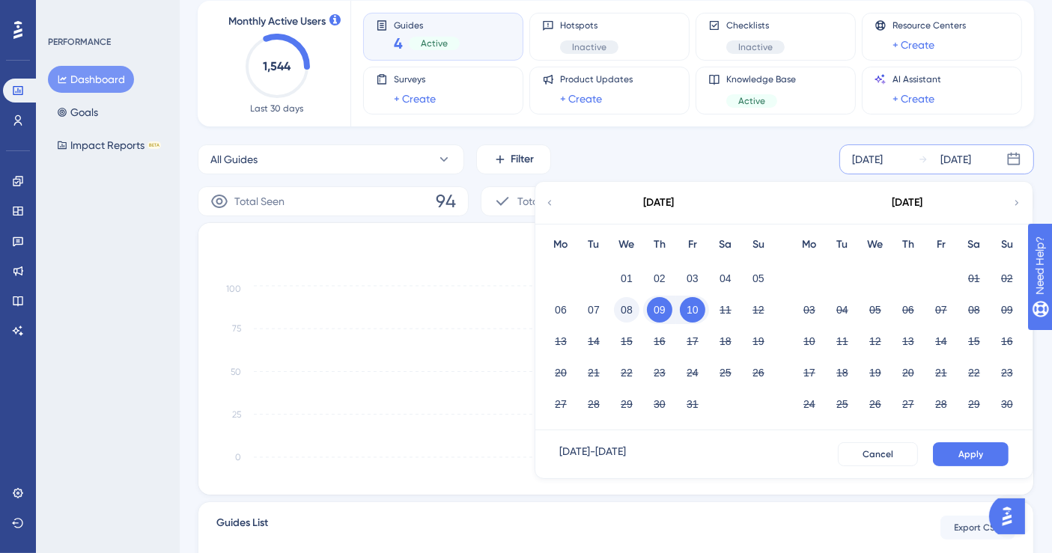
click at [624, 308] on button "08" at bounding box center [626, 309] width 25 height 25
click at [994, 466] on div "[DATE] - [DATE] Cancel Apply" at bounding box center [783, 454] width 497 height 48
click at [980, 454] on span "Apply" at bounding box center [970, 454] width 25 height 12
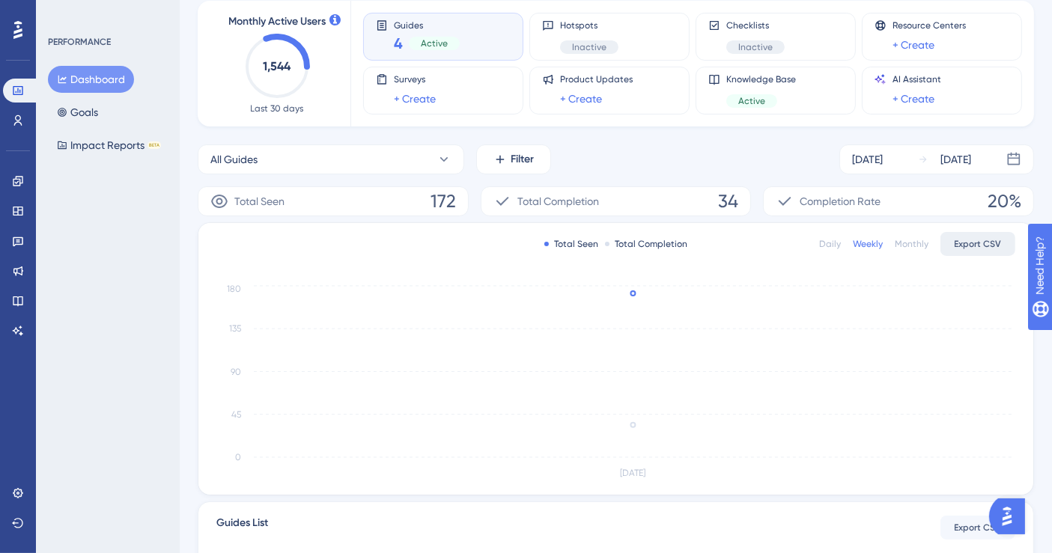
click at [967, 243] on span "Export CSV" at bounding box center [978, 244] width 47 height 12
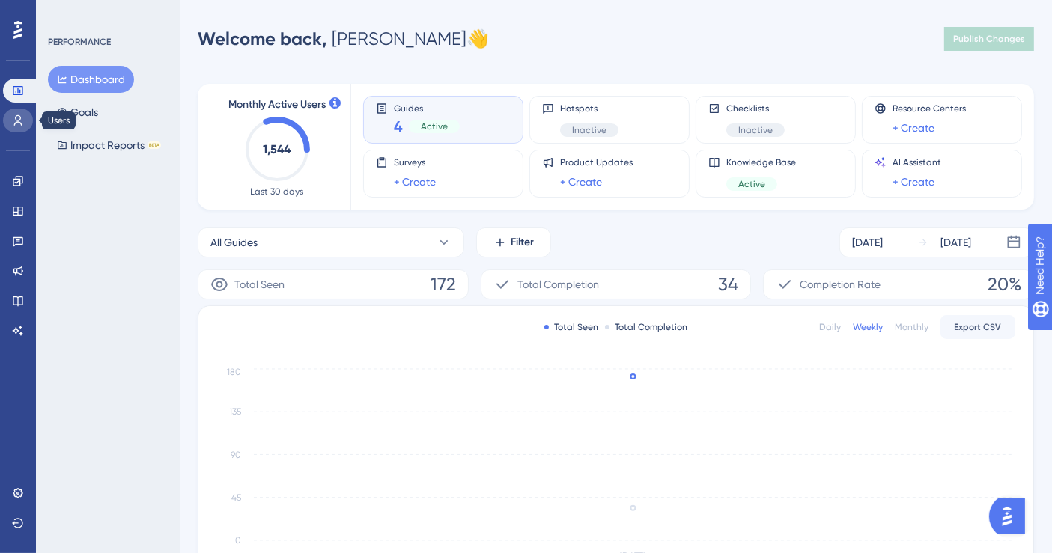
click at [22, 120] on icon at bounding box center [18, 121] width 12 height 12
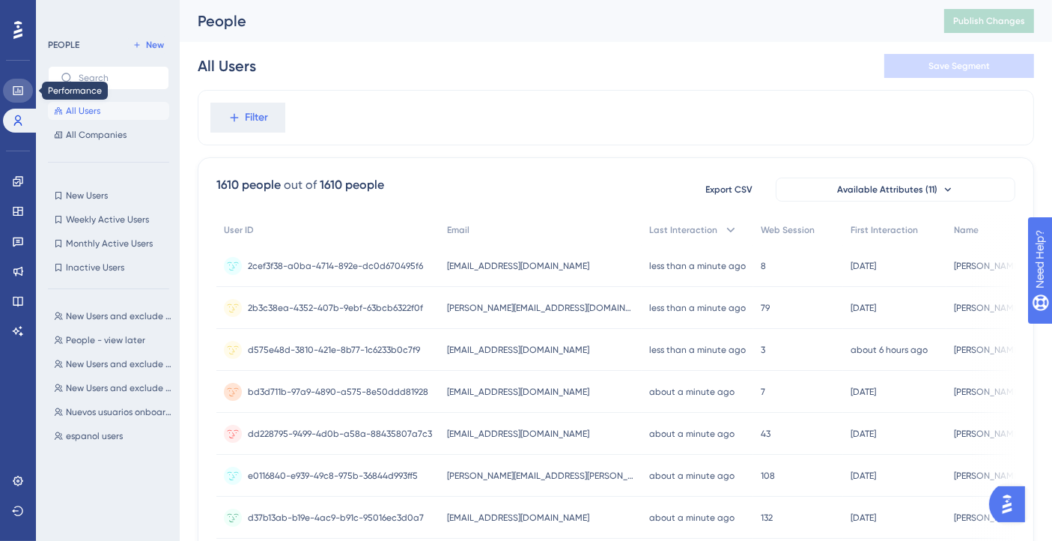
click at [15, 91] on icon at bounding box center [18, 91] width 12 height 12
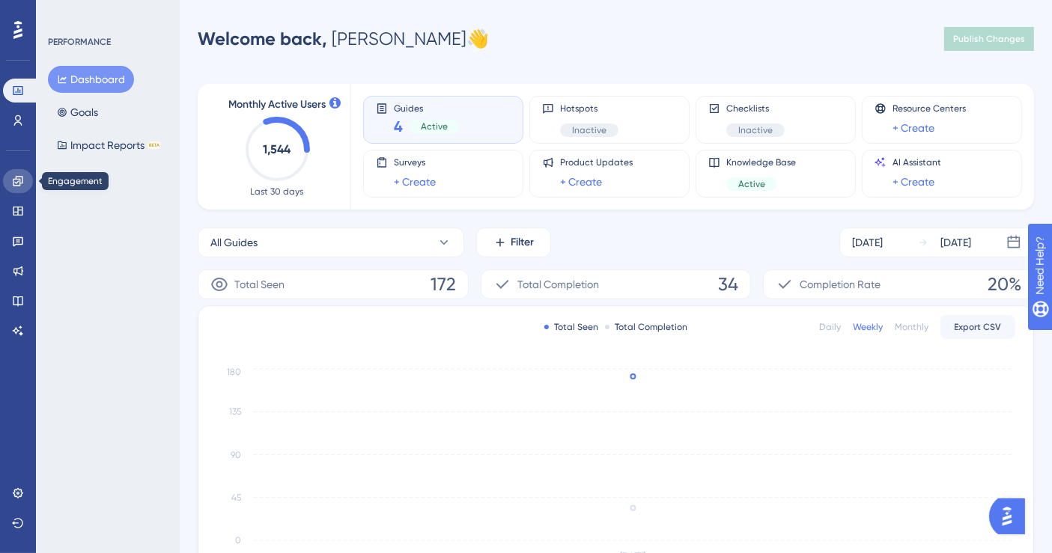
click at [18, 175] on icon at bounding box center [18, 181] width 12 height 12
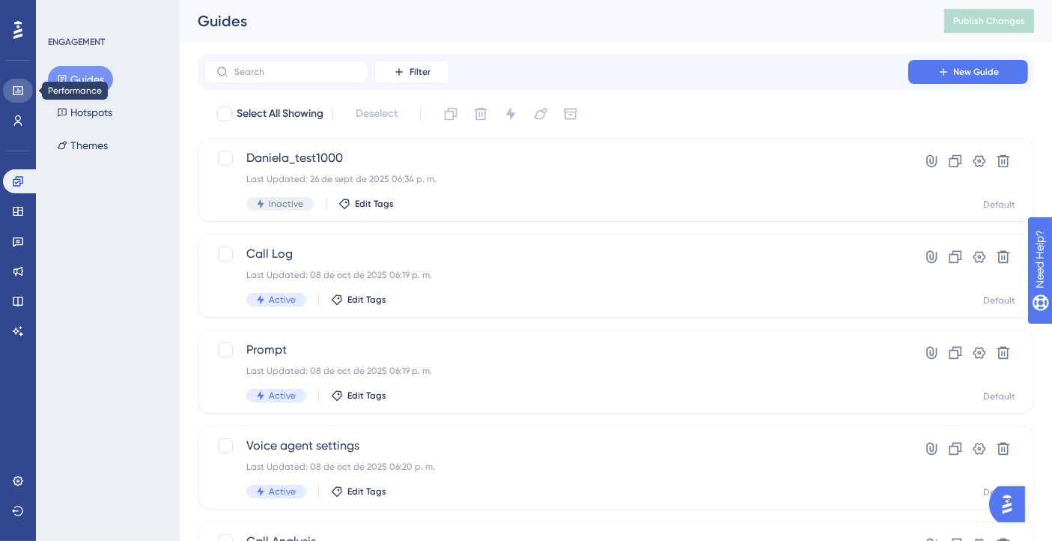
click at [22, 90] on icon at bounding box center [18, 90] width 10 height 9
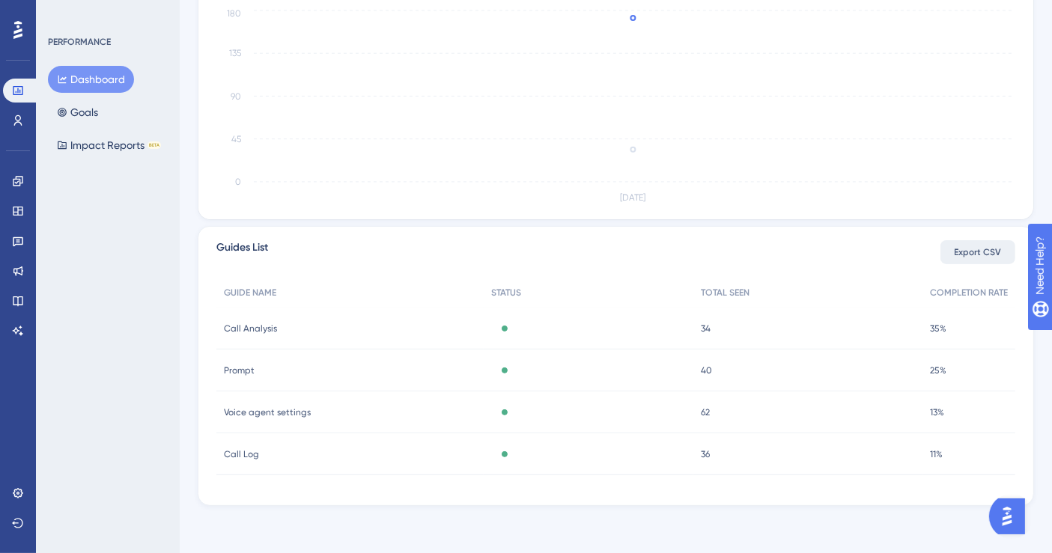
scroll to position [25, 0]
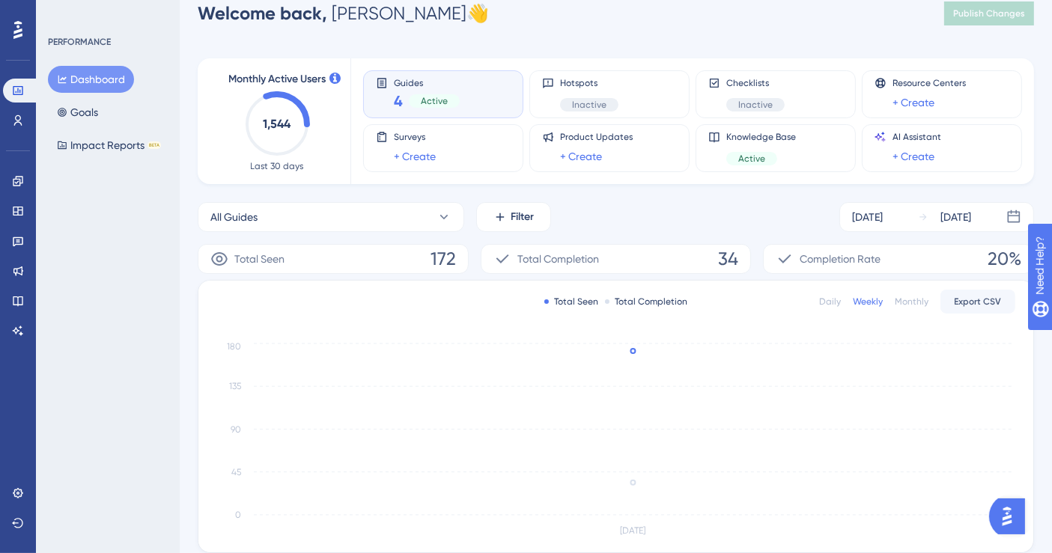
click at [904, 300] on div "Monthly" at bounding box center [912, 302] width 34 height 12
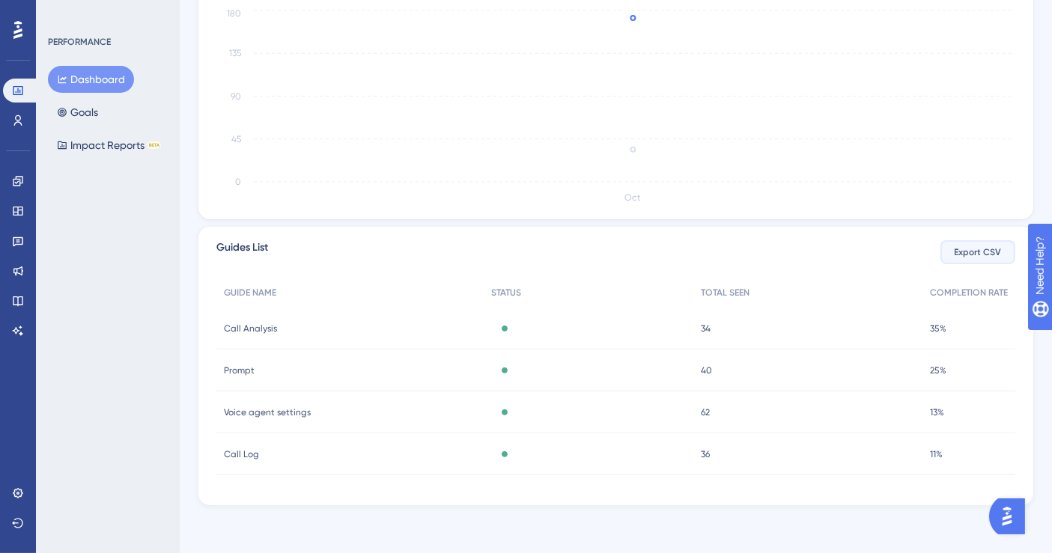
click at [988, 254] on span "Export CSV" at bounding box center [978, 252] width 47 height 12
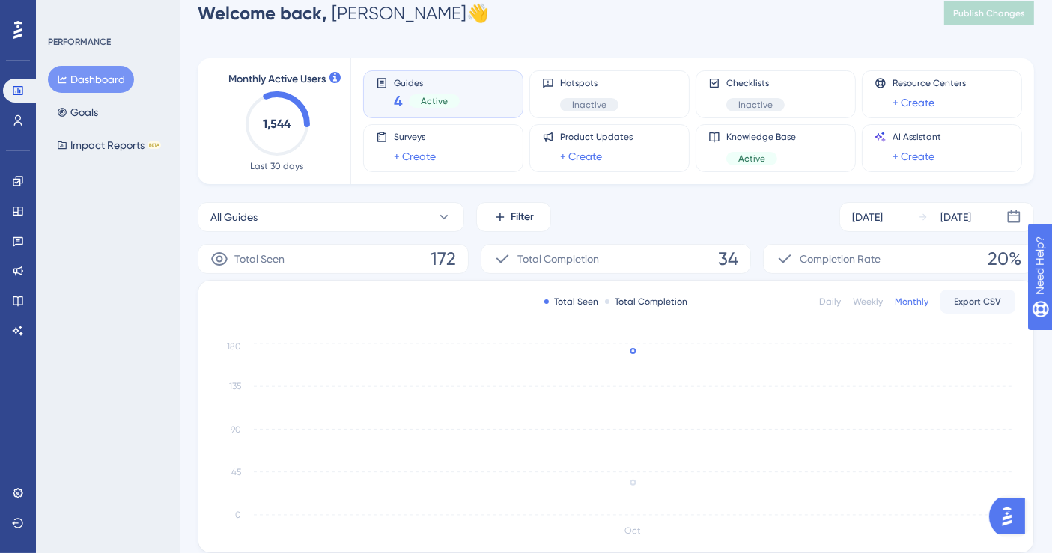
scroll to position [0, 0]
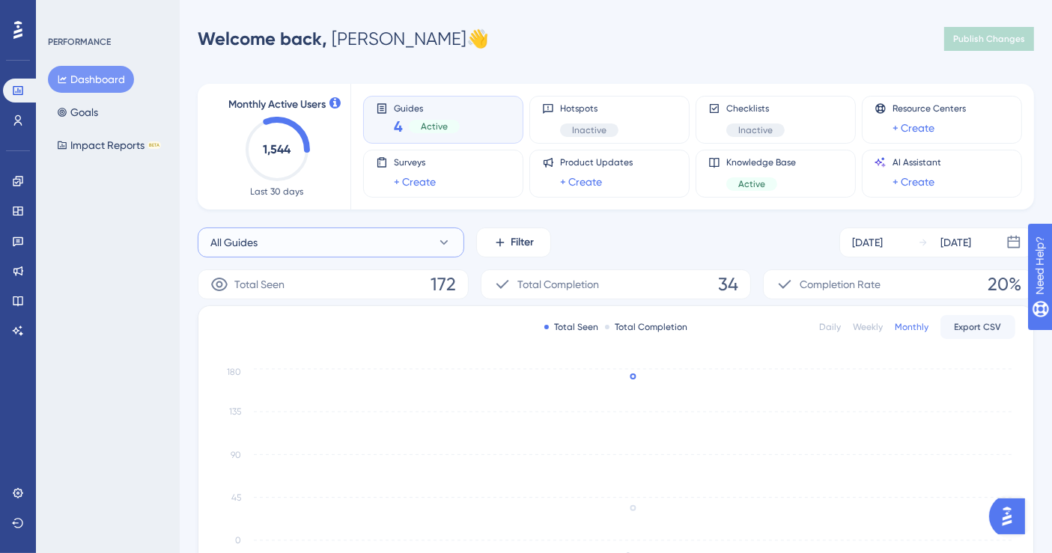
click at [404, 243] on button "All Guides" at bounding box center [331, 243] width 267 height 30
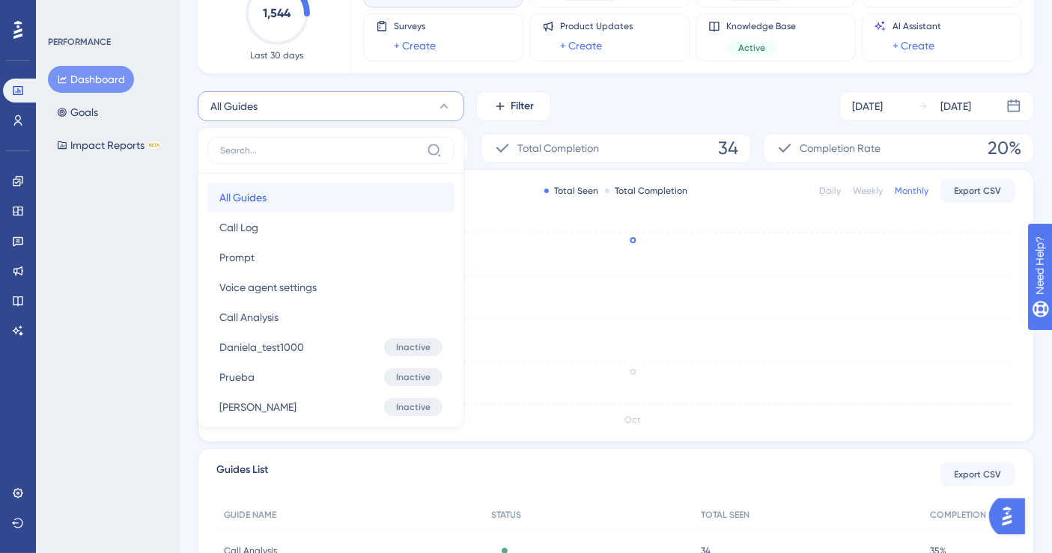
click at [406, 198] on button "All Guides All Guides" at bounding box center [330, 198] width 247 height 30
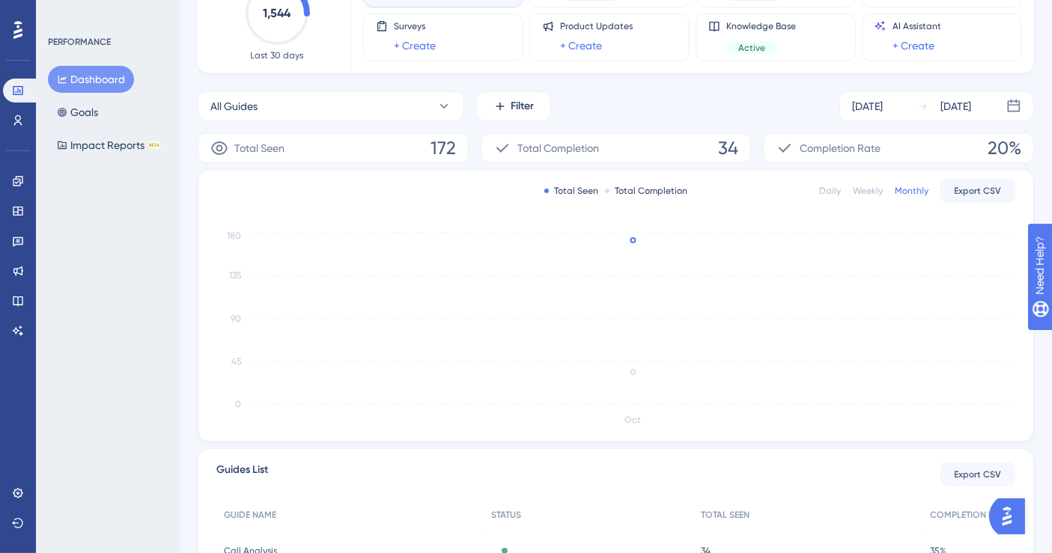
click at [851, 146] on span "Completion Rate" at bounding box center [840, 148] width 81 height 18
click at [790, 148] on icon at bounding box center [785, 148] width 18 height 18
click at [635, 185] on div "Total Completion" at bounding box center [646, 191] width 83 height 12
click at [627, 240] on circle at bounding box center [633, 240] width 12 height 12
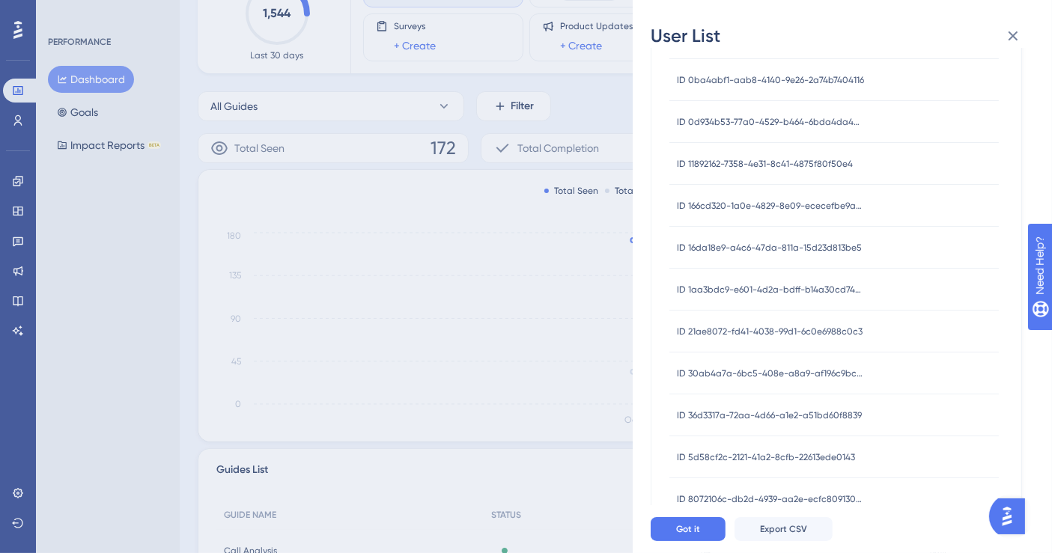
scroll to position [0, 0]
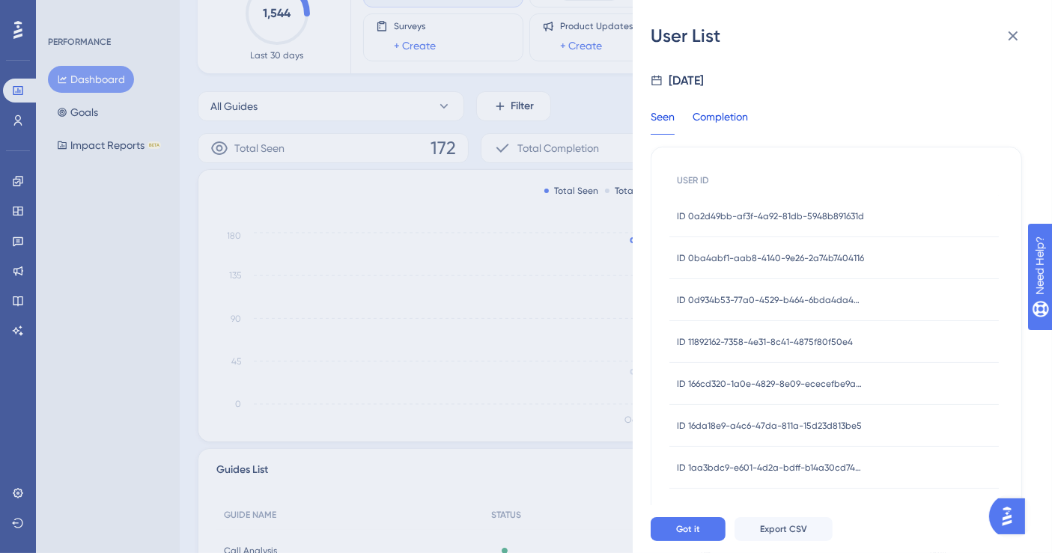
click at [726, 112] on div "Completion" at bounding box center [720, 121] width 55 height 27
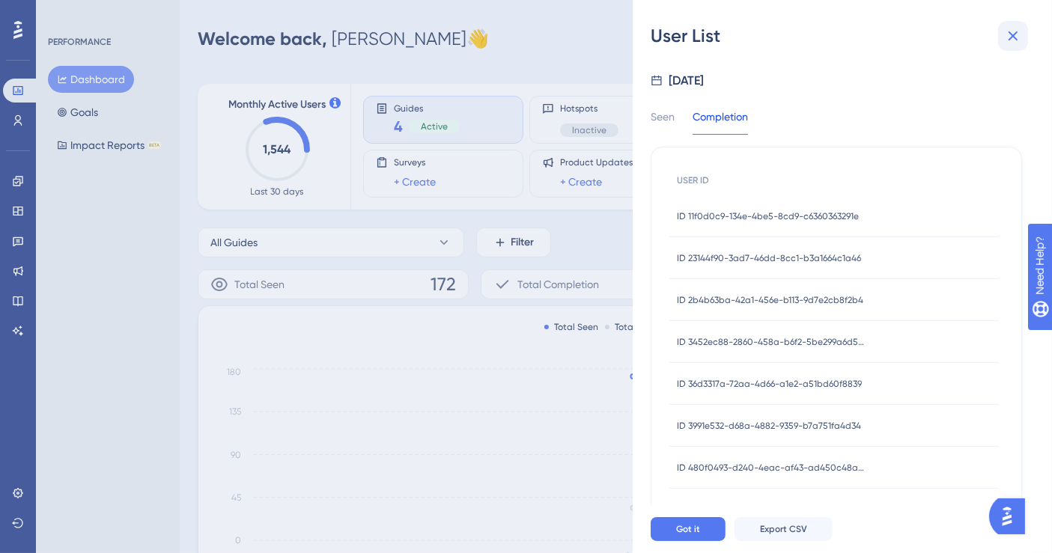
click at [1013, 40] on icon at bounding box center [1013, 36] width 18 height 18
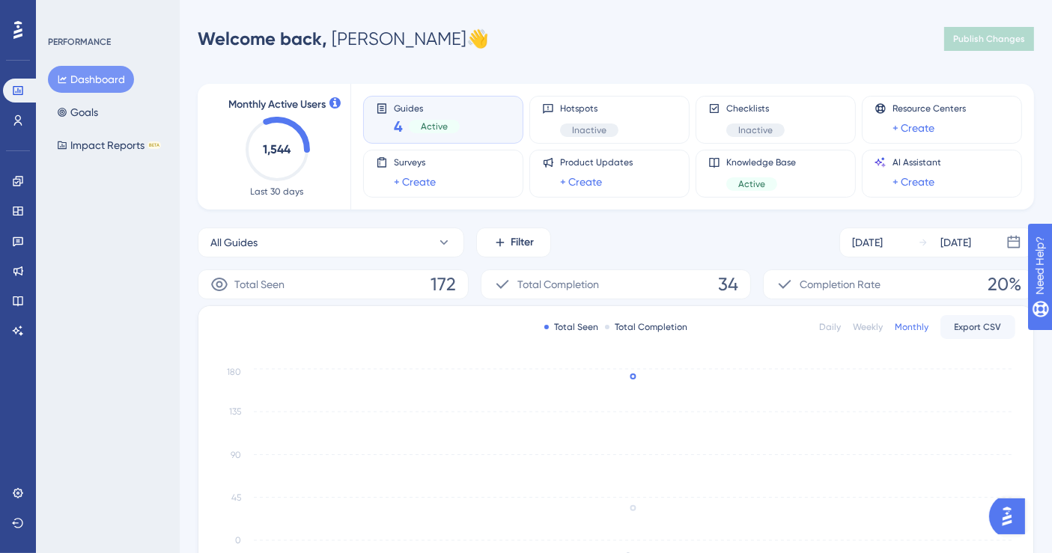
click at [868, 330] on div "Weekly" at bounding box center [868, 327] width 30 height 12
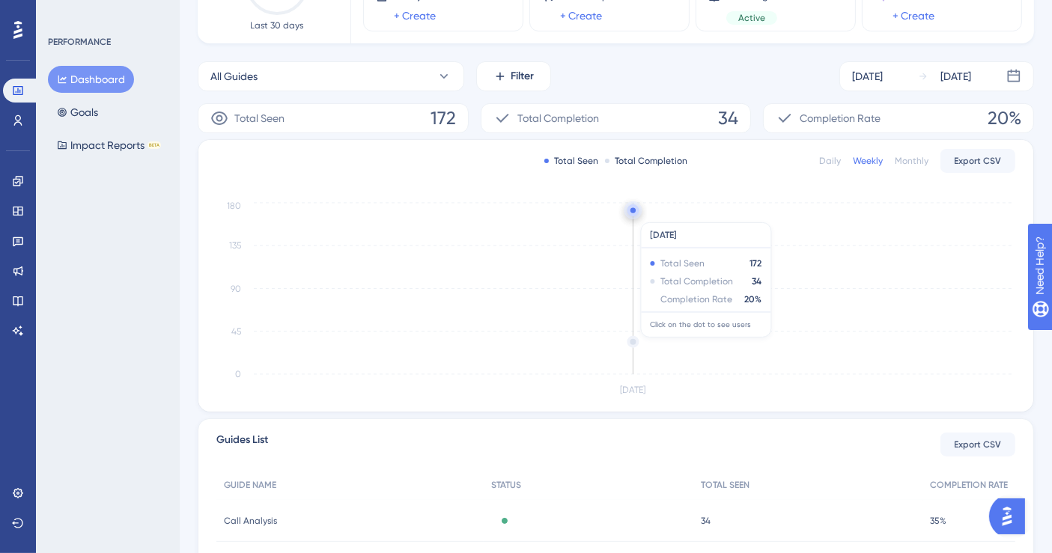
click at [635, 215] on circle at bounding box center [633, 210] width 12 height 12
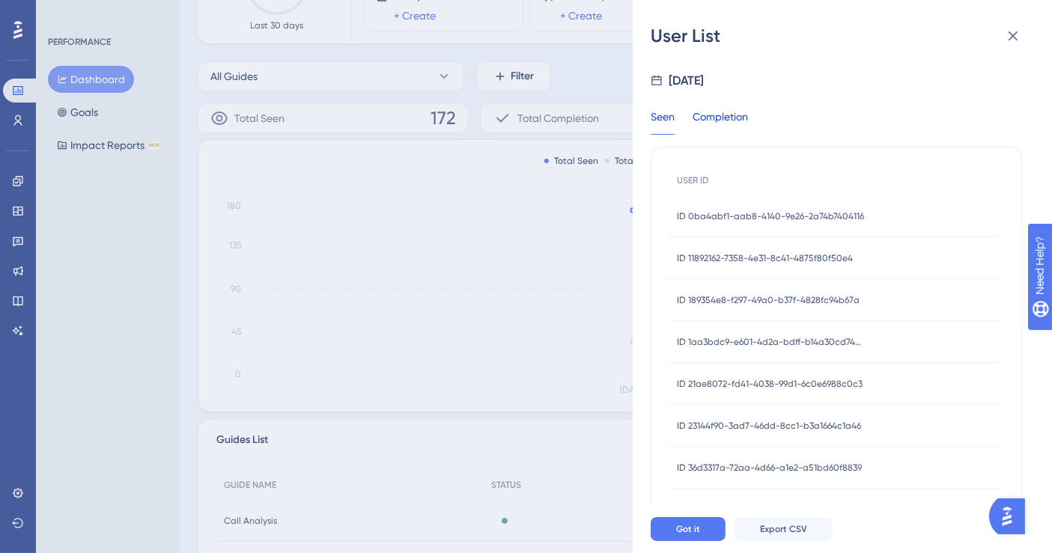
click at [710, 118] on div "Completion" at bounding box center [720, 121] width 55 height 27
click at [666, 125] on div "Seen" at bounding box center [663, 121] width 24 height 27
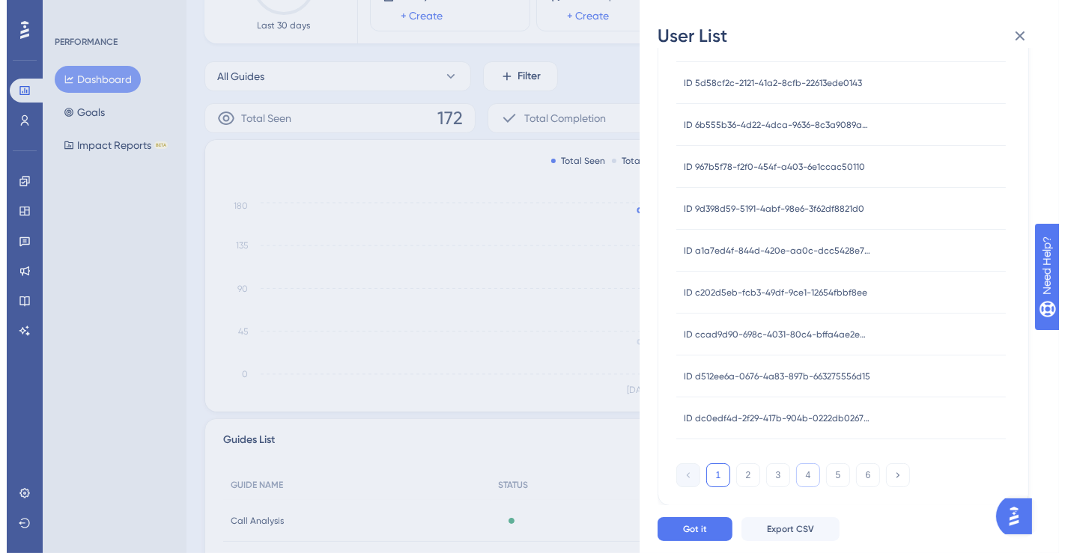
scroll to position [359, 0]
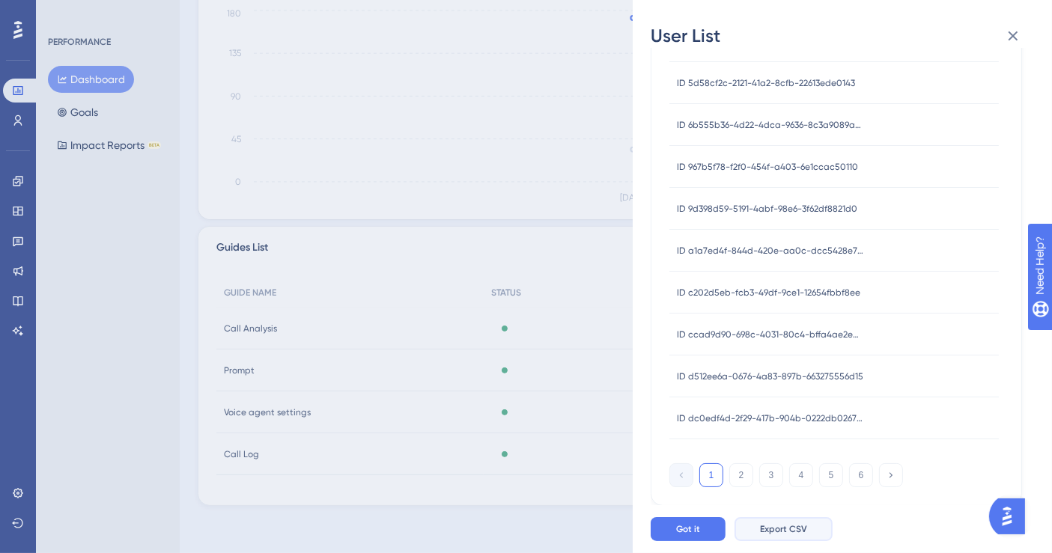
click at [786, 531] on span "Export CSV" at bounding box center [783, 529] width 47 height 12
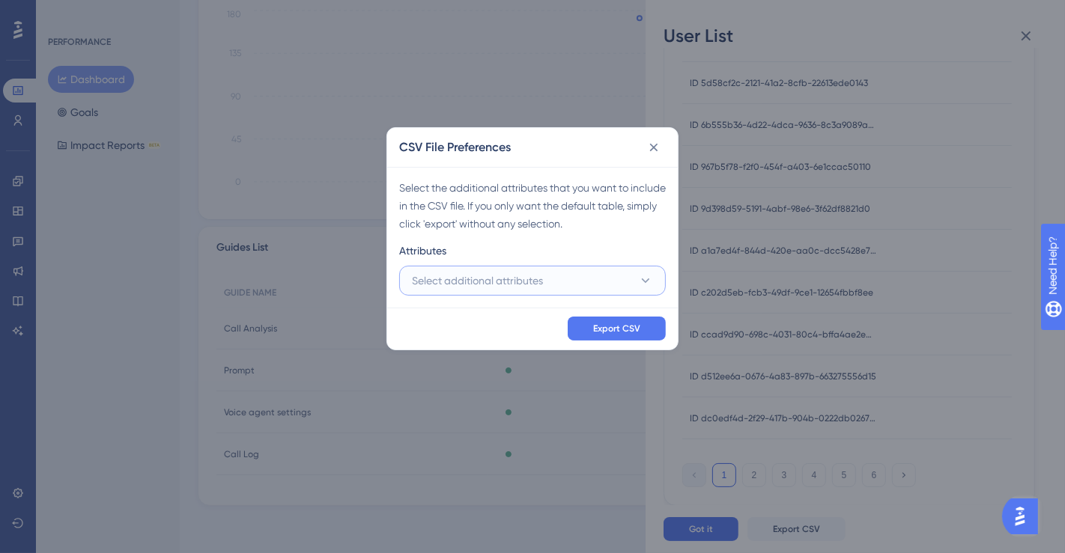
click at [618, 274] on button "Select additional attributes" at bounding box center [532, 281] width 267 height 30
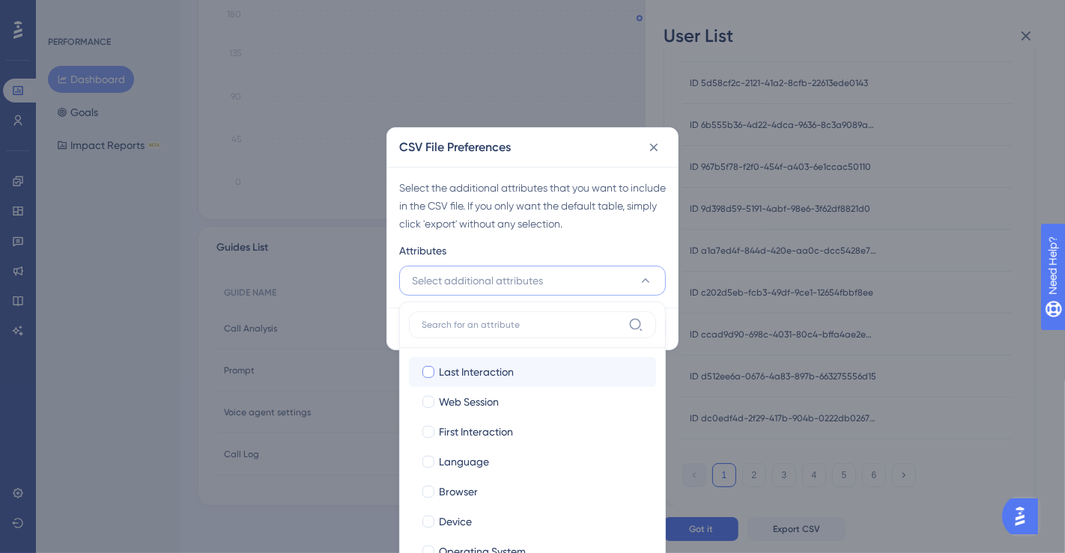
click at [433, 373] on div at bounding box center [428, 372] width 12 height 12
checkbox input "true"
click at [432, 397] on div at bounding box center [428, 402] width 12 height 12
checkbox input "true"
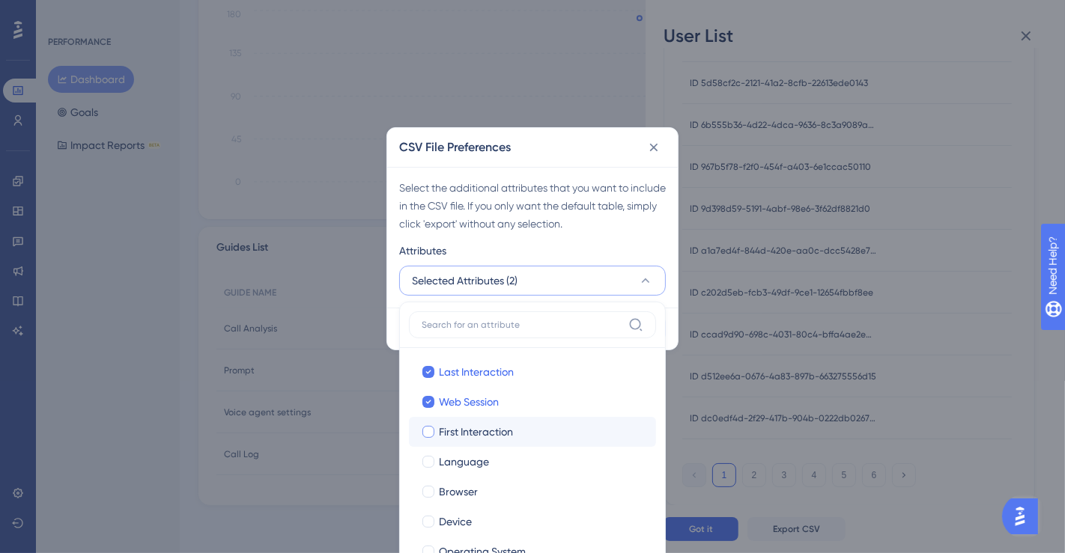
click at [425, 430] on div at bounding box center [428, 432] width 12 height 12
checkbox input "true"
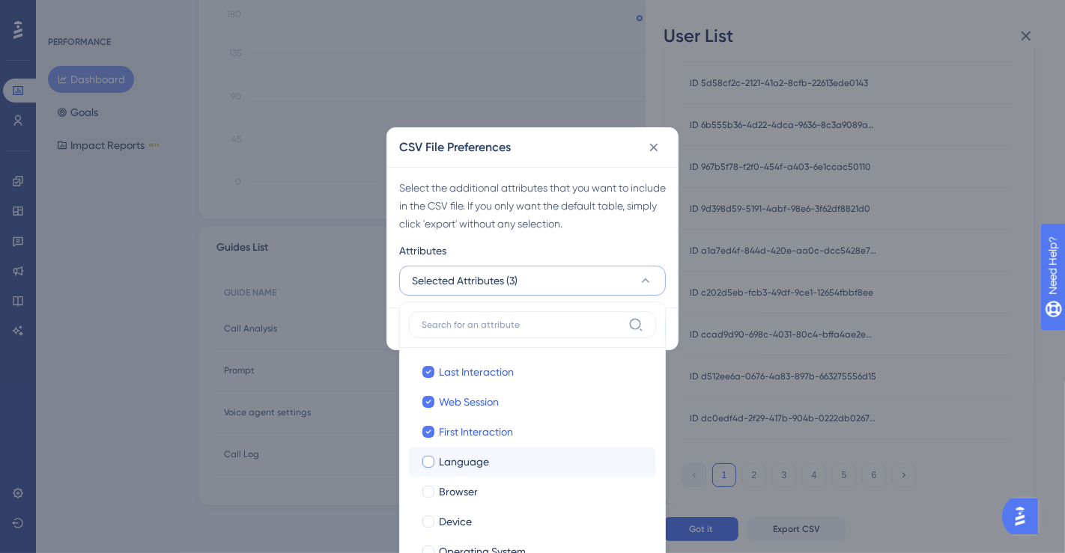
click at [427, 461] on div at bounding box center [428, 462] width 12 height 12
checkbox input "true"
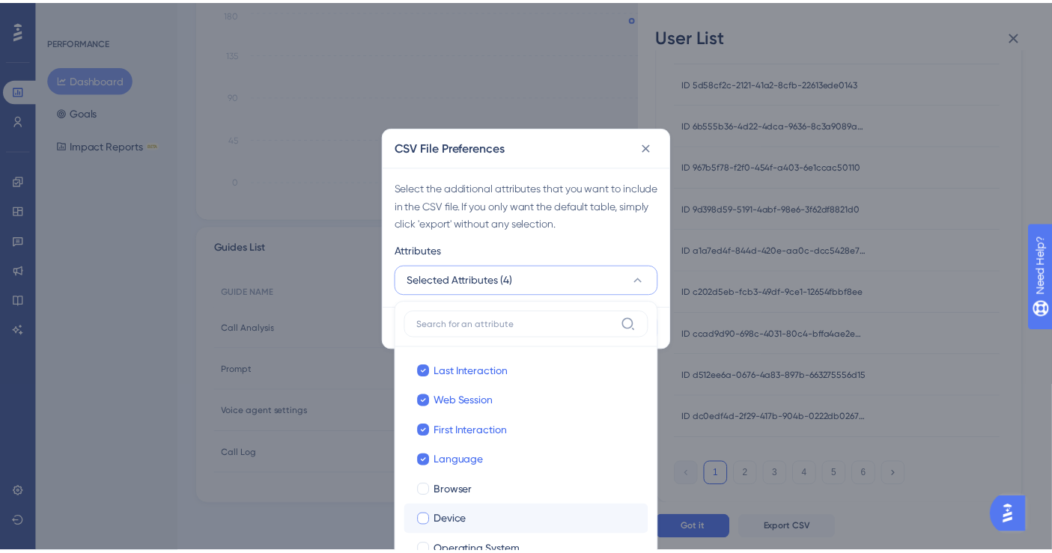
scroll to position [71, 0]
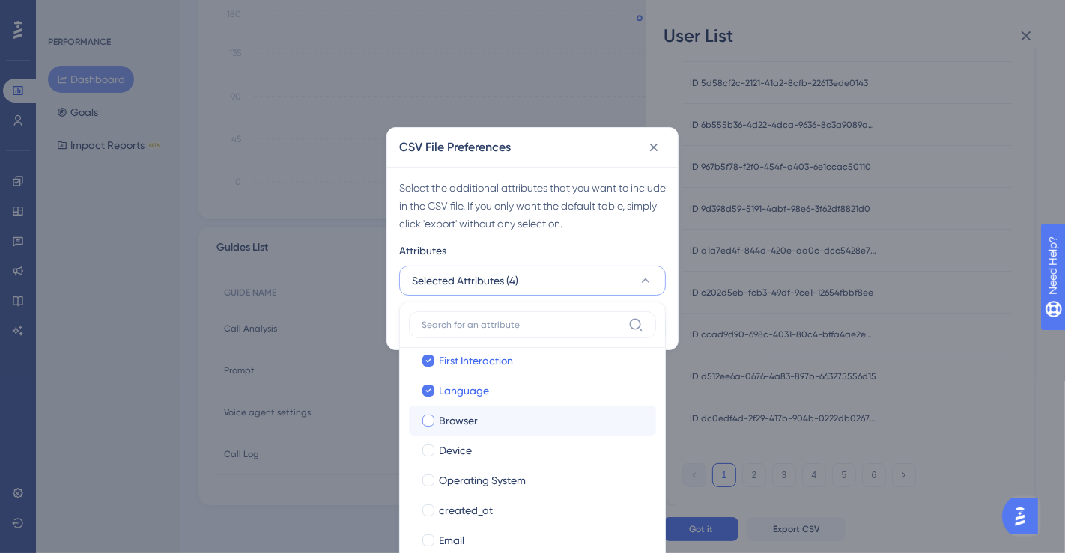
click at [430, 418] on div at bounding box center [428, 421] width 12 height 12
checkbox input "true"
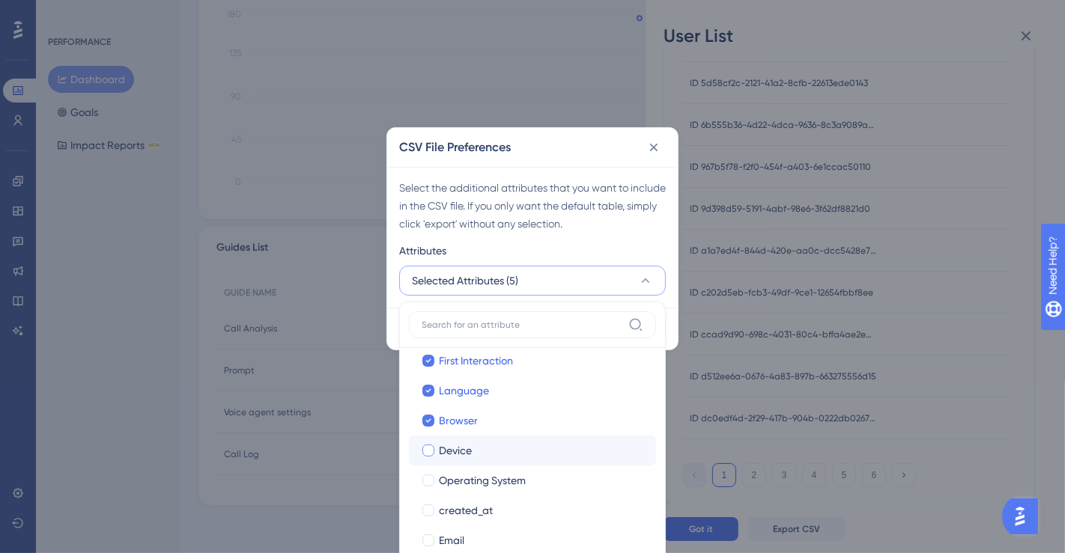
click at [427, 452] on div at bounding box center [428, 451] width 12 height 12
checkbox input "true"
click at [427, 478] on div at bounding box center [428, 481] width 12 height 12
checkbox input "true"
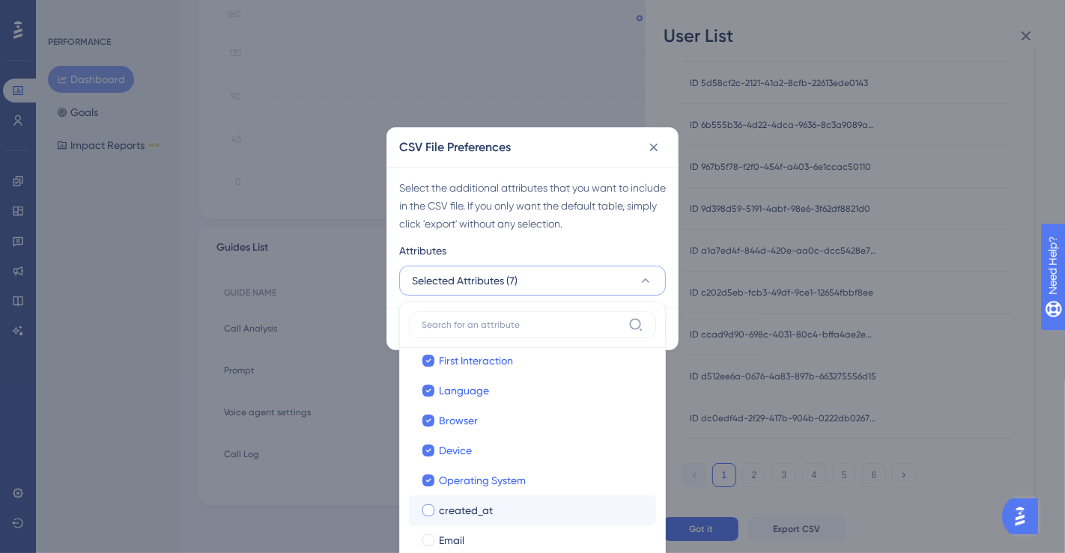
click at [427, 508] on div at bounding box center [428, 511] width 12 height 12
checkbox input "true"
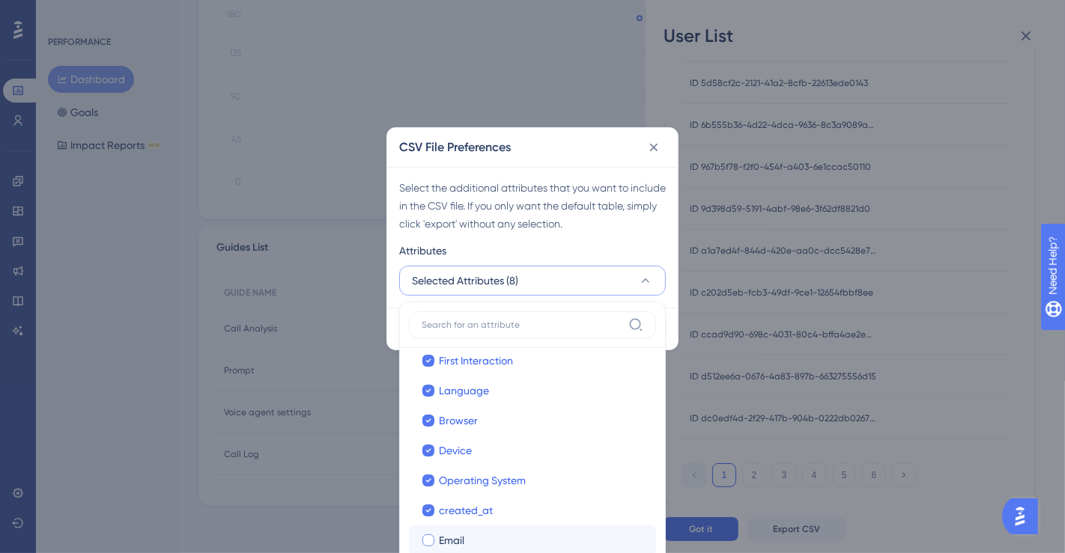
click at [429, 536] on div at bounding box center [428, 541] width 12 height 12
checkbox input "true"
click at [585, 239] on div "Select the additional attributes that you want to include in the CSV file. If y…" at bounding box center [532, 237] width 290 height 141
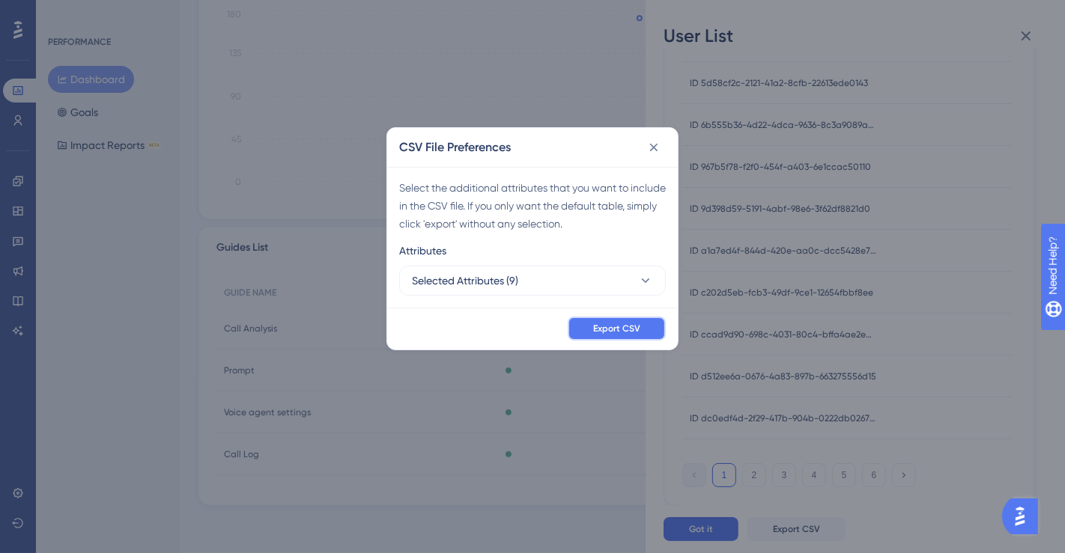
click at [609, 331] on span "Export CSV" at bounding box center [616, 329] width 47 height 12
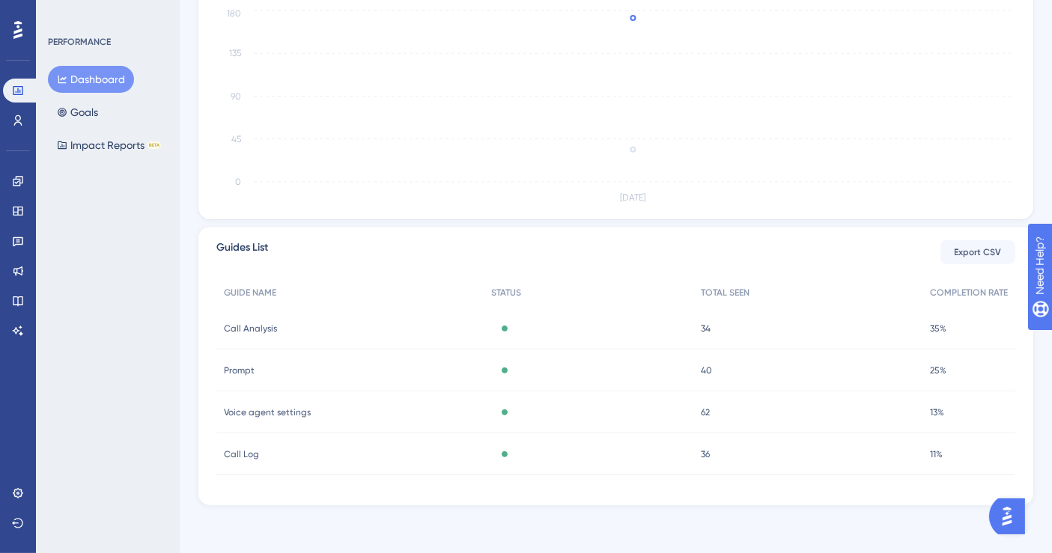
scroll to position [0, 0]
